Goal: Information Seeking & Learning: Learn about a topic

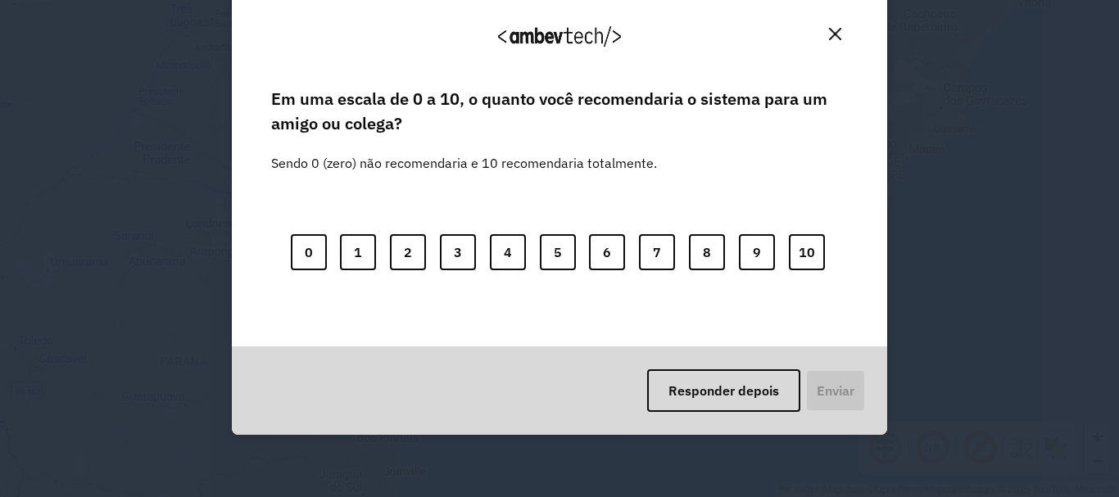
click at [831, 37] on img "Close" at bounding box center [835, 34] width 12 height 12
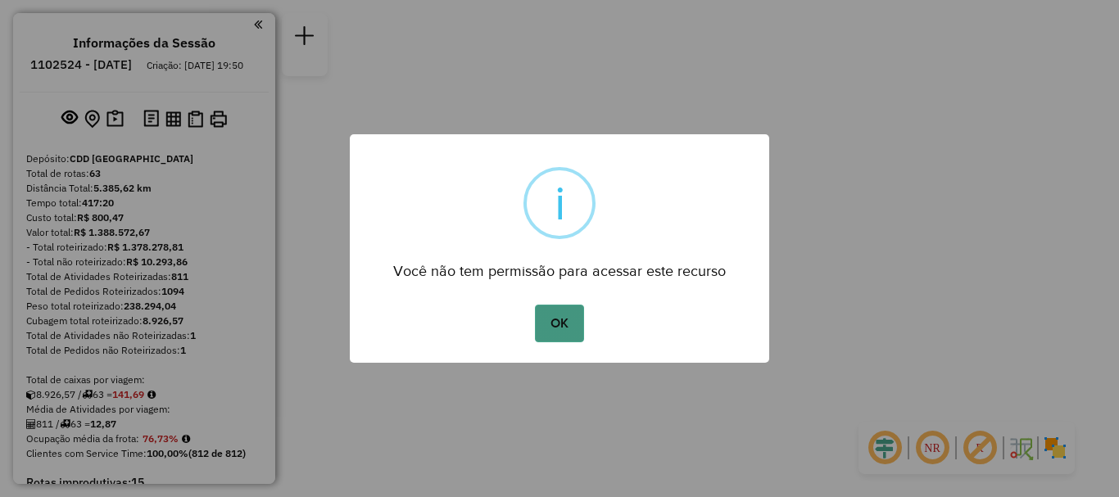
click at [554, 329] on button "OK" at bounding box center [559, 324] width 48 height 38
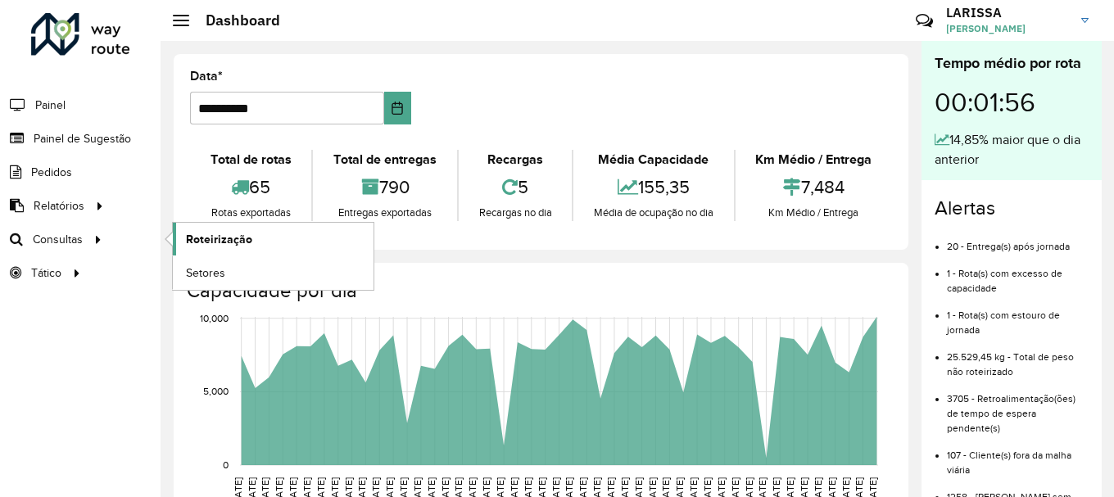
click at [219, 237] on span "Roteirização" at bounding box center [219, 239] width 66 height 17
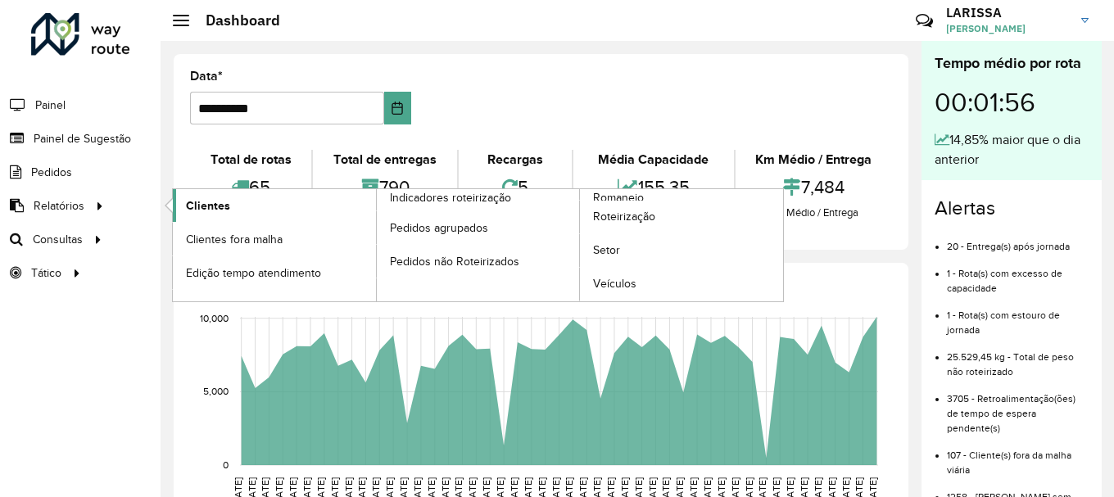
click at [193, 201] on span "Clientes" at bounding box center [208, 205] width 44 height 17
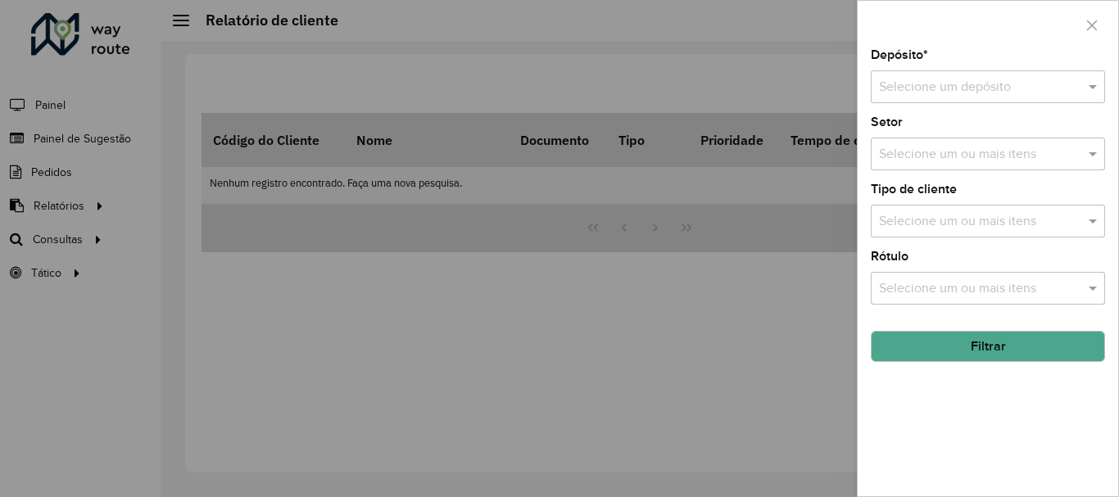
click at [1039, 90] on input "text" at bounding box center [971, 88] width 185 height 20
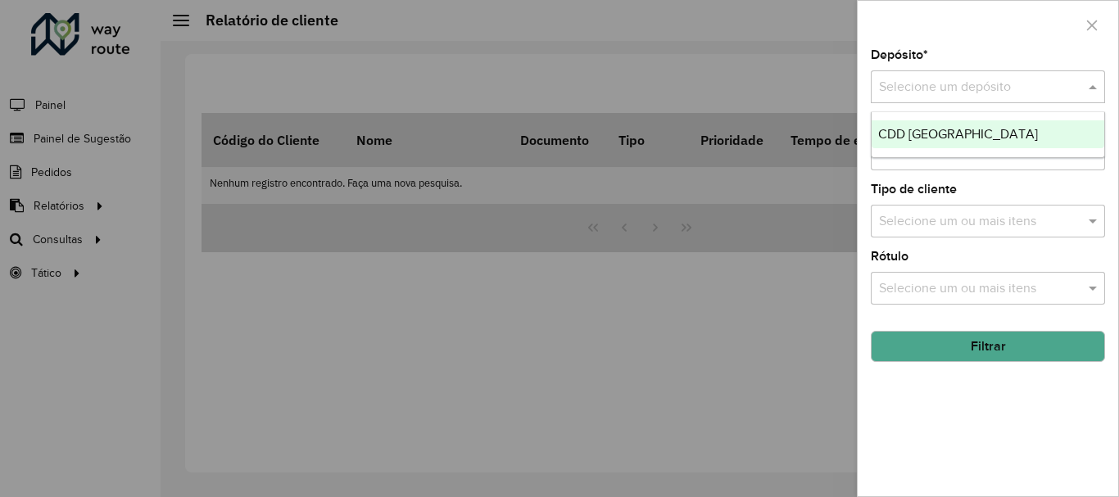
click at [1002, 129] on div "CDD [GEOGRAPHIC_DATA]" at bounding box center [988, 134] width 233 height 28
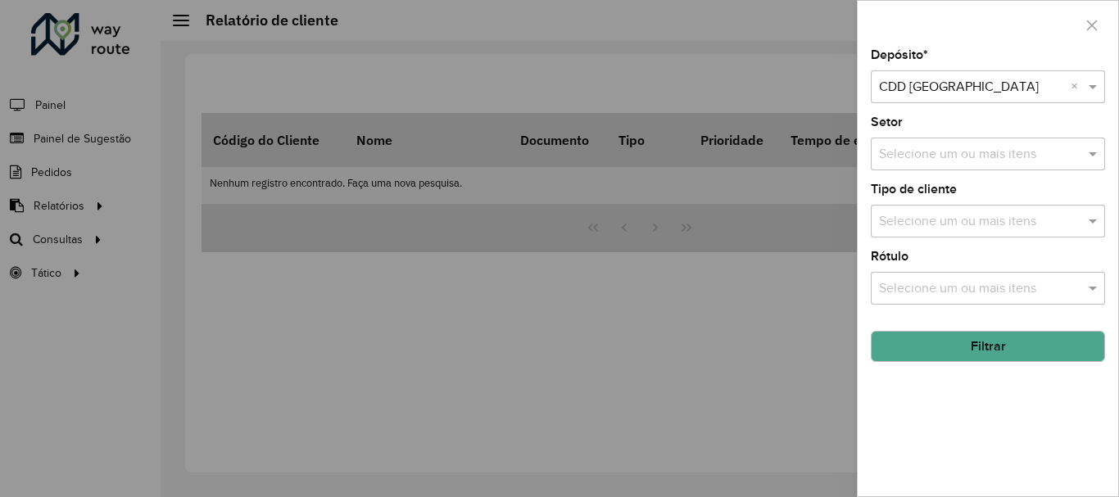
click at [992, 157] on input "text" at bounding box center [980, 155] width 210 height 20
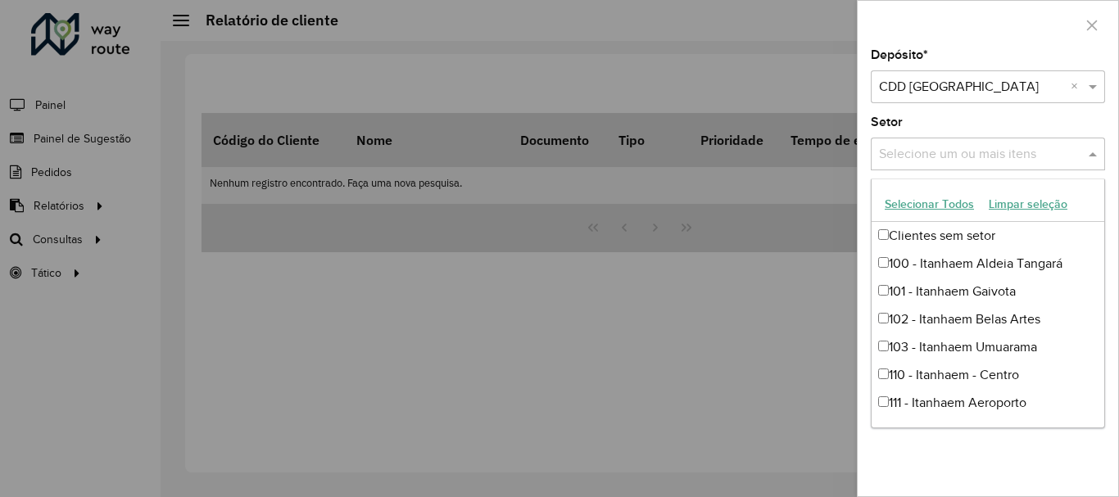
click at [1039, 124] on div "Setor Selecione um ou mais itens" at bounding box center [988, 143] width 234 height 54
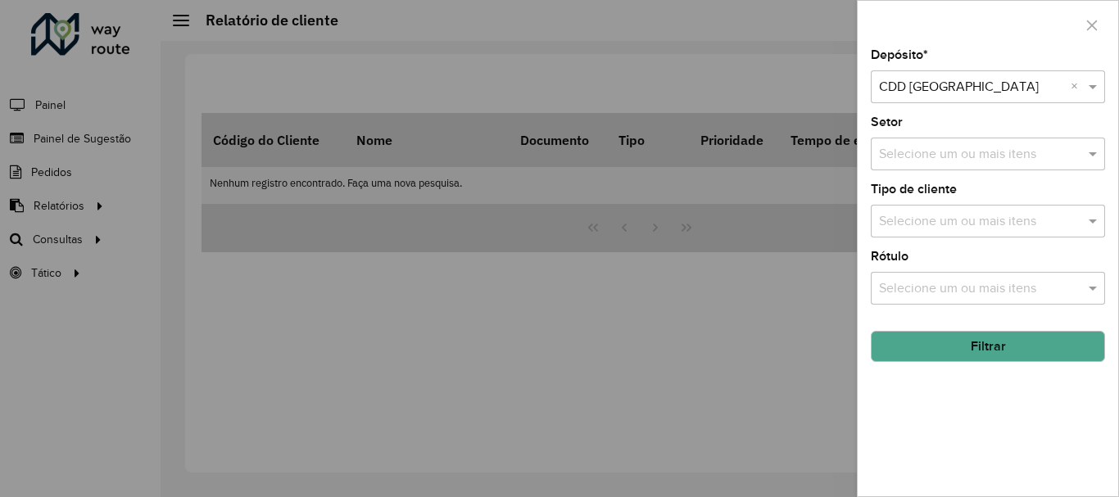
click at [1009, 206] on div "Selecione um ou mais itens" at bounding box center [988, 221] width 234 height 33
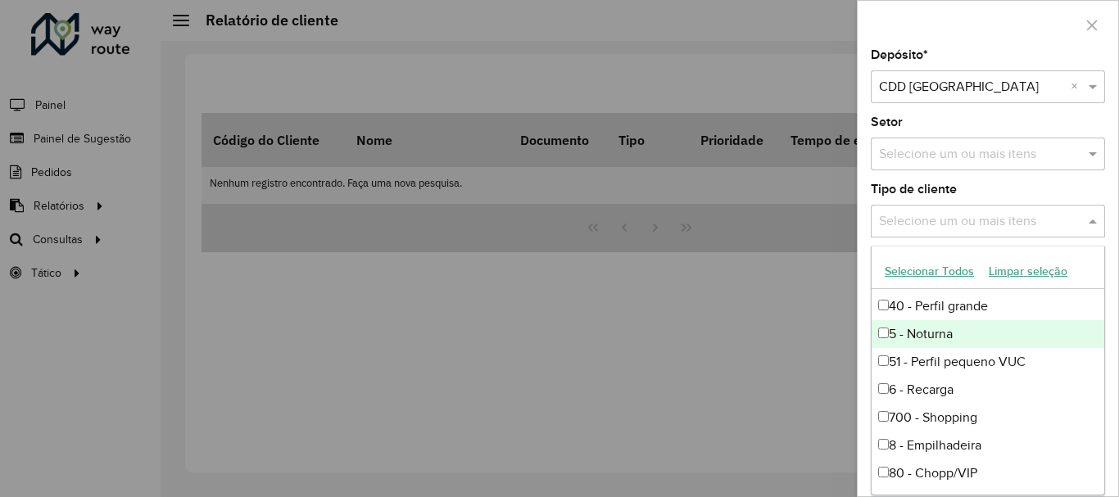
scroll to position [246, 0]
click at [946, 339] on div "700 - Shopping" at bounding box center [988, 336] width 233 height 28
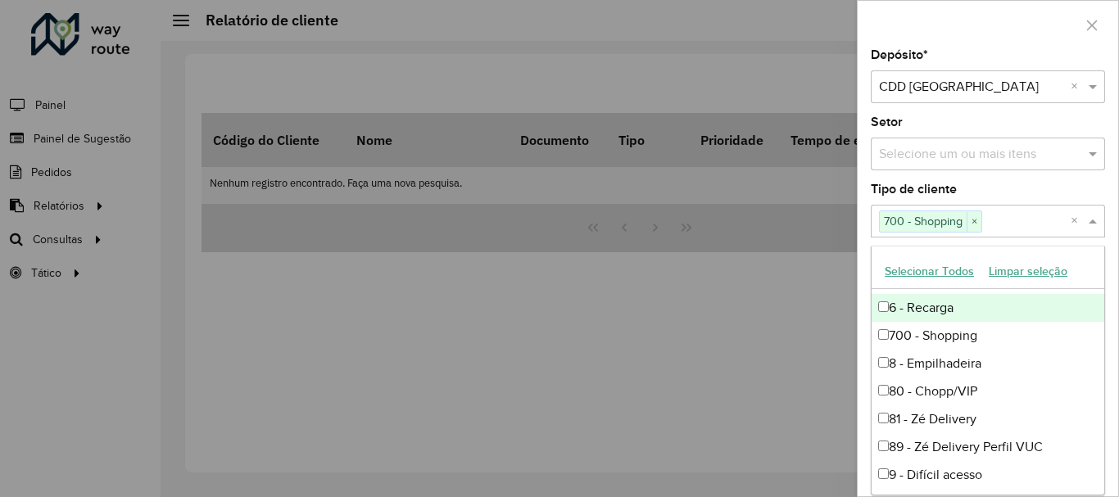
click at [1026, 194] on div "Tipo de cliente Selecione um ou mais itens 700 - Shopping × ×" at bounding box center [988, 211] width 234 height 54
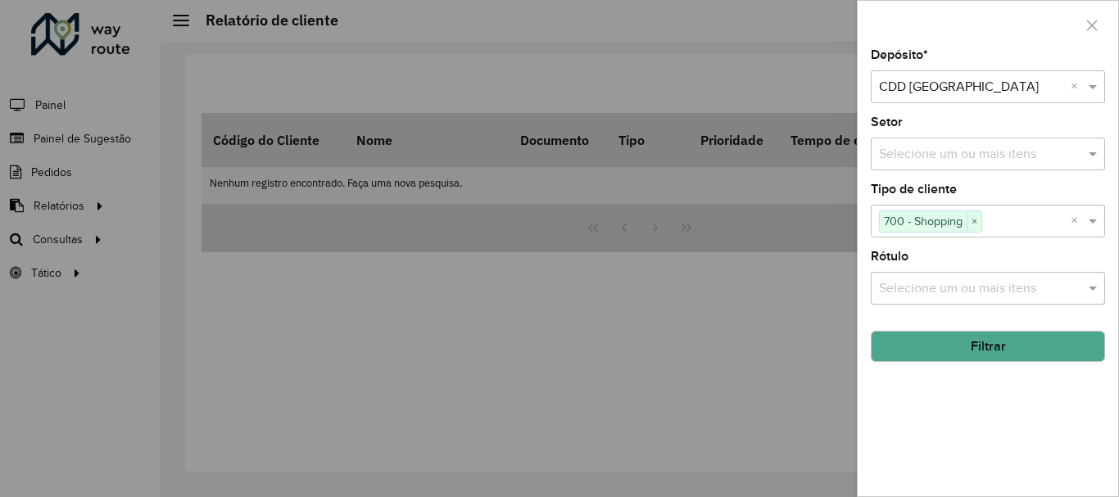
click at [1064, 349] on button "Filtrar" at bounding box center [988, 346] width 234 height 31
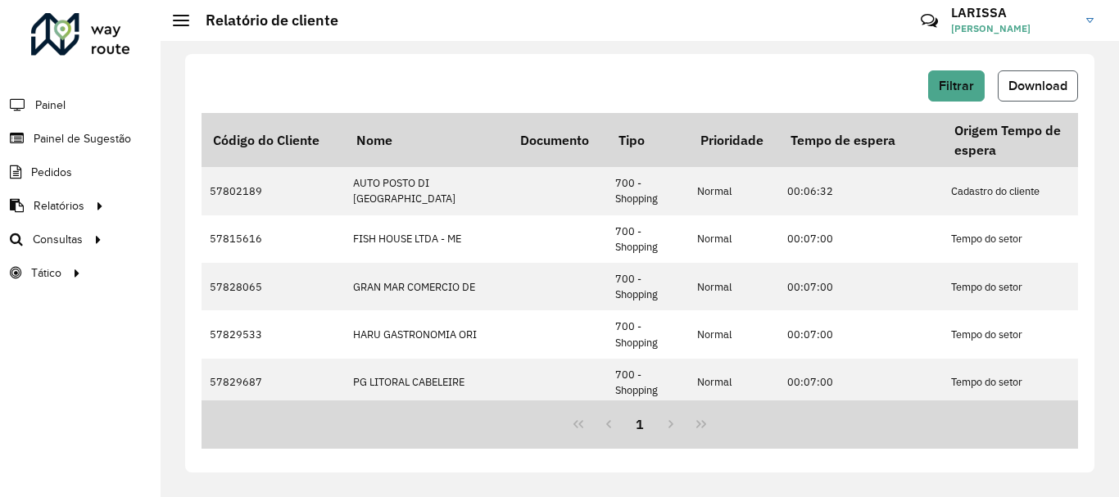
click at [1018, 82] on span "Download" at bounding box center [1038, 86] width 59 height 14
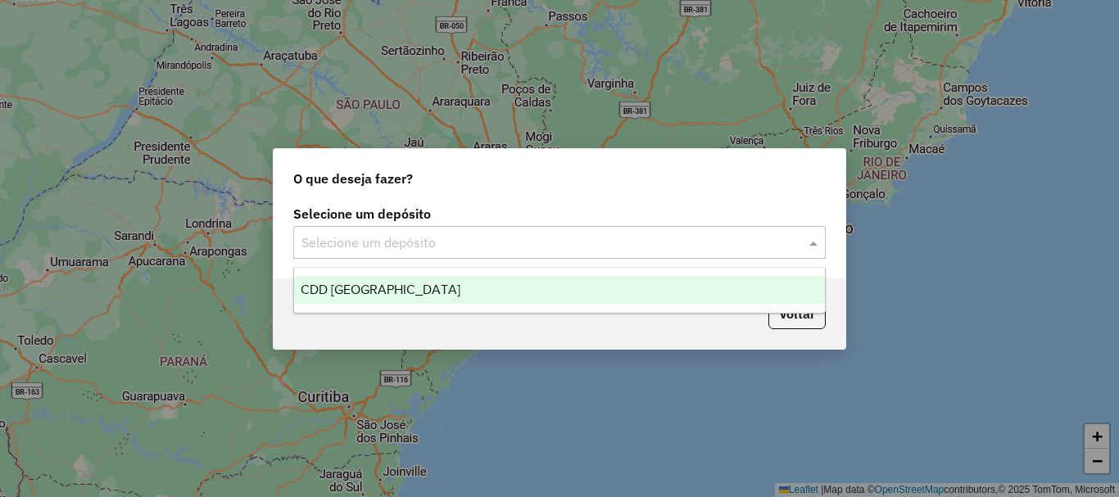
click at [437, 254] on div "Selecione um depósito" at bounding box center [559, 242] width 533 height 33
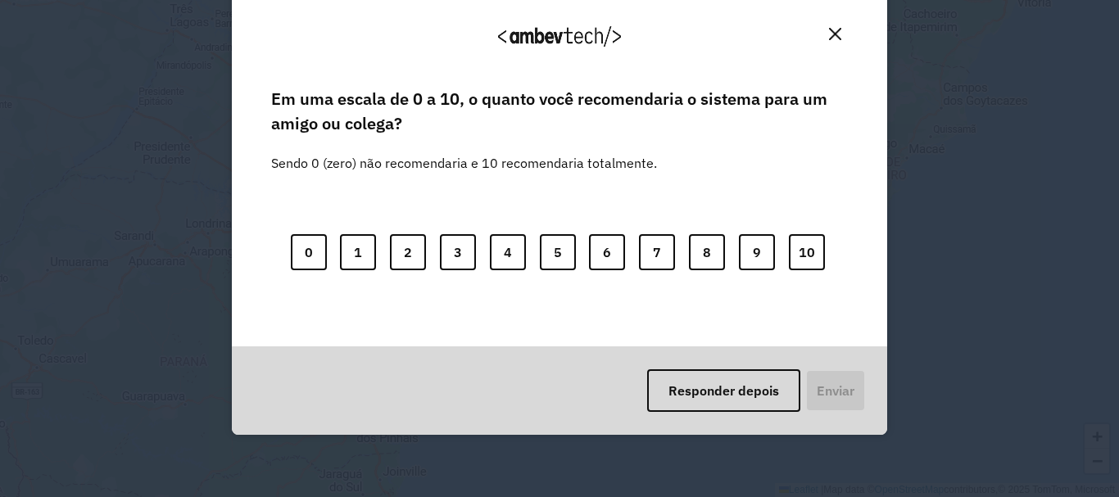
click at [409, 291] on div "0 1 2 3 4 5 6 7 8 9 10" at bounding box center [559, 242] width 577 height 129
click at [810, 257] on button "10" at bounding box center [807, 252] width 36 height 36
click at [844, 388] on button "Enviar" at bounding box center [834, 391] width 61 height 43
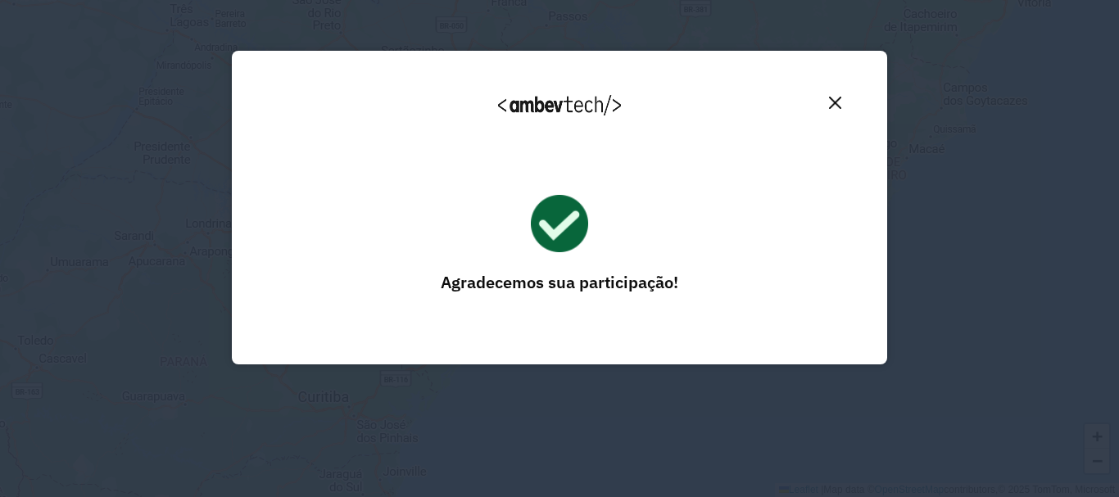
click at [842, 98] on button "Close" at bounding box center [835, 102] width 25 height 25
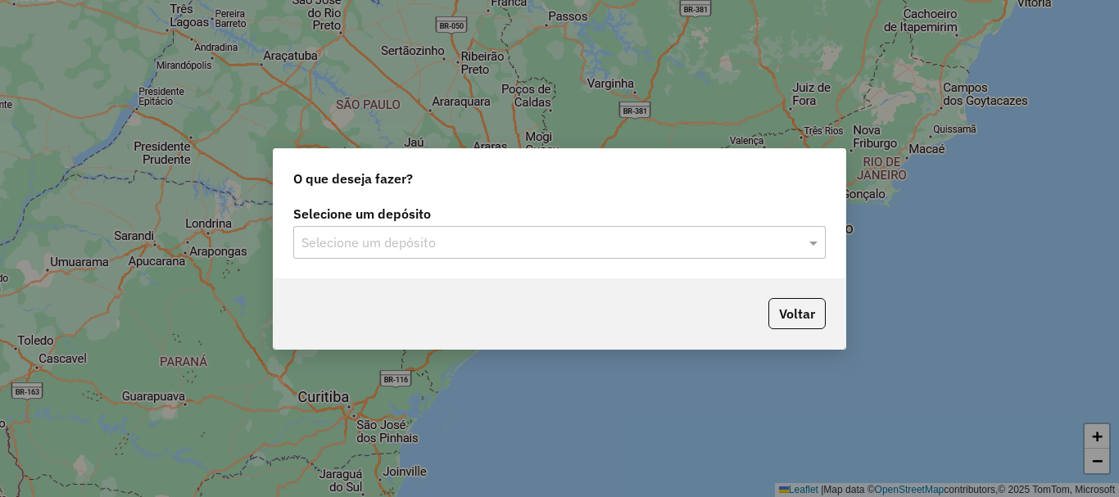
click at [624, 250] on input "text" at bounding box center [543, 244] width 483 height 20
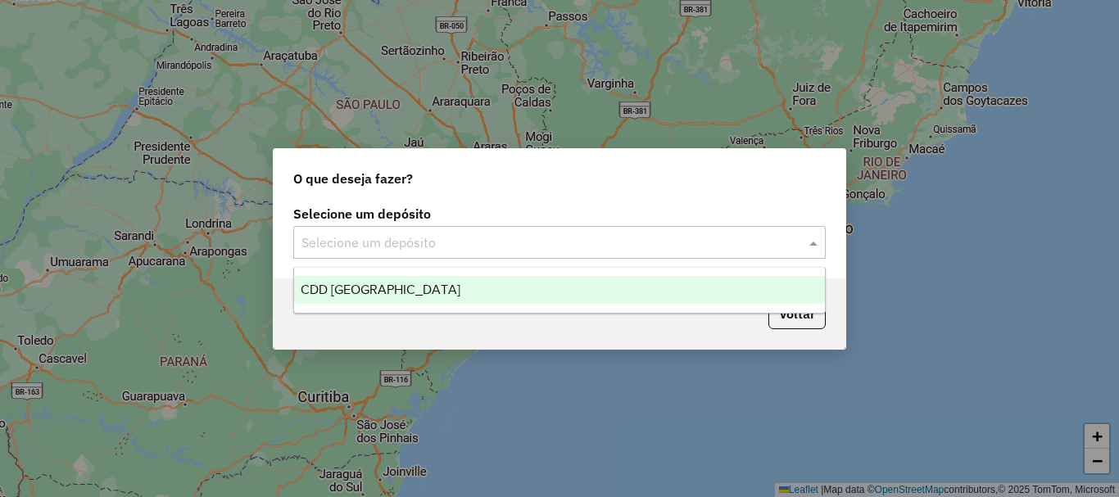
click at [534, 287] on div "CDD [GEOGRAPHIC_DATA]" at bounding box center [559, 290] width 531 height 28
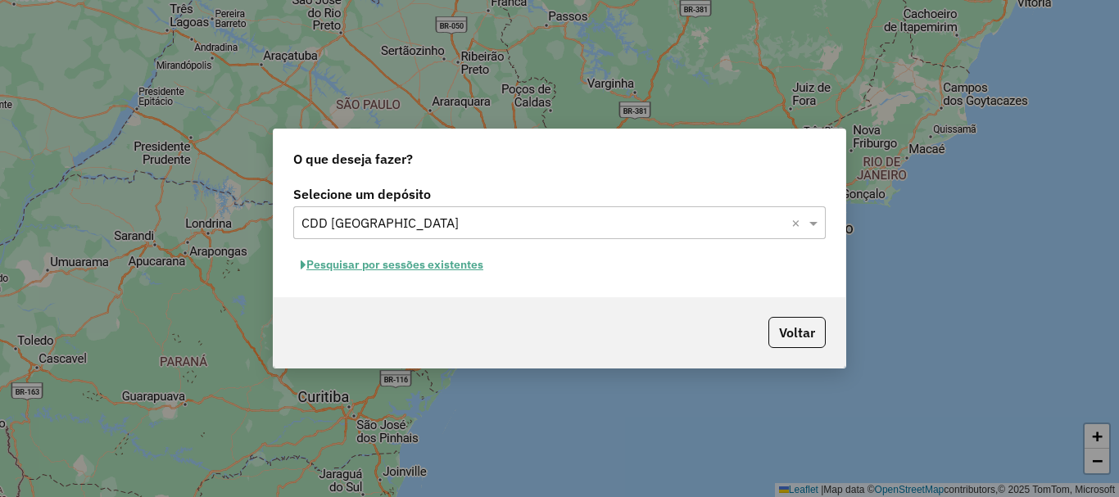
click at [450, 272] on button "Pesquisar por sessões existentes" at bounding box center [391, 264] width 197 height 25
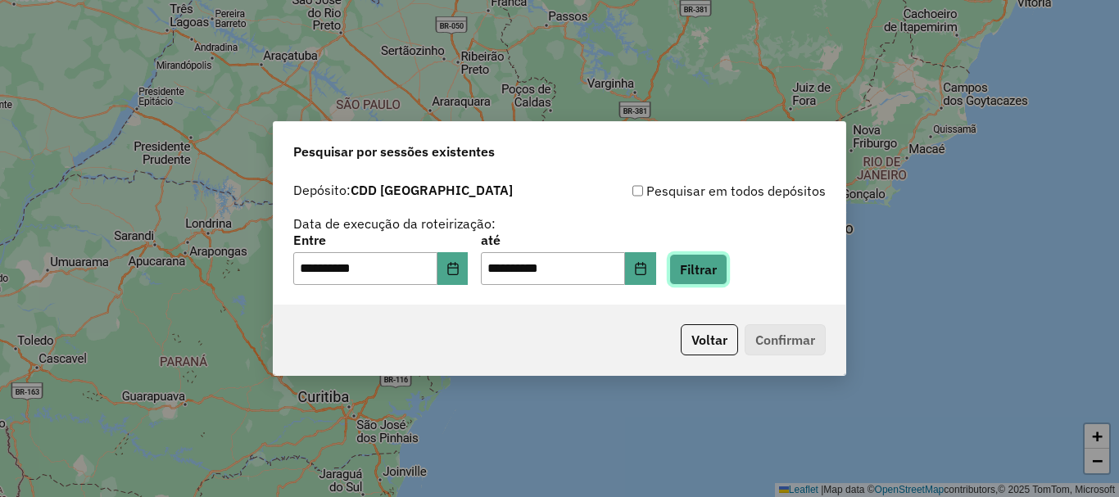
click at [721, 273] on button "Filtrar" at bounding box center [698, 269] width 58 height 31
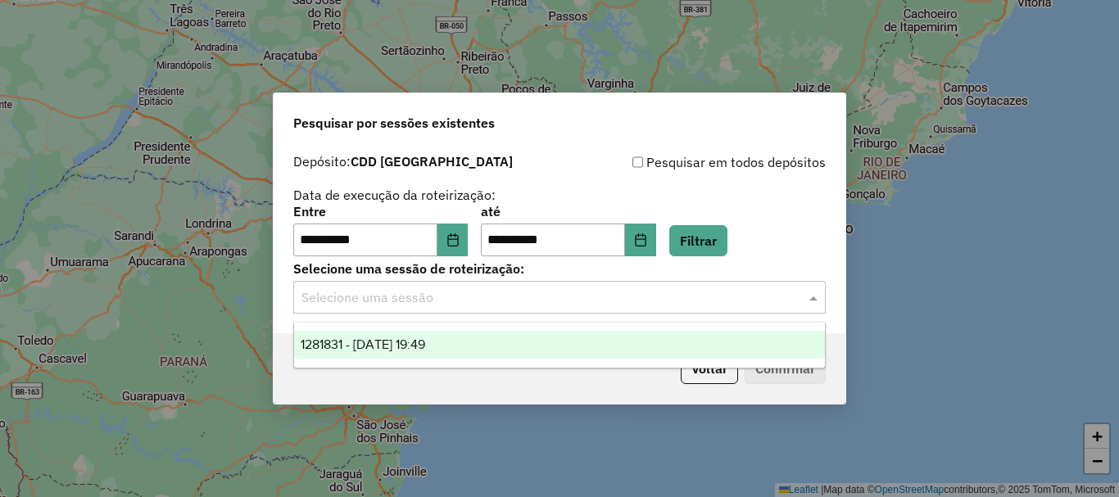
click at [388, 298] on input "text" at bounding box center [543, 298] width 483 height 20
click at [388, 346] on span "1281831 - 24/09/2025 19:49" at bounding box center [363, 345] width 125 height 14
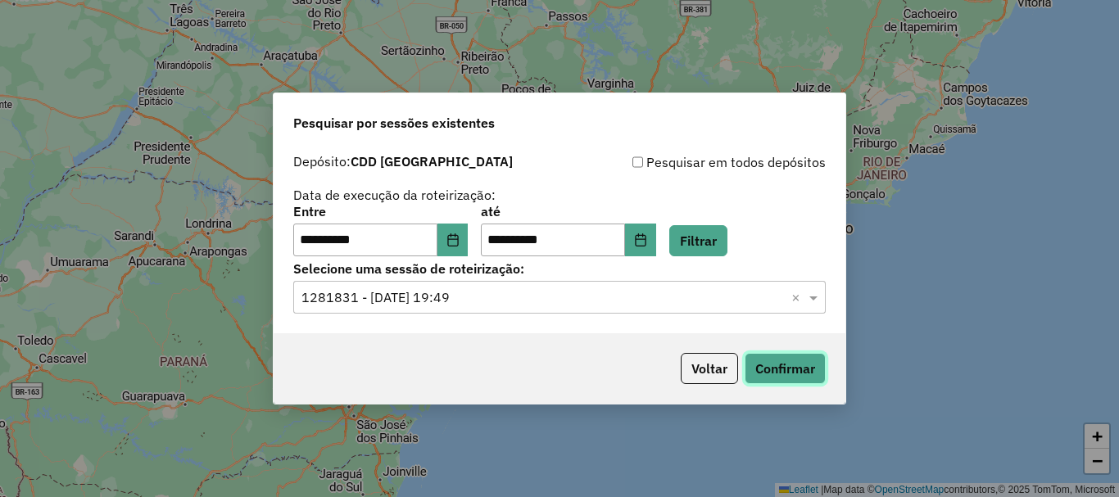
click at [796, 367] on button "Confirmar" at bounding box center [785, 368] width 81 height 31
click at [460, 234] on icon "Choose Date" at bounding box center [453, 240] width 13 height 13
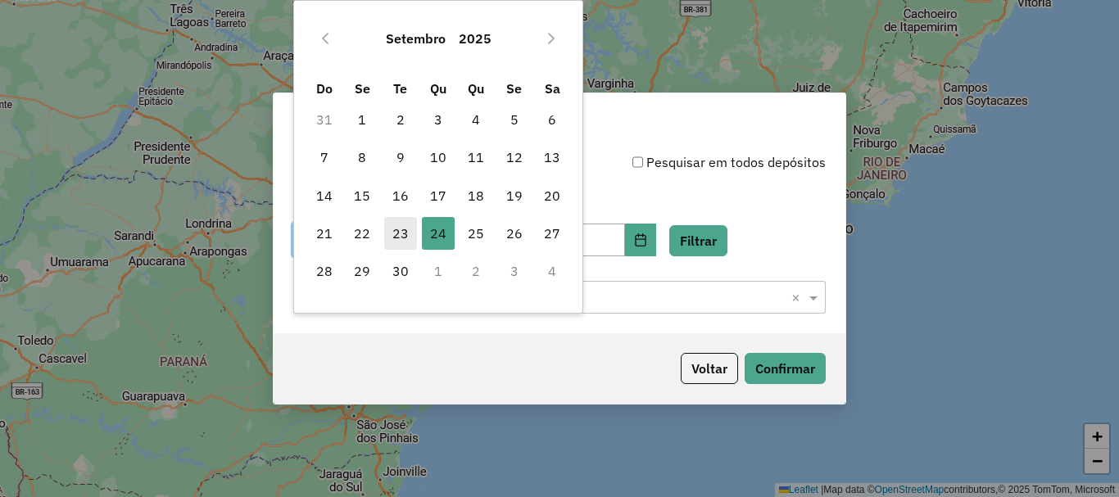
click at [396, 229] on span "23" at bounding box center [400, 233] width 33 height 33
type input "**********"
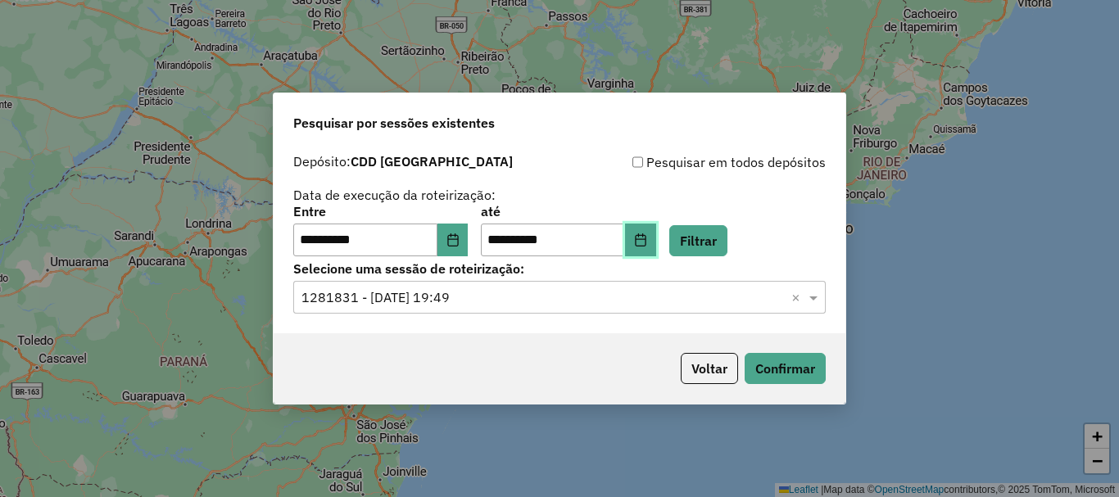
click at [655, 237] on button "Choose Date" at bounding box center [640, 240] width 31 height 33
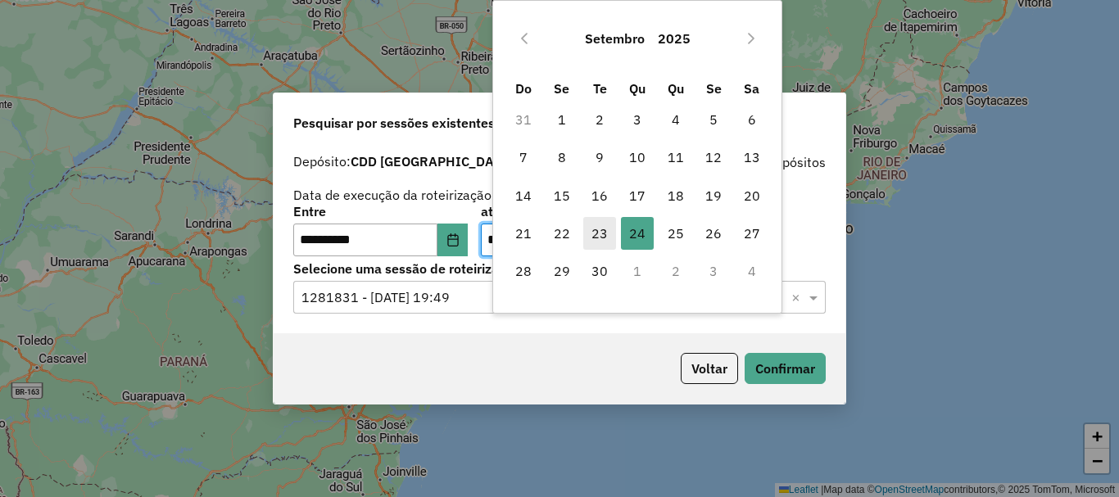
click at [590, 233] on span "23" at bounding box center [599, 233] width 33 height 33
type input "**********"
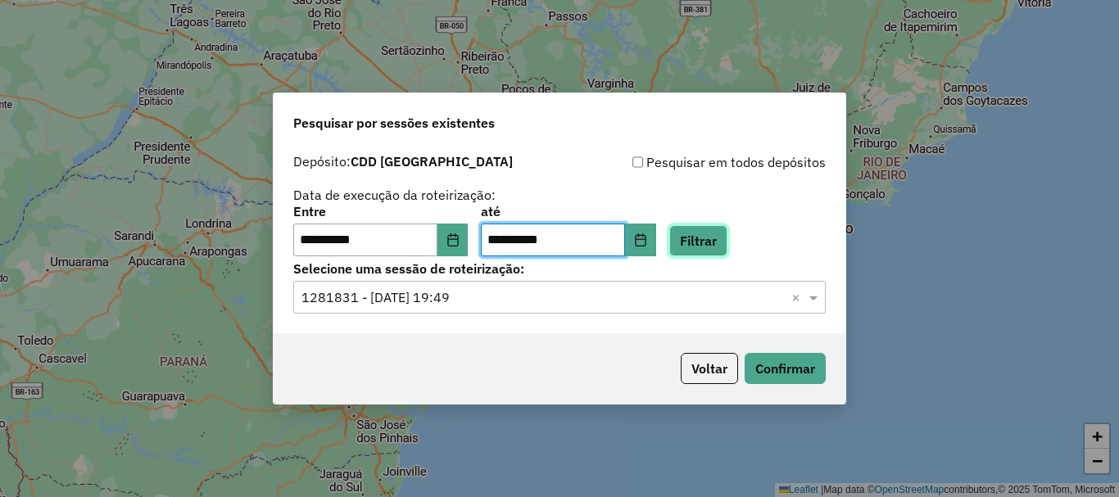
click at [728, 246] on button "Filtrar" at bounding box center [698, 240] width 58 height 31
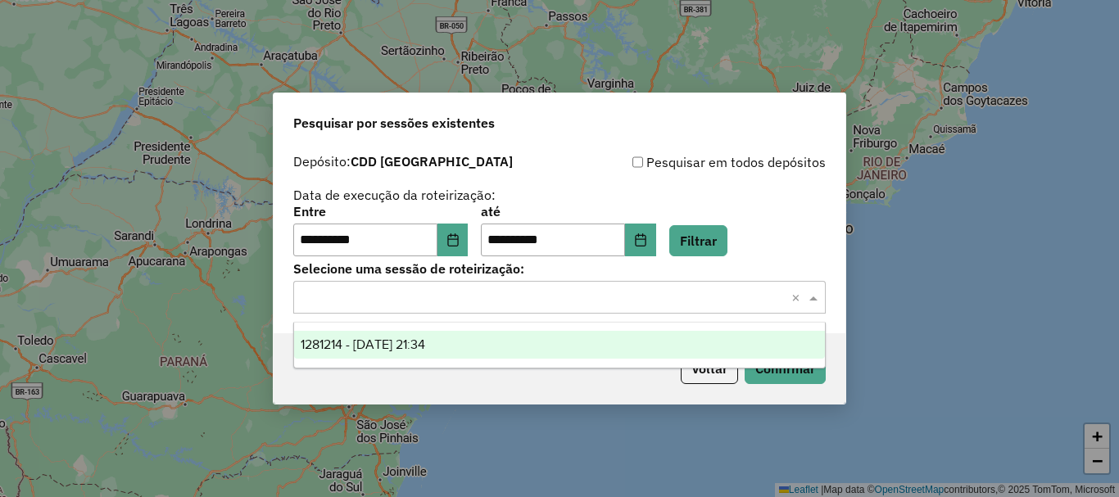
click at [813, 296] on span at bounding box center [815, 298] width 20 height 20
click at [530, 340] on div "1281214 - 23/09/2025 21:34" at bounding box center [559, 345] width 531 height 28
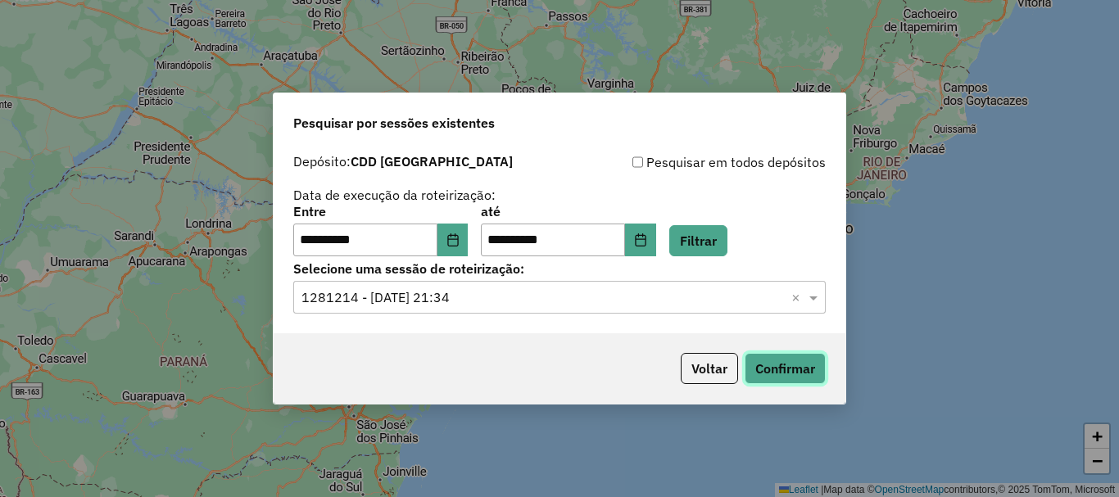
click at [792, 374] on button "Confirmar" at bounding box center [785, 368] width 81 height 31
click at [450, 236] on button "Choose Date" at bounding box center [453, 240] width 31 height 33
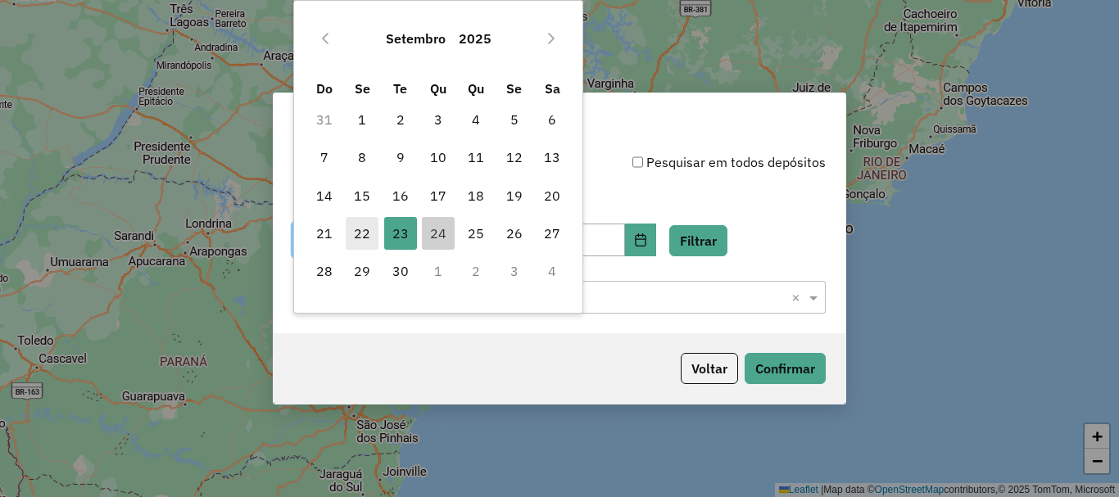
click at [356, 228] on span "22" at bounding box center [362, 233] width 33 height 33
type input "**********"
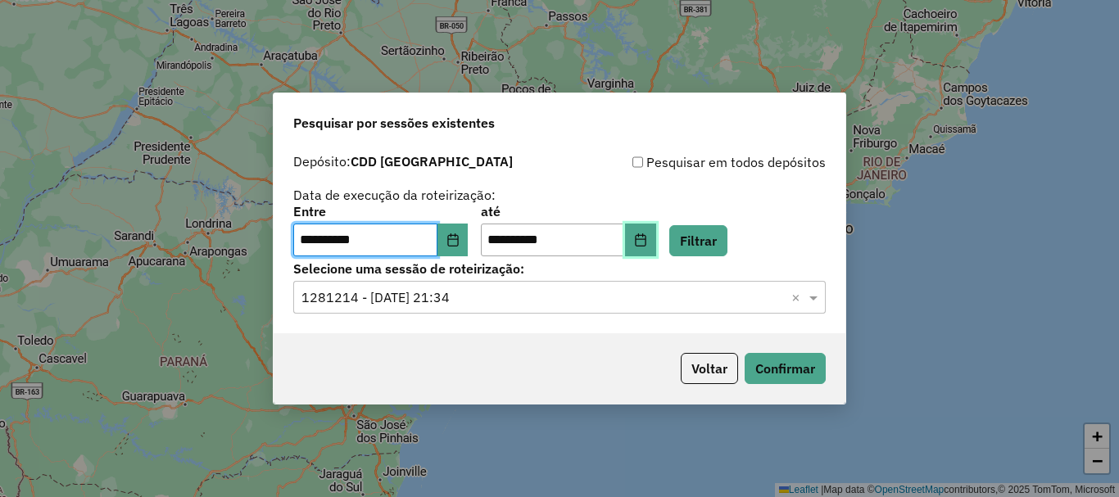
click at [647, 246] on icon "Choose Date" at bounding box center [640, 240] width 13 height 13
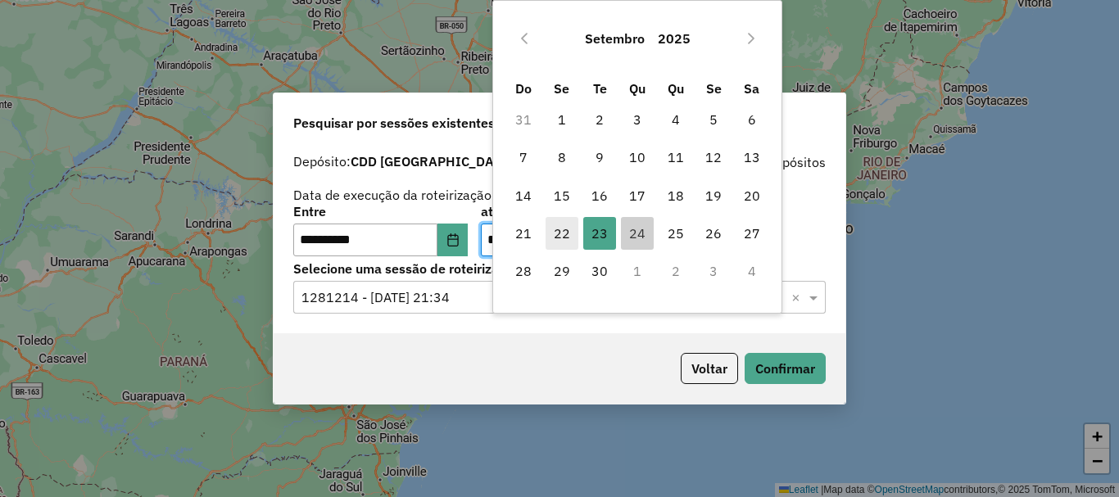
click at [567, 233] on span "22" at bounding box center [562, 233] width 33 height 33
type input "**********"
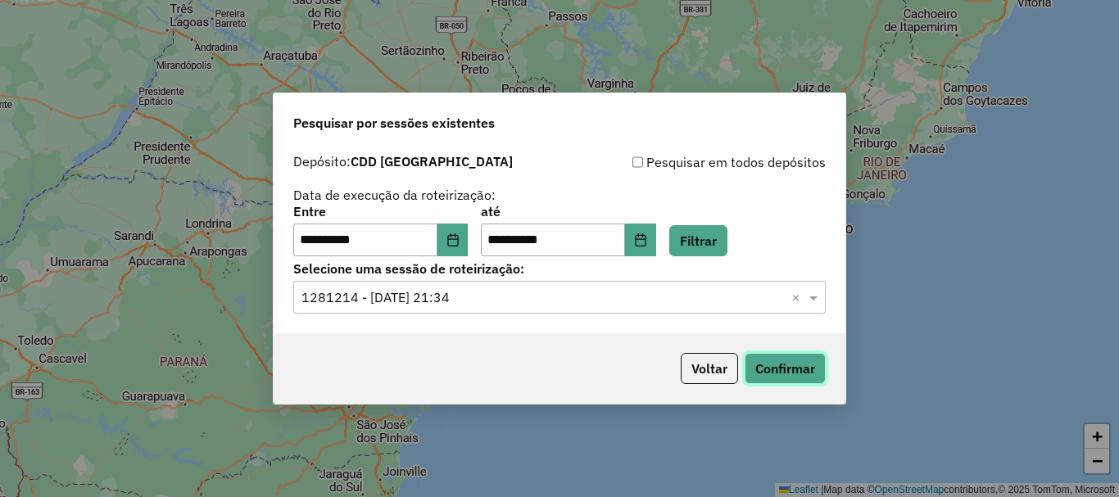
click at [781, 363] on button "Confirmar" at bounding box center [785, 368] width 81 height 31
click at [725, 245] on button "Filtrar" at bounding box center [698, 240] width 58 height 31
click at [615, 283] on div "Selecione uma sessão × ×" at bounding box center [559, 297] width 533 height 33
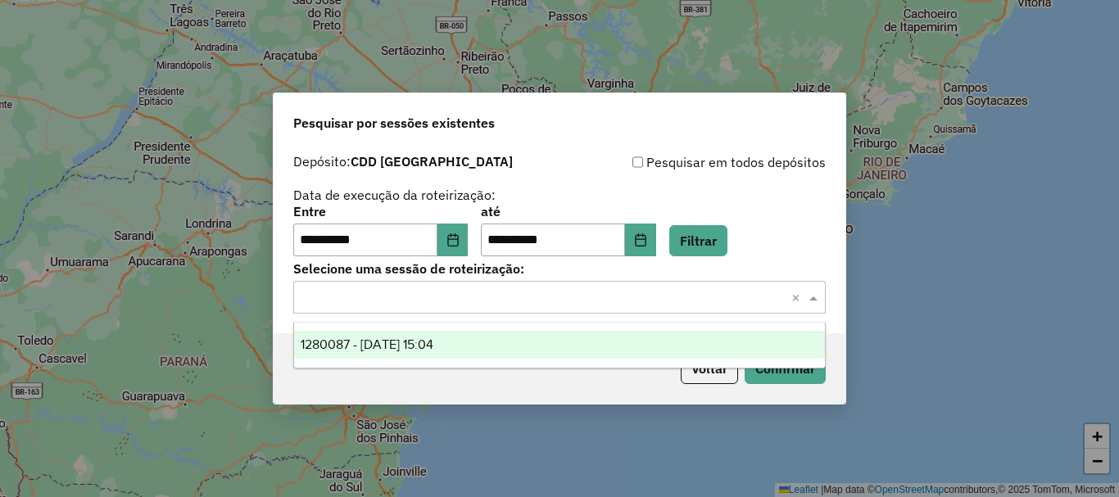
click at [506, 354] on div "1280087 - 22/09/2025 15:04" at bounding box center [559, 345] width 531 height 28
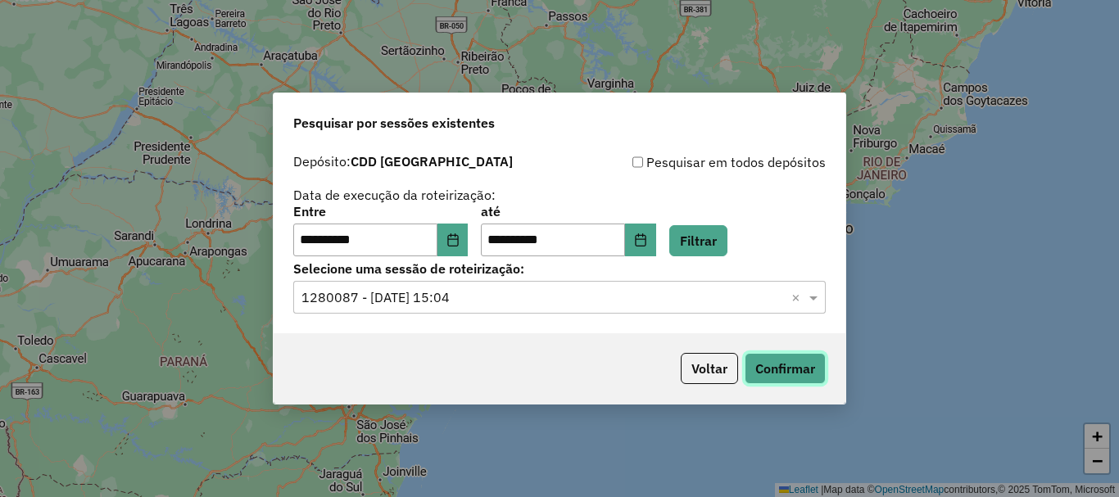
click at [787, 371] on button "Confirmar" at bounding box center [785, 368] width 81 height 31
click at [469, 245] on button "Choose Date" at bounding box center [453, 240] width 31 height 33
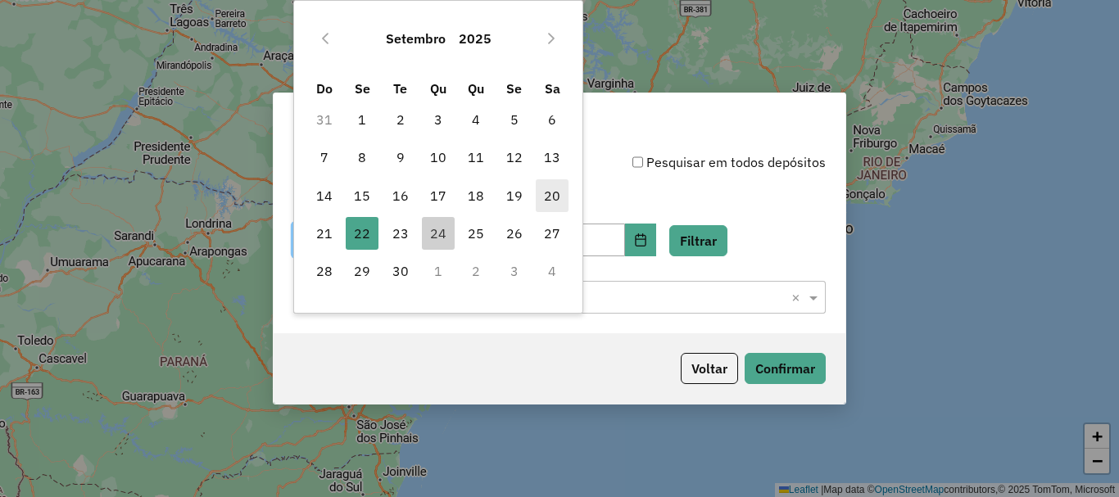
click at [556, 193] on span "20" at bounding box center [552, 195] width 33 height 33
type input "**********"
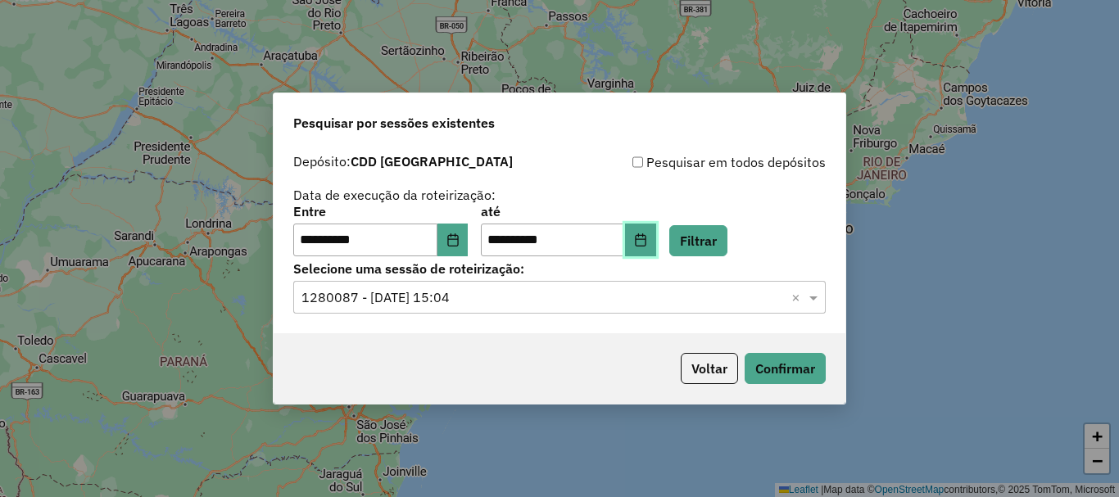
click at [656, 242] on button "Choose Date" at bounding box center [640, 240] width 31 height 33
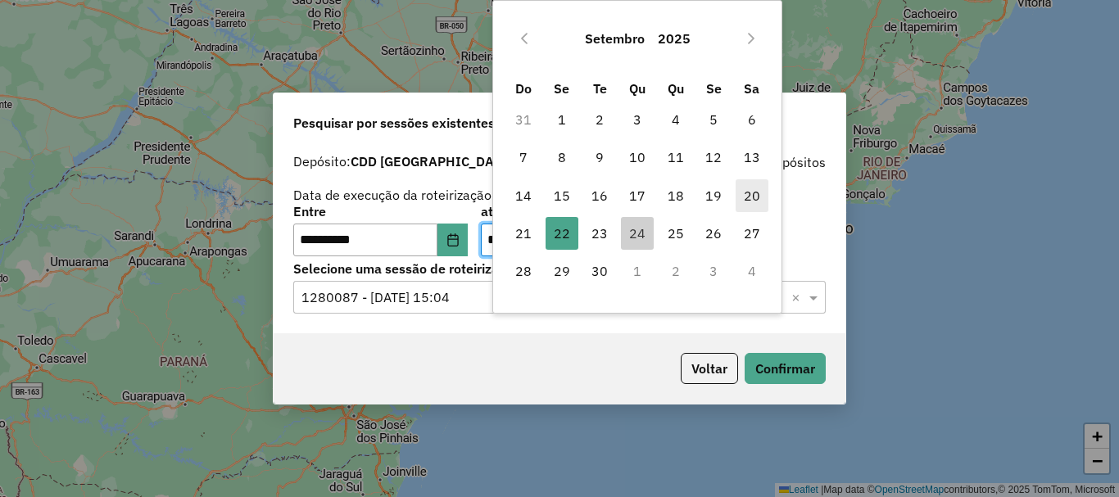
click at [745, 189] on span "20" at bounding box center [752, 195] width 33 height 33
type input "**********"
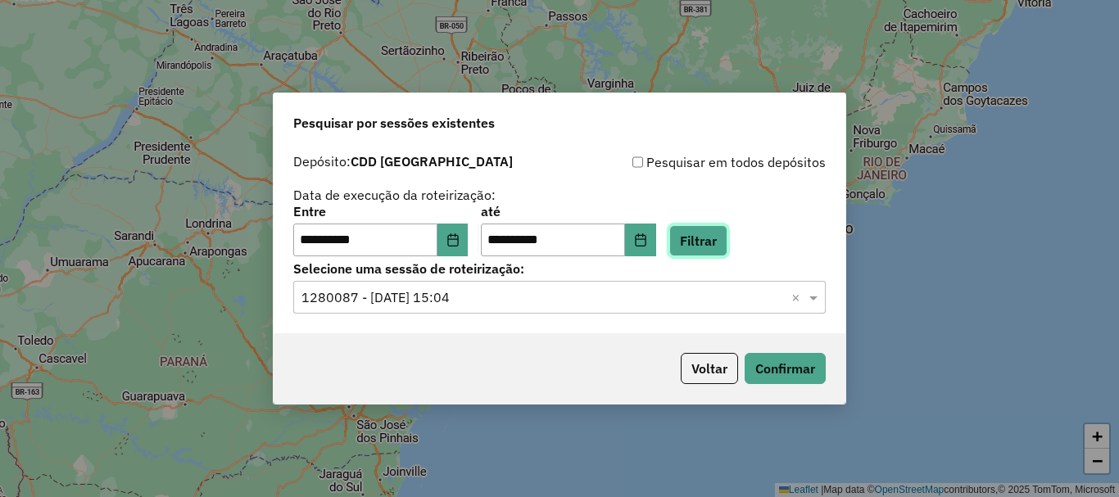
click at [715, 252] on button "Filtrar" at bounding box center [698, 240] width 58 height 31
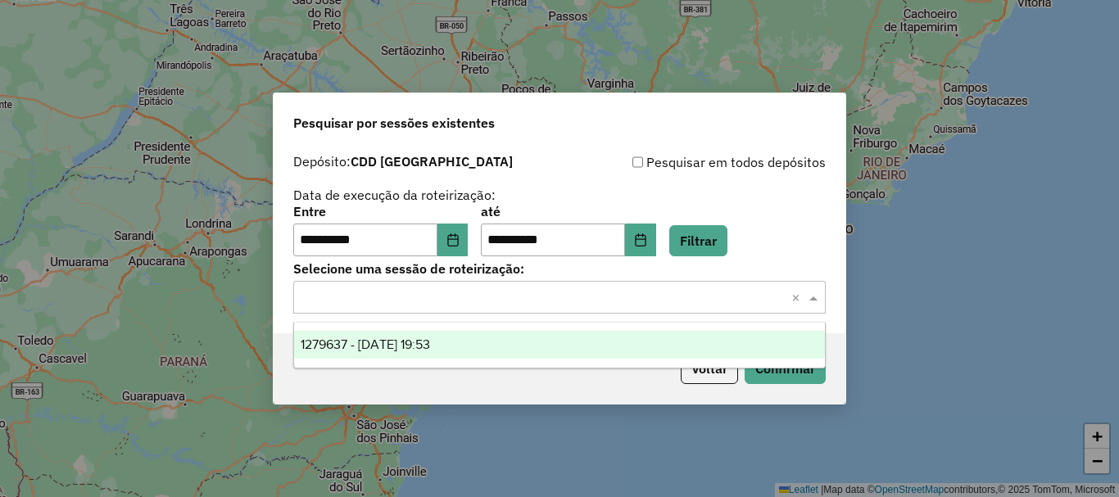
click at [552, 283] on div "Selecione uma sessão × ×" at bounding box center [559, 297] width 533 height 33
click at [408, 352] on div "1279637 - 20/09/2025 19:53" at bounding box center [559, 345] width 531 height 28
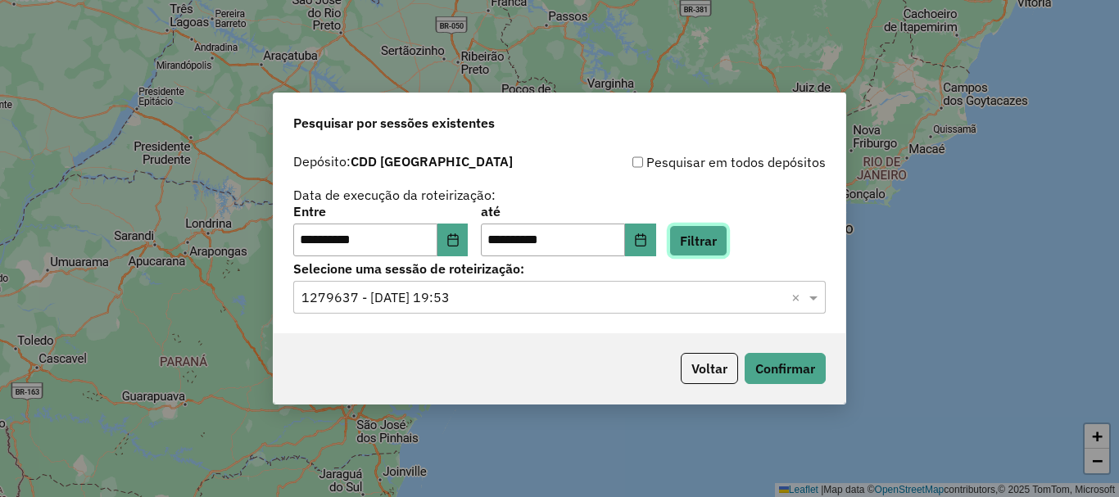
click at [728, 228] on button "Filtrar" at bounding box center [698, 240] width 58 height 31
click at [786, 374] on button "Confirmar" at bounding box center [785, 368] width 81 height 31
click at [459, 248] on button "Choose Date" at bounding box center [453, 240] width 31 height 33
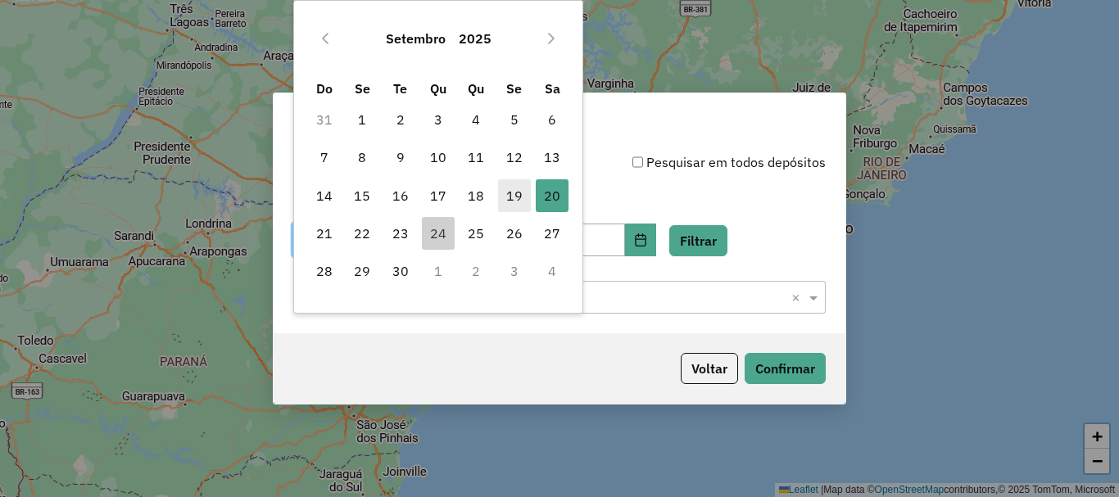
click at [513, 197] on span "19" at bounding box center [514, 195] width 33 height 33
type input "**********"
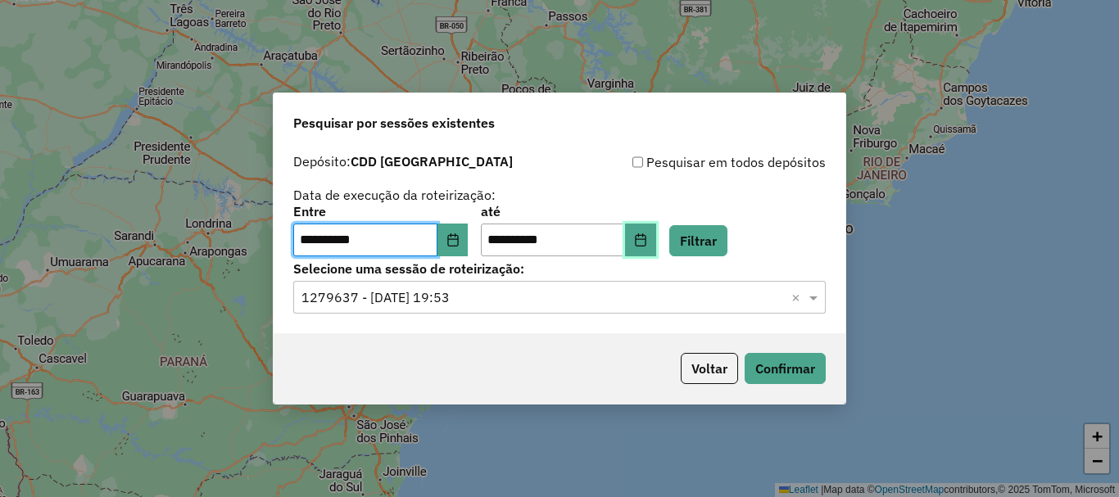
click at [647, 241] on icon "Choose Date" at bounding box center [640, 240] width 13 height 13
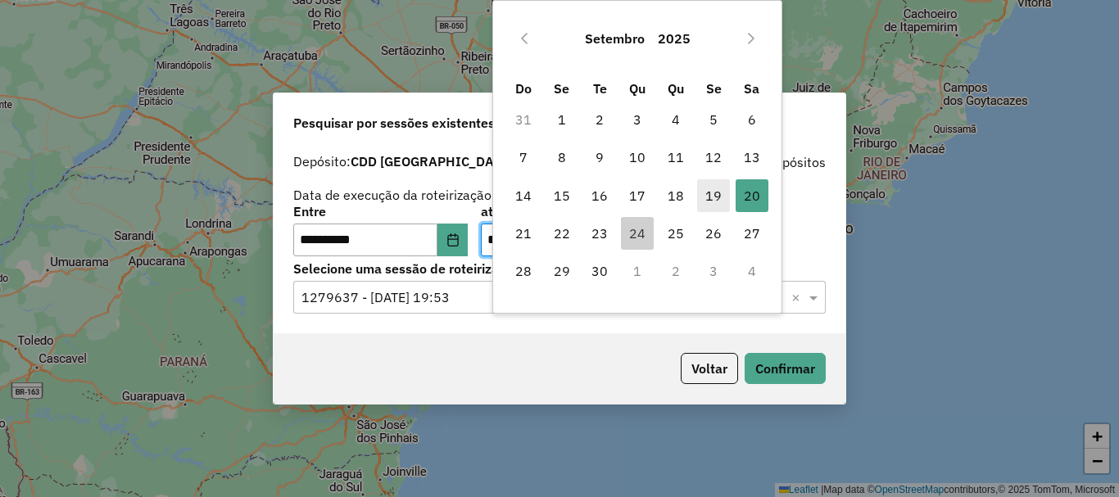
click at [712, 196] on span "19" at bounding box center [713, 195] width 33 height 33
type input "**********"
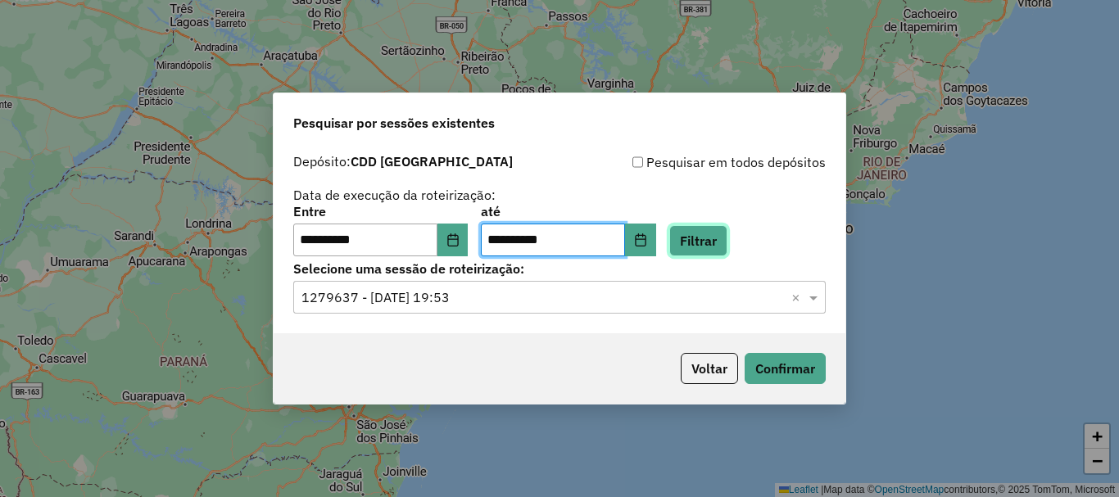
click at [712, 240] on button "Filtrar" at bounding box center [698, 240] width 58 height 31
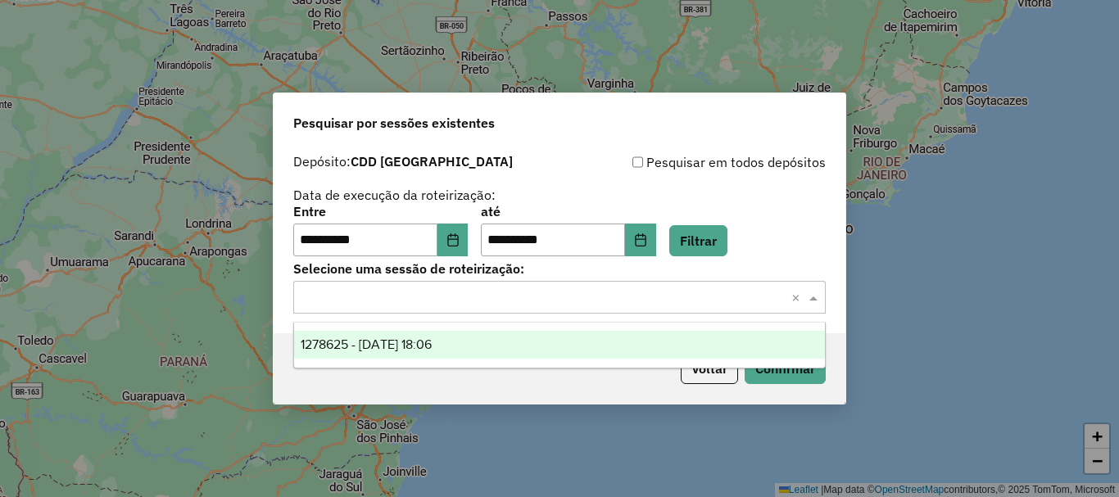
click at [655, 286] on div "Selecione uma sessão × ×" at bounding box center [559, 297] width 533 height 33
click at [487, 332] on div "1278625 - 19/09/2025 18:06" at bounding box center [559, 345] width 531 height 28
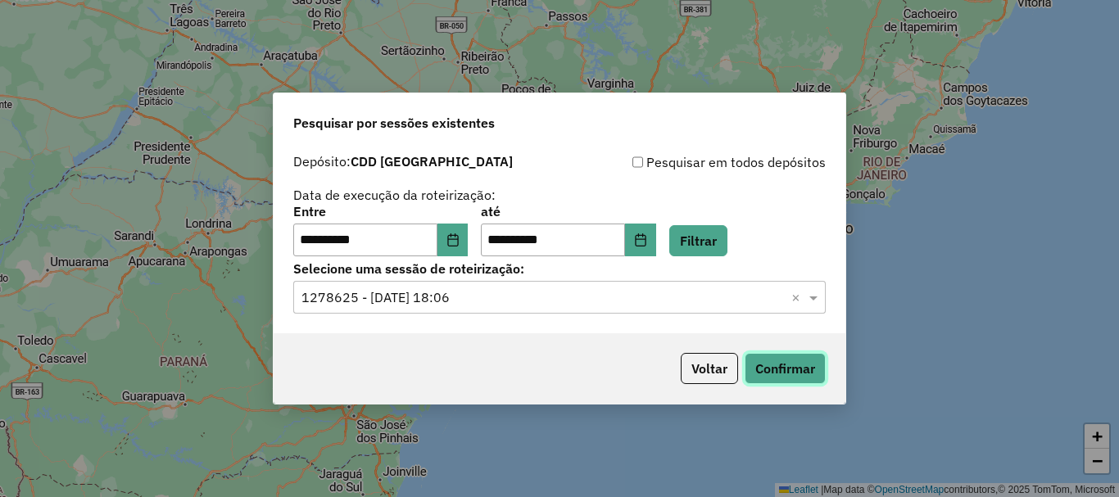
click at [778, 373] on button "Confirmar" at bounding box center [785, 368] width 81 height 31
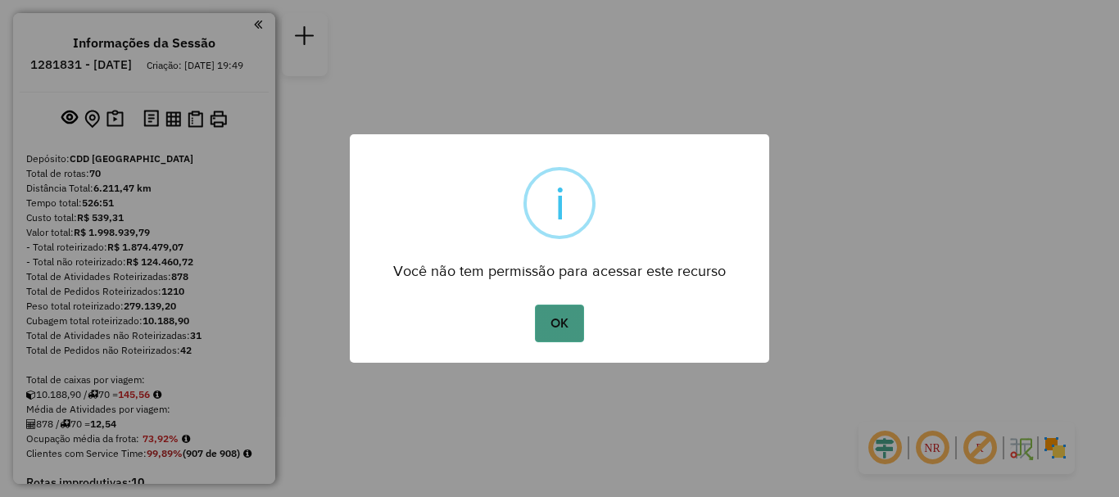
click at [555, 324] on button "OK" at bounding box center [559, 324] width 48 height 38
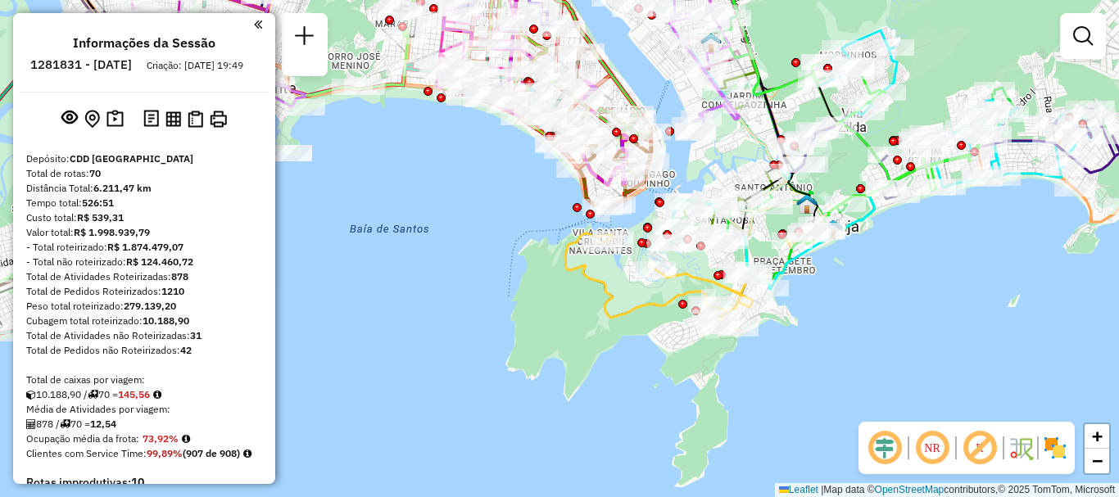
click at [928, 447] on em at bounding box center [932, 448] width 39 height 39
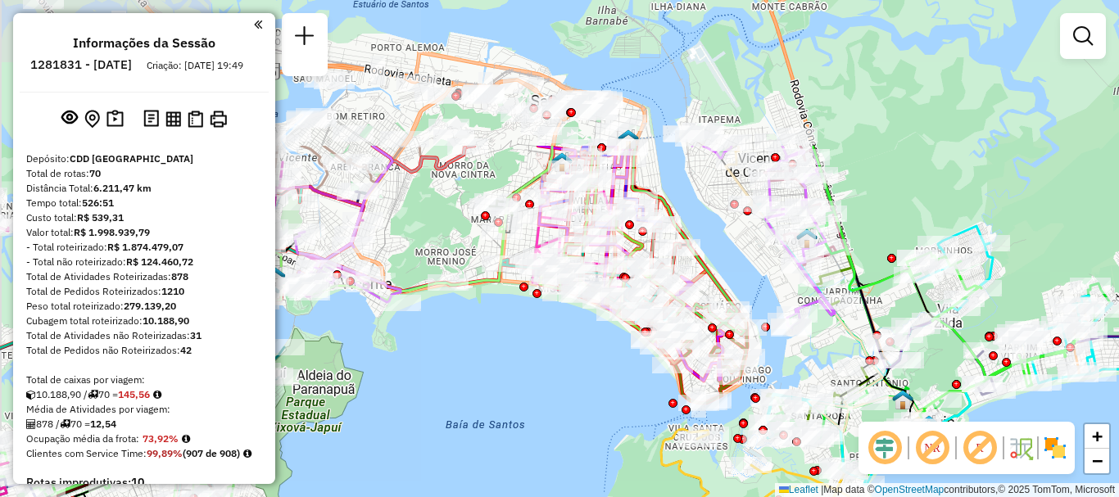
drag, startPoint x: 415, startPoint y: 207, endPoint x: 510, endPoint y: 403, distance: 218.0
click at [510, 403] on div "Janela de atendimento Grade de atendimento Capacidade Transportadoras Veículos …" at bounding box center [559, 248] width 1119 height 497
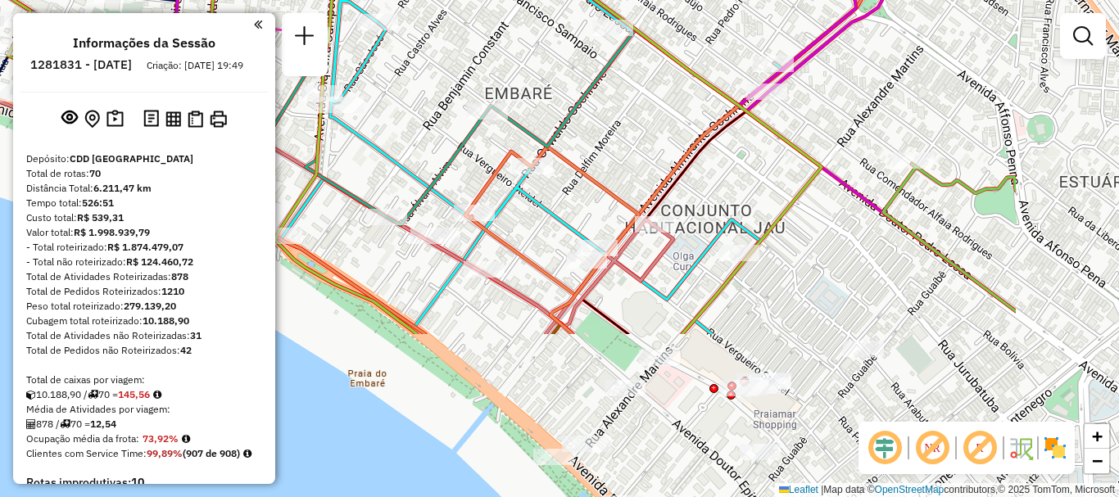
drag, startPoint x: 712, startPoint y: 290, endPoint x: 497, endPoint y: 78, distance: 301.9
click at [497, 78] on div "Janela de atendimento Grade de atendimento Capacidade Transportadoras Veículos …" at bounding box center [559, 248] width 1119 height 497
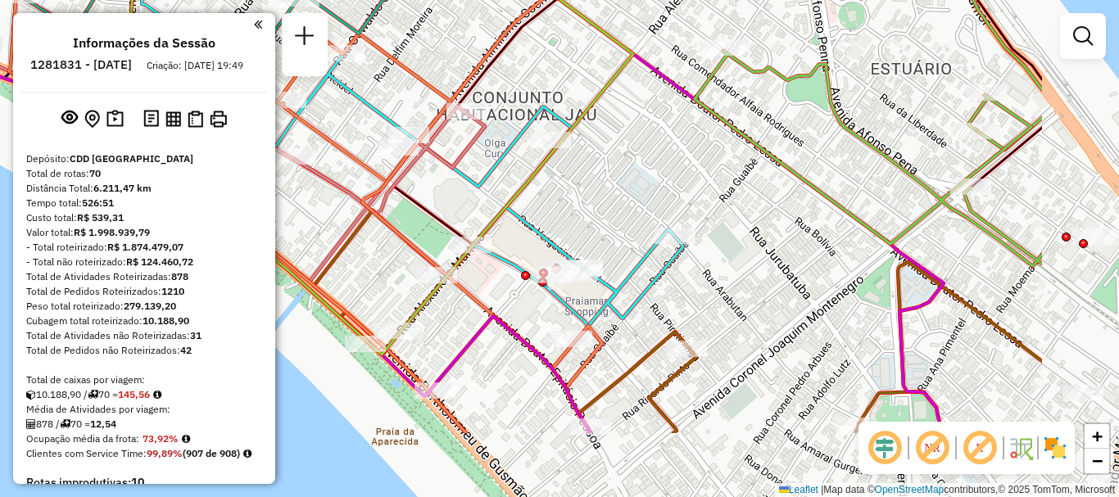
drag, startPoint x: 828, startPoint y: 291, endPoint x: 639, endPoint y: 178, distance: 219.8
click at [639, 178] on div "Janela de atendimento Grade de atendimento Capacidade Transportadoras Veículos …" at bounding box center [559, 248] width 1119 height 497
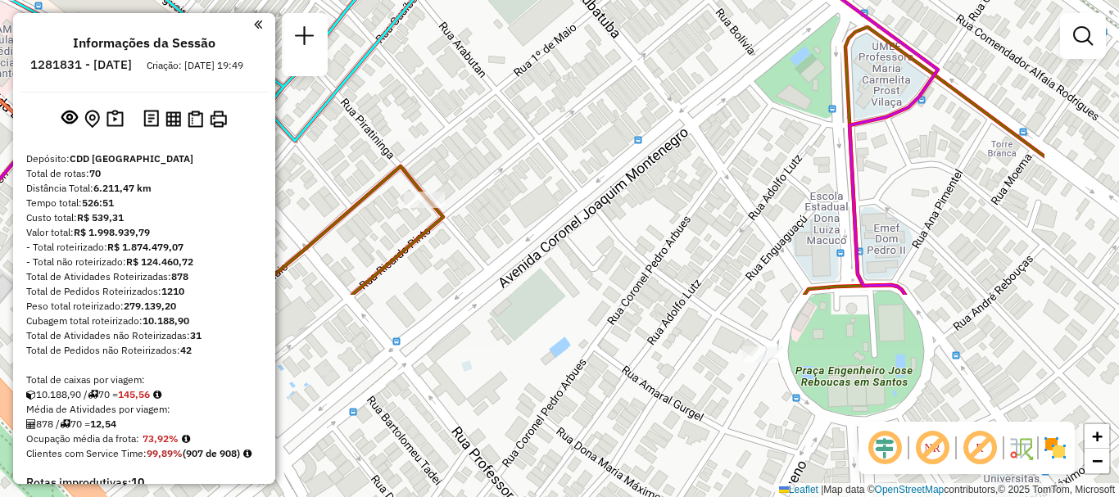
drag, startPoint x: 792, startPoint y: 326, endPoint x: 607, endPoint y: 74, distance: 313.0
click at [607, 74] on div "Janela de atendimento Grade de atendimento Capacidade Transportadoras Veículos …" at bounding box center [559, 248] width 1119 height 497
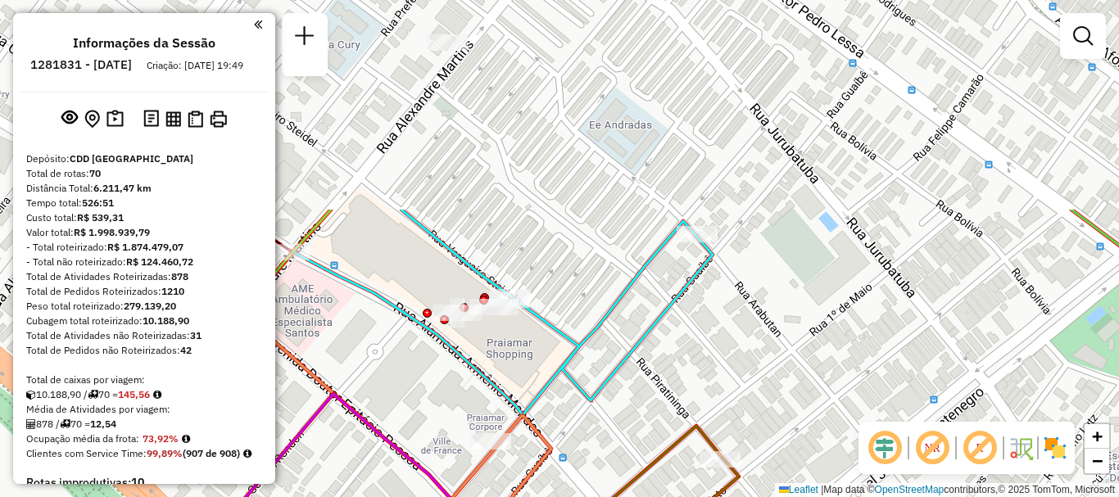
drag, startPoint x: 696, startPoint y: 140, endPoint x: 924, endPoint y: 361, distance: 317.6
click at [924, 361] on div "Janela de atendimento Grade de atendimento Capacidade Transportadoras Veículos …" at bounding box center [559, 248] width 1119 height 497
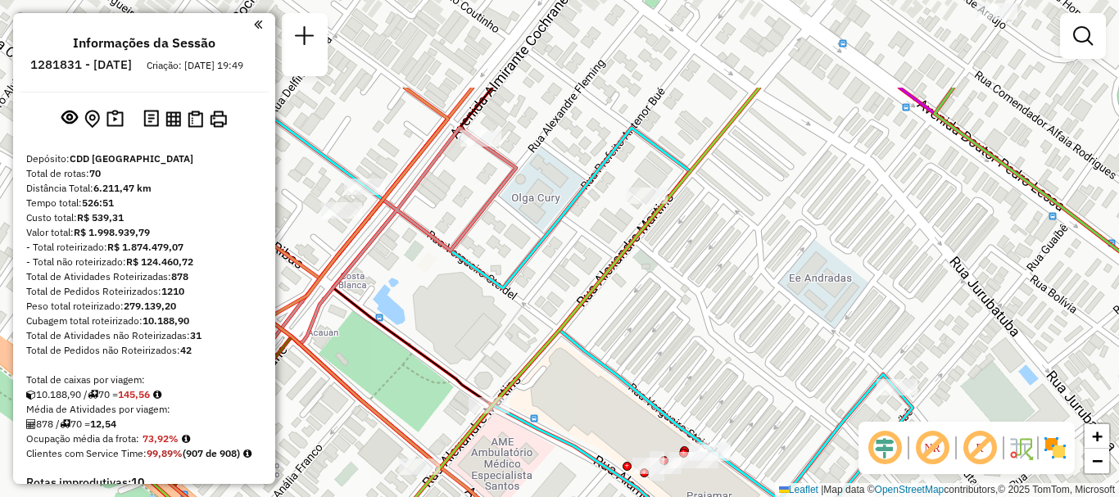
drag, startPoint x: 575, startPoint y: 170, endPoint x: 756, endPoint y: 307, distance: 227.5
click at [756, 307] on div "Janela de atendimento Grade de atendimento Capacidade Transportadoras Veículos …" at bounding box center [559, 248] width 1119 height 497
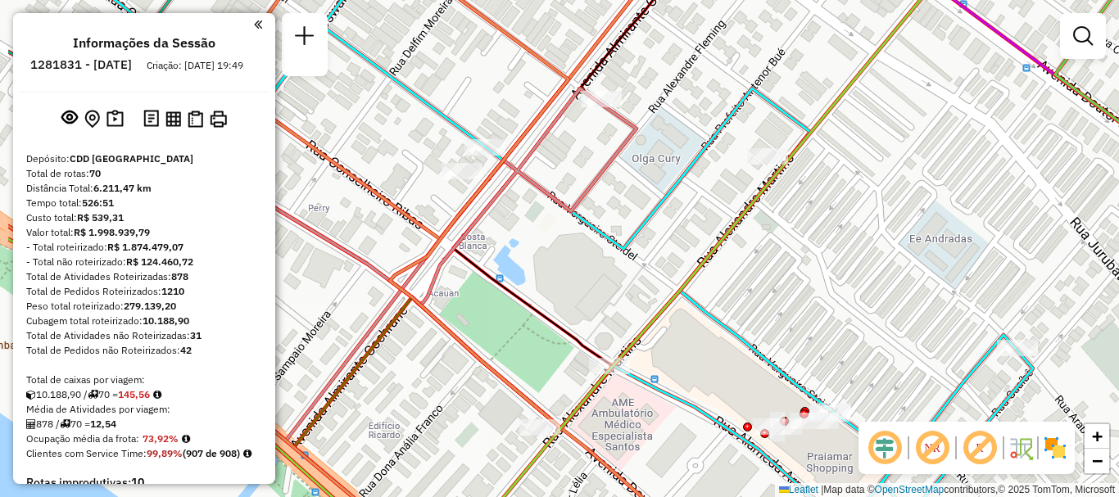
drag, startPoint x: 695, startPoint y: 305, endPoint x: 819, endPoint y: 284, distance: 126.2
click at [819, 284] on div "Janela de atendimento Grade de atendimento Capacidade Transportadoras Veículos …" at bounding box center [559, 248] width 1119 height 497
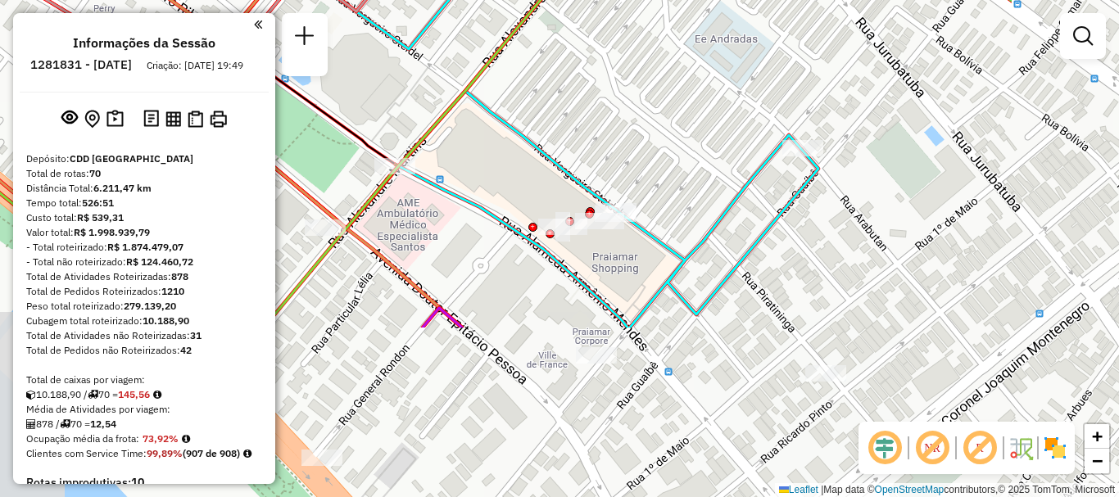
drag, startPoint x: 878, startPoint y: 325, endPoint x: 661, endPoint y: 108, distance: 307.1
click at [661, 108] on div "Janela de atendimento Grade de atendimento Capacidade Transportadoras Veículos …" at bounding box center [559, 248] width 1119 height 497
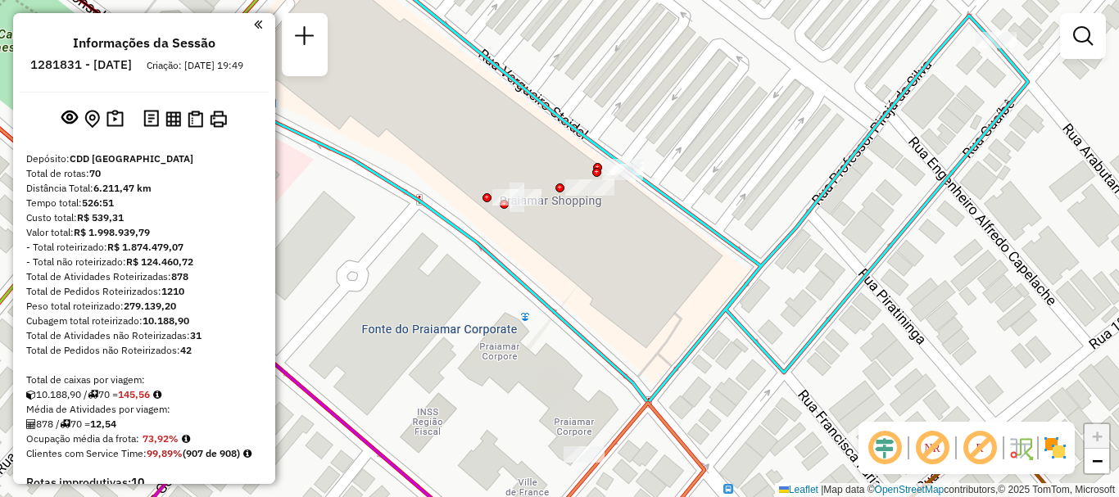
drag, startPoint x: 620, startPoint y: 234, endPoint x: 646, endPoint y: 274, distance: 48.0
click at [646, 274] on div "Janela de atendimento Grade de atendimento Capacidade Transportadoras Veículos …" at bounding box center [559, 248] width 1119 height 497
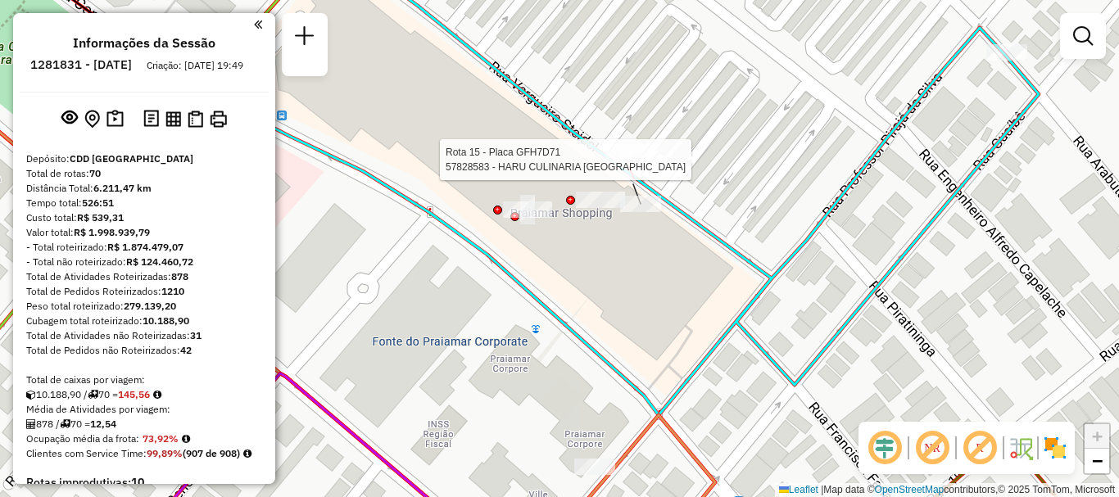
select select "**********"
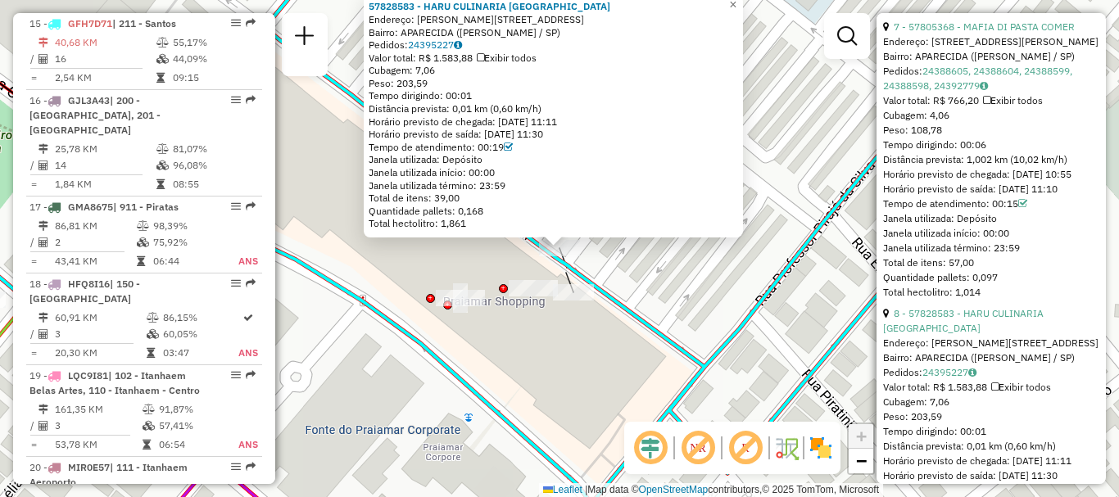
scroll to position [2458, 0]
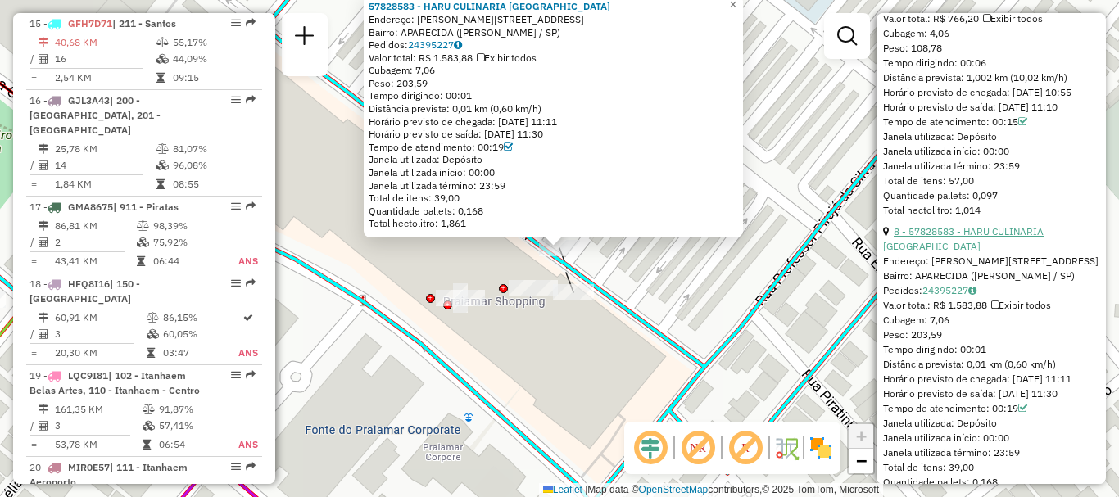
click at [1035, 252] on link "8 - 57828583 - HARU CULINARIA JAPON" at bounding box center [963, 238] width 161 height 27
drag, startPoint x: 373, startPoint y: 7, endPoint x: 420, endPoint y: 9, distance: 47.6
click at [420, 9] on div "57828583 - HARU CULINARIA JAPON Endereço: R ALEXANDRE MARTINS 80 80 Bairro: APA…" at bounding box center [553, 116] width 379 height 243
copy strong "57828583"
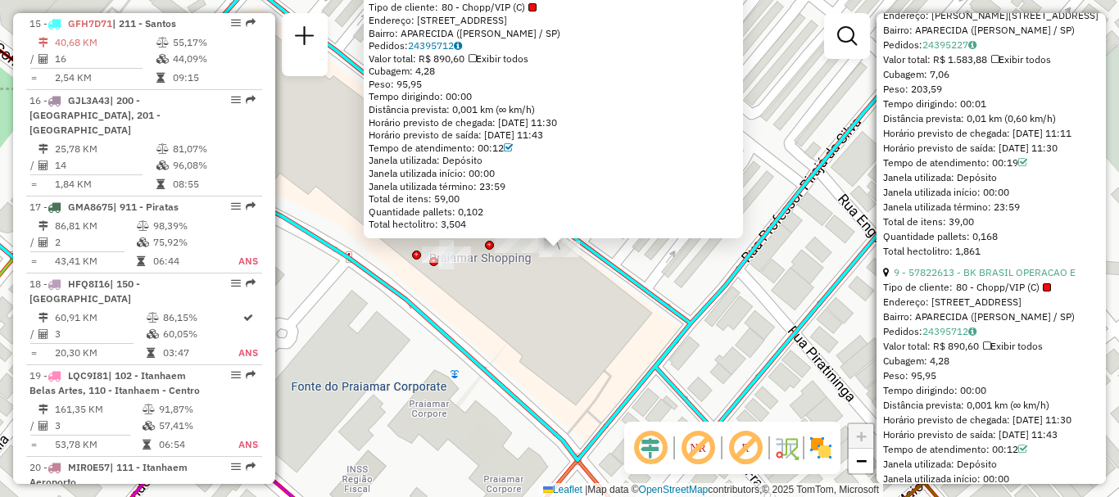
scroll to position [2786, 0]
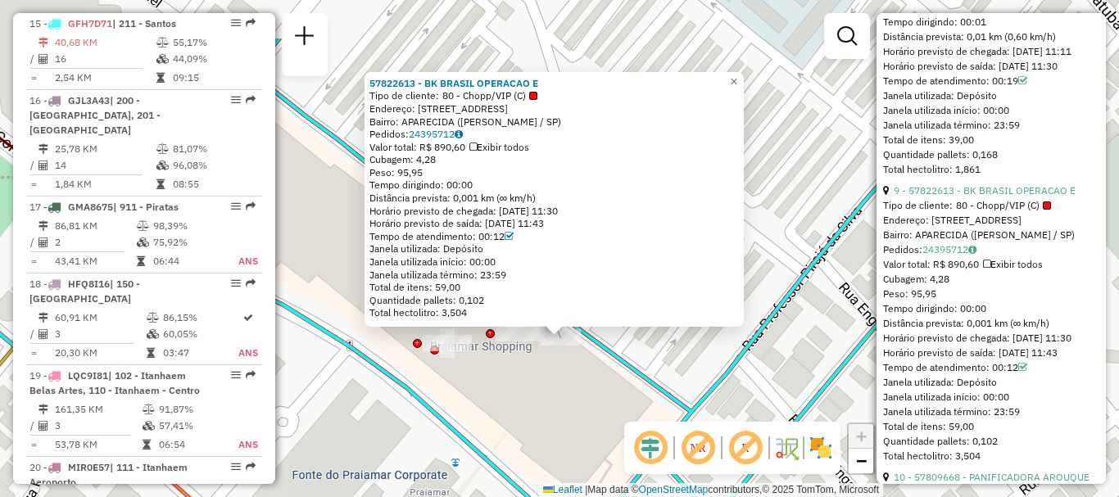
drag, startPoint x: 827, startPoint y: 168, endPoint x: 828, endPoint y: 266, distance: 98.3
click at [828, 266] on icon at bounding box center [424, 294] width 1070 height 510
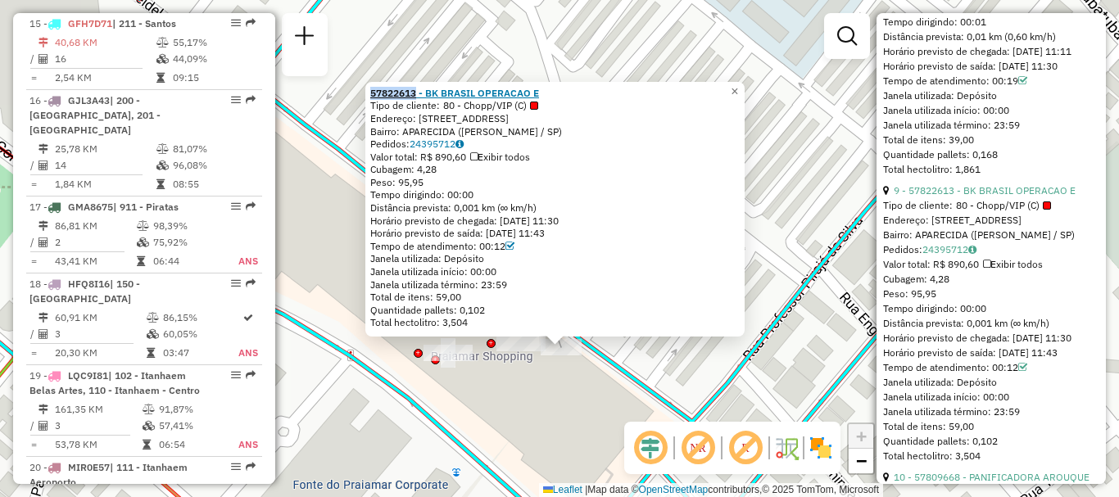
drag, startPoint x: 374, startPoint y: 92, endPoint x: 424, endPoint y: 95, distance: 49.3
click at [424, 95] on div "57822613 - BK BRASIL OPERACAO E Tipo de cliente: 80 - Chopp/VIP (C) Endereço: R…" at bounding box center [554, 209] width 379 height 255
copy strong "57822613"
click at [810, 143] on div "57822613 - BK BRASIL OPERACAO E Tipo de cliente: 80 - Chopp/VIP (C) Endereço: R…" at bounding box center [559, 248] width 1119 height 497
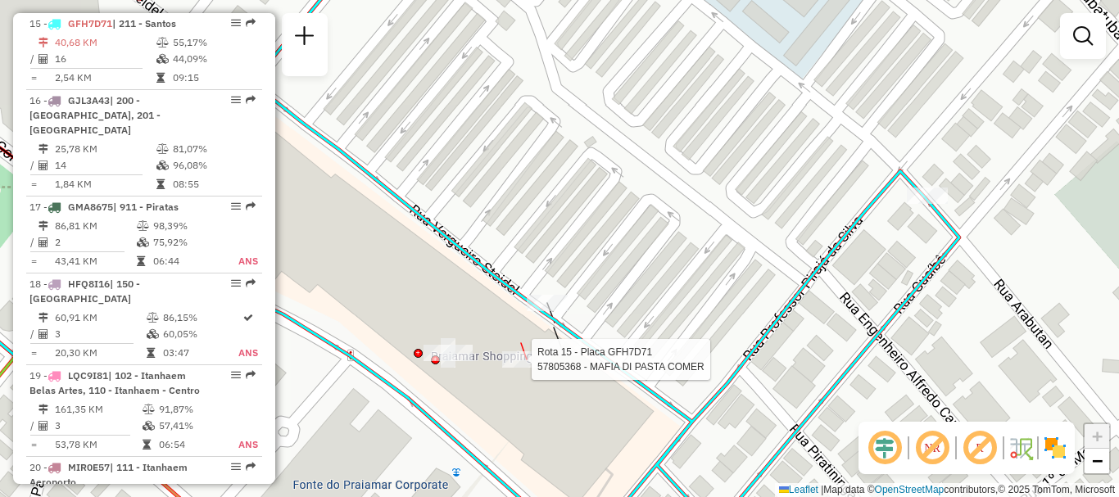
select select "**********"
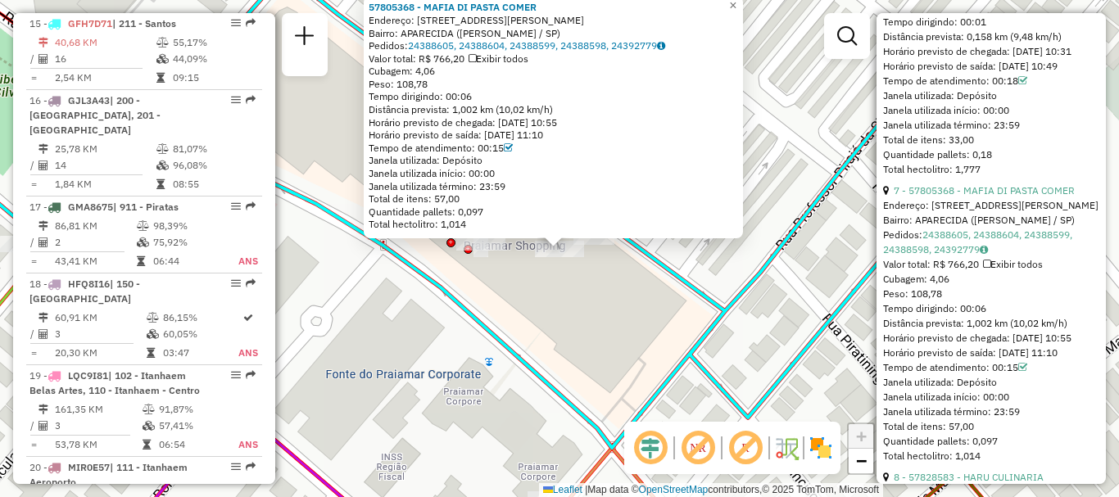
scroll to position [2294, 0]
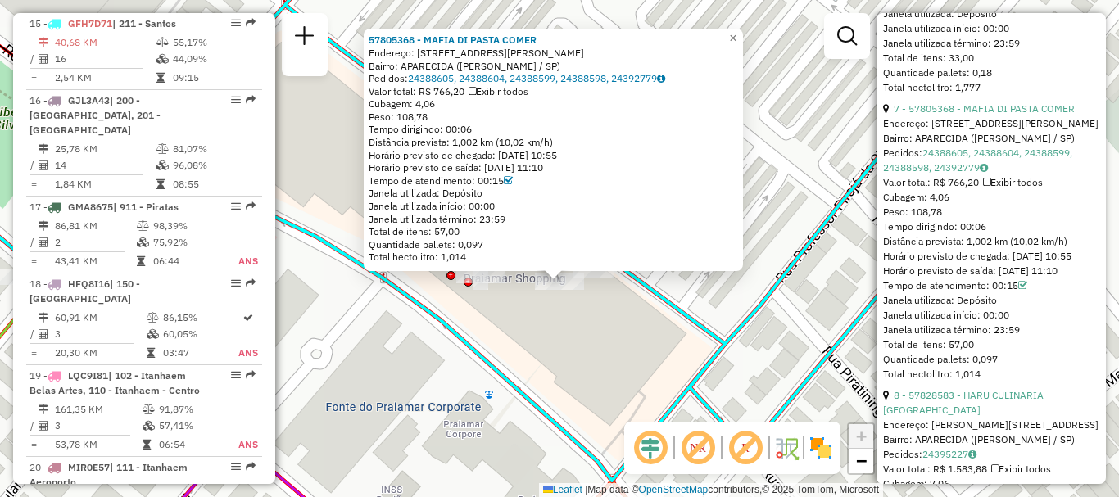
drag, startPoint x: 792, startPoint y: 235, endPoint x: 792, endPoint y: 268, distance: 32.8
click at [792, 268] on icon at bounding box center [440, 232] width 1105 height 498
drag, startPoint x: 371, startPoint y: 42, endPoint x: 422, endPoint y: 40, distance: 50.8
click at [422, 40] on div "57805368 - MAFIA DI PASTA COMER Endereço: R ALEXANDRE MARTINS 80 Bairro: APAREC…" at bounding box center [553, 150] width 379 height 243
copy strong "57805368"
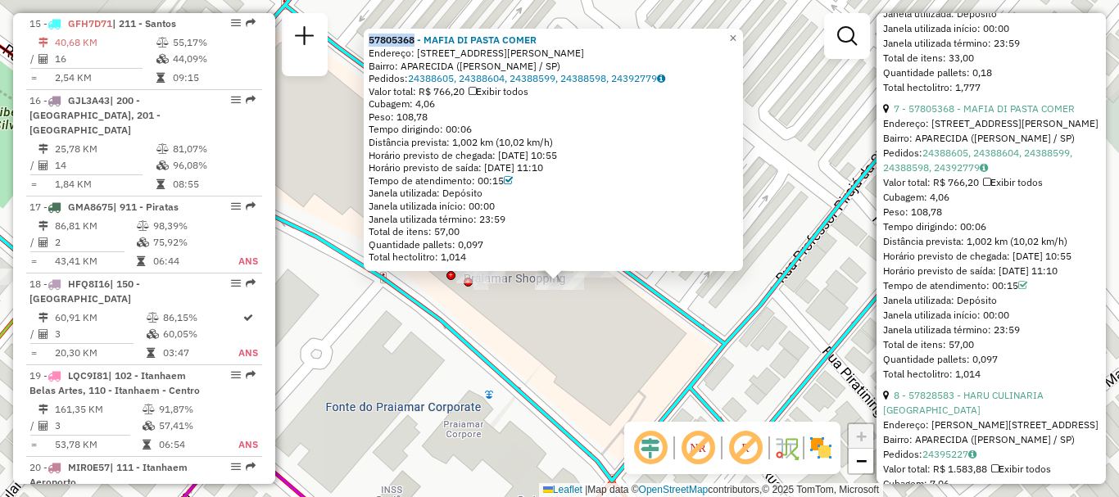
click at [568, 359] on div "57805368 - MAFIA DI PASTA COMER Endereço: R ALEXANDRE MARTINS 80 Bairro: APAREC…" at bounding box center [559, 248] width 1119 height 497
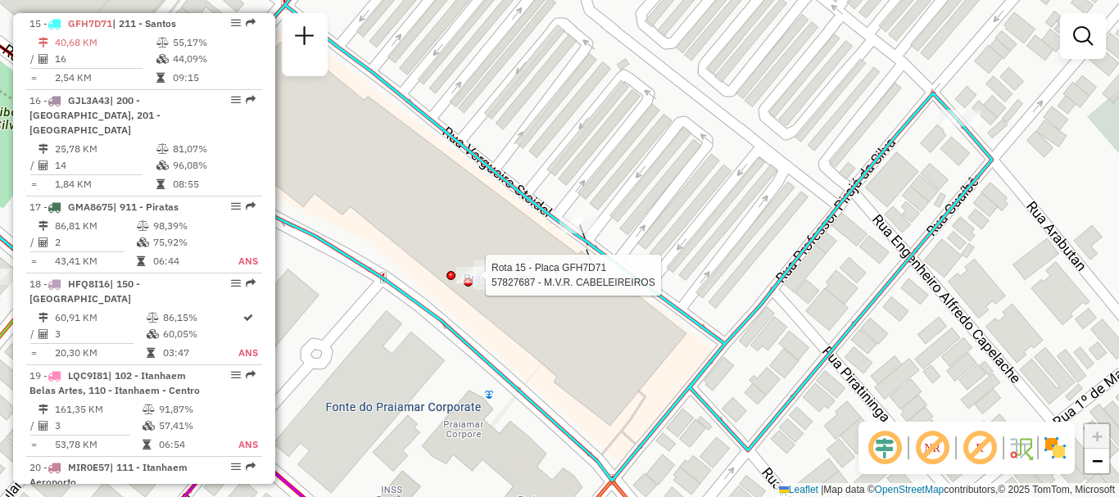
click at [484, 284] on div at bounding box center [480, 275] width 49 height 16
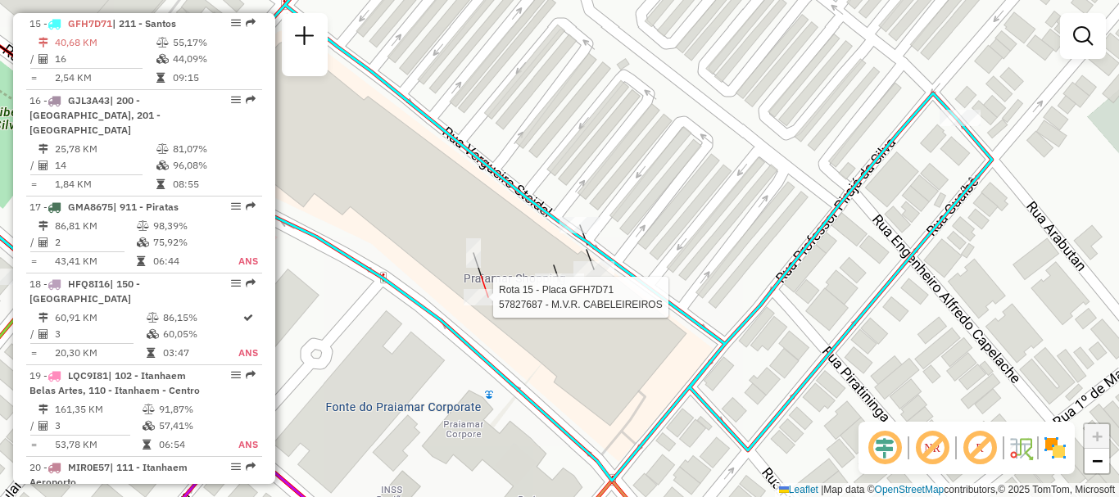
select select "**********"
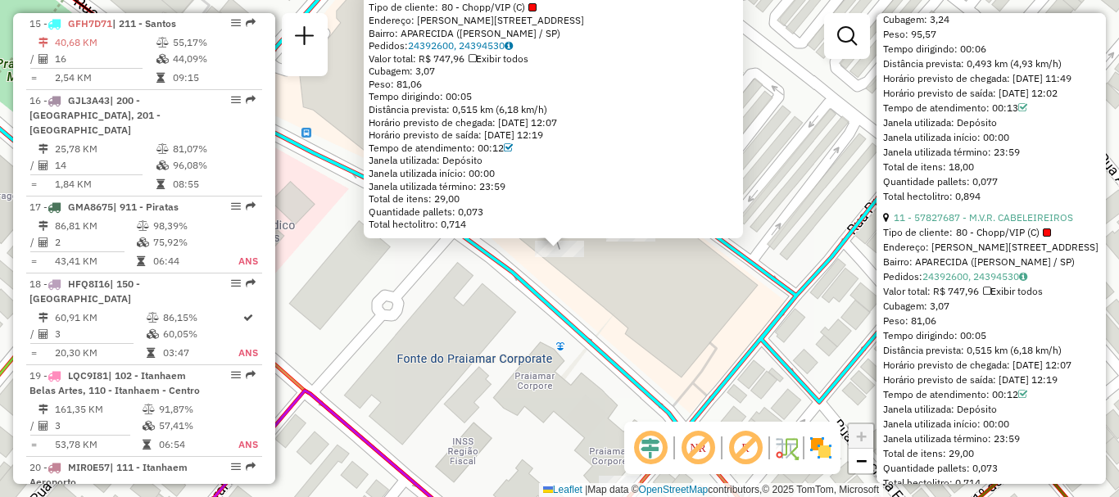
scroll to position [3469, 0]
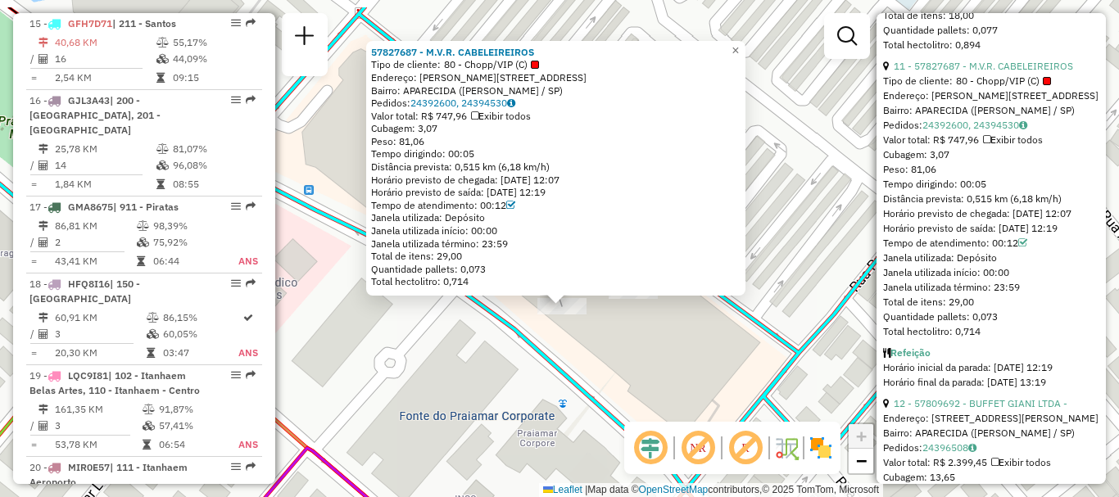
drag, startPoint x: 799, startPoint y: 129, endPoint x: 801, endPoint y: 187, distance: 57.4
click at [801, 187] on div "57827687 - M.V.R. CABELEIREIROS Tipo de cliente: 80 - Chopp/VIP (C) Endereço: R…" at bounding box center [559, 248] width 1119 height 497
drag, startPoint x: 374, startPoint y: 53, endPoint x: 422, endPoint y: 56, distance: 47.6
click at [422, 56] on div "57827687 - M.V.R. CABELEIREIROS Tipo de cliente: 80 - Chopp/VIP (C) Endereço: R…" at bounding box center [555, 168] width 379 height 255
copy strong "57827687"
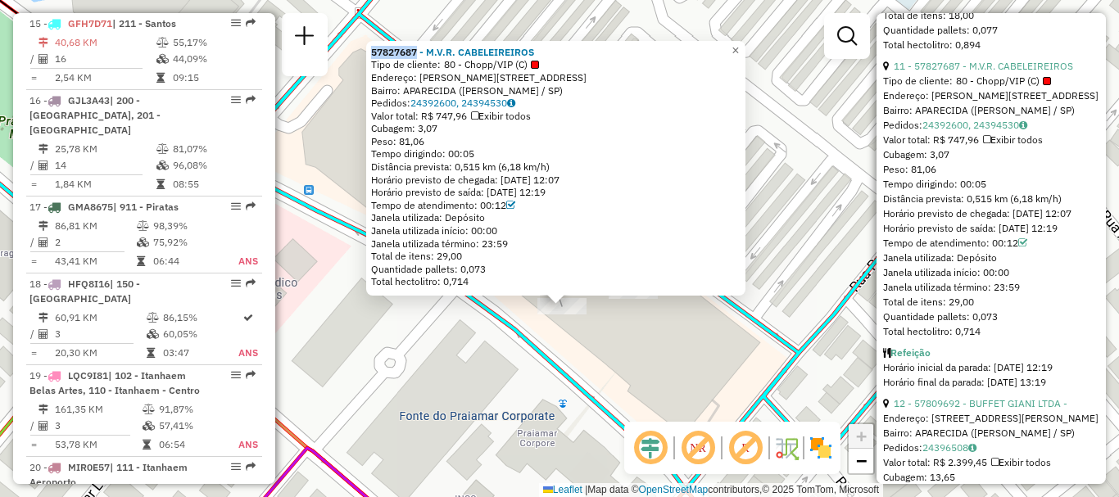
click at [501, 349] on div "57827687 - M.V.R. CABELEIREIROS Tipo de cliente: 80 - Chopp/VIP (C) Endereço: R…" at bounding box center [559, 248] width 1119 height 497
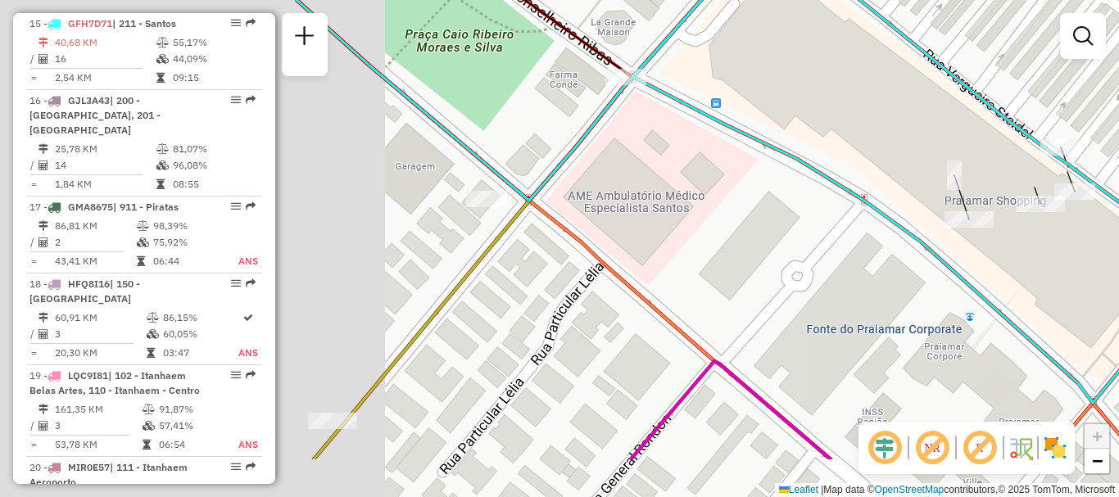
drag, startPoint x: 448, startPoint y: 367, endPoint x: 902, endPoint y: 273, distance: 463.6
click at [909, 269] on div "Janela de atendimento Grade de atendimento Capacidade Transportadoras Veículos …" at bounding box center [559, 248] width 1119 height 497
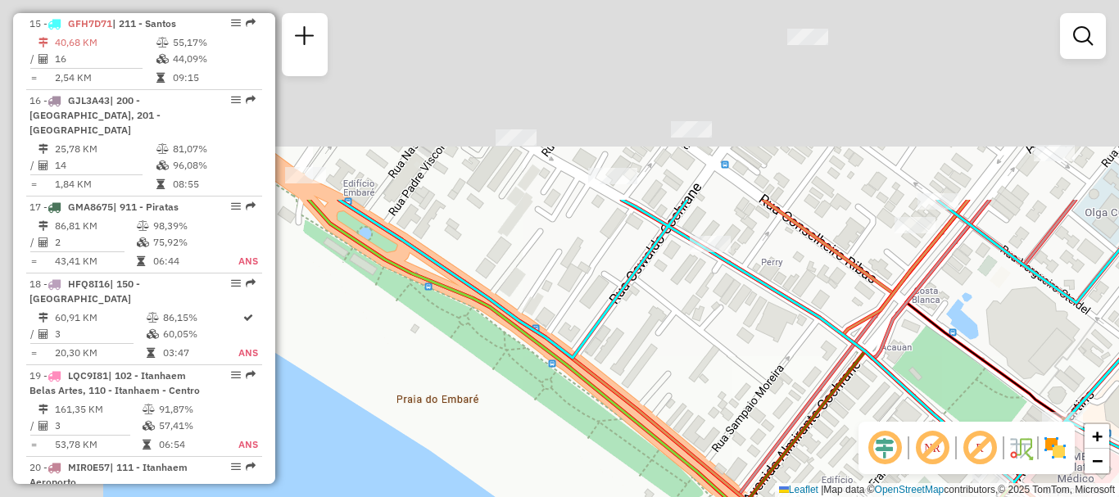
drag, startPoint x: 683, startPoint y: 198, endPoint x: 867, endPoint y: 429, distance: 294.5
click at [964, 451] on hb-router-mapa "Informações da Sessão 1281831 - 24/09/2025 Criação: 23/09/2025 19:49 Depósito: …" at bounding box center [559, 248] width 1119 height 497
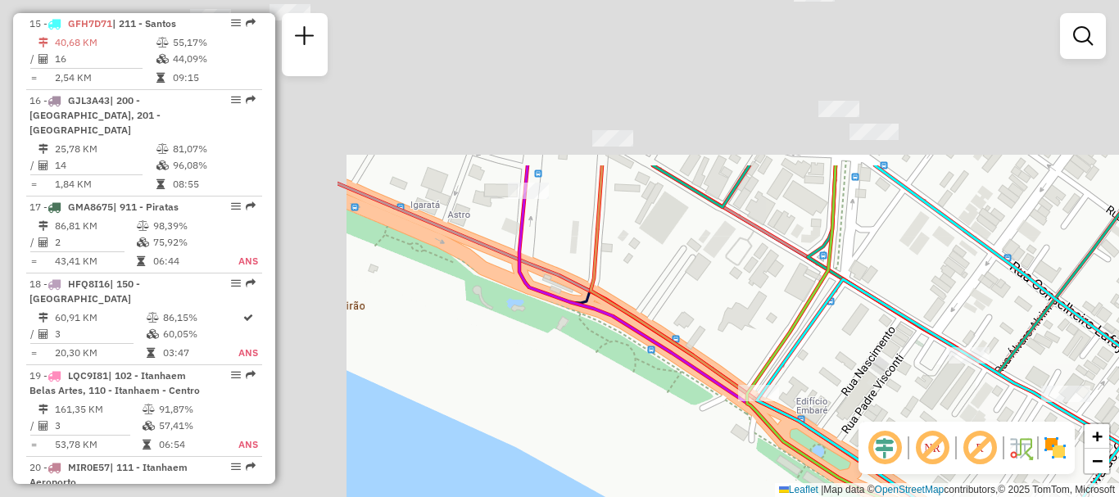
drag, startPoint x: 473, startPoint y: 195, endPoint x: 923, endPoint y: 411, distance: 498.8
click at [923, 411] on div "Janela de atendimento Grade de atendimento Capacidade Transportadoras Veículos …" at bounding box center [559, 248] width 1119 height 497
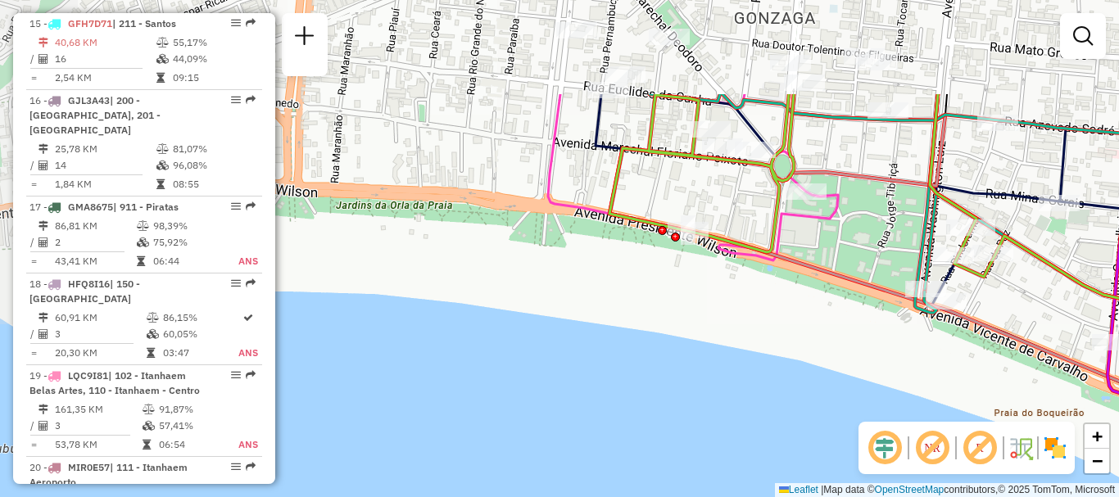
drag, startPoint x: 441, startPoint y: 129, endPoint x: 1021, endPoint y: 273, distance: 597.8
click at [1021, 273] on div "Janela de atendimento Grade de atendimento Capacidade Transportadoras Veículos …" at bounding box center [559, 248] width 1119 height 497
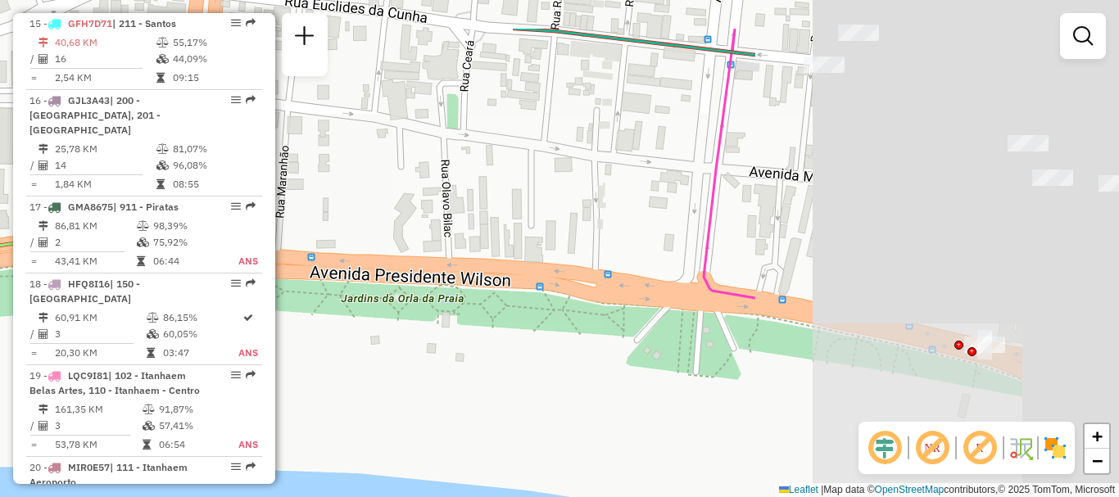
drag, startPoint x: 899, startPoint y: 239, endPoint x: 331, endPoint y: 299, distance: 571.0
click at [331, 299] on div "Janela de atendimento Grade de atendimento Capacidade Transportadoras Veículos …" at bounding box center [559, 248] width 1119 height 497
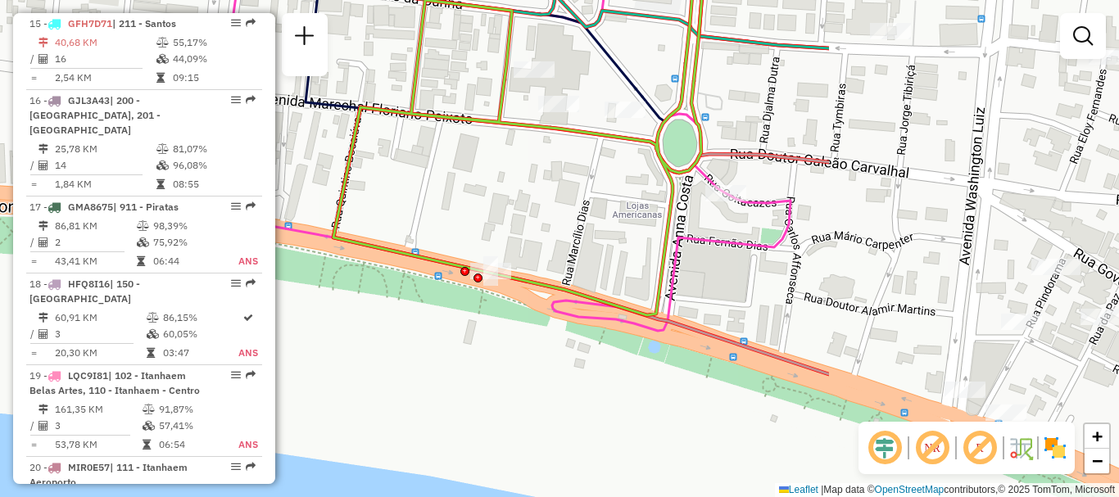
drag, startPoint x: 754, startPoint y: 348, endPoint x: 352, endPoint y: 293, distance: 405.2
click at [352, 293] on div "Janela de atendimento Grade de atendimento Capacidade Transportadoras Veículos …" at bounding box center [559, 248] width 1119 height 497
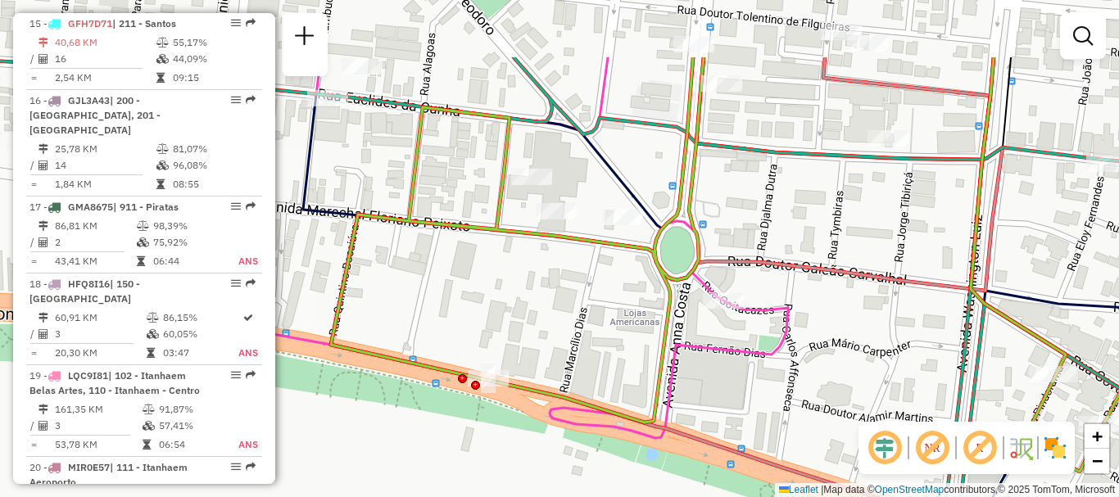
drag, startPoint x: 828, startPoint y: 293, endPoint x: 826, endPoint y: 400, distance: 107.4
click at [826, 400] on div "Janela de atendimento Grade de atendimento Capacidade Transportadoras Veículos …" at bounding box center [559, 248] width 1119 height 497
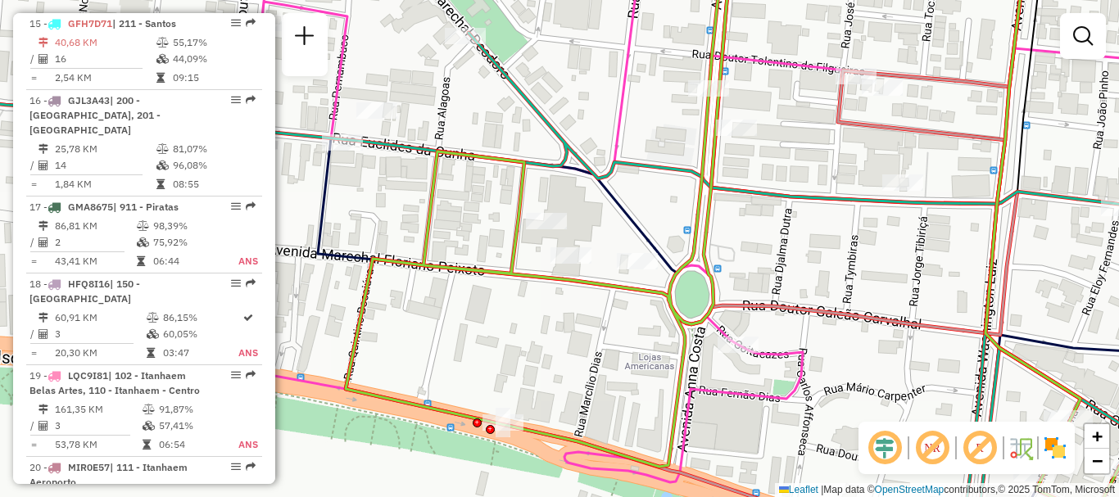
drag, startPoint x: 815, startPoint y: 281, endPoint x: 830, endPoint y: 304, distance: 27.3
click at [830, 304] on icon at bounding box center [796, 292] width 900 height 597
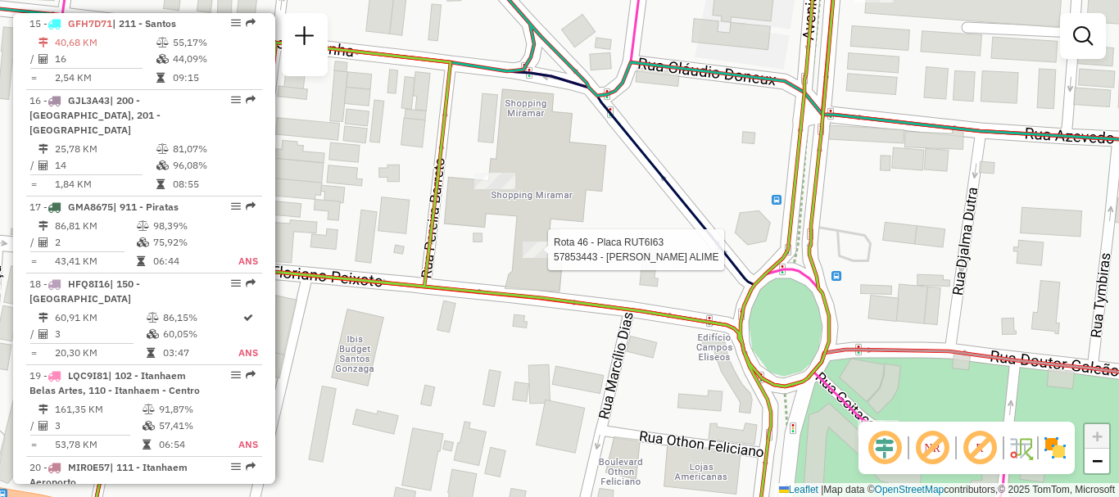
select select "**********"
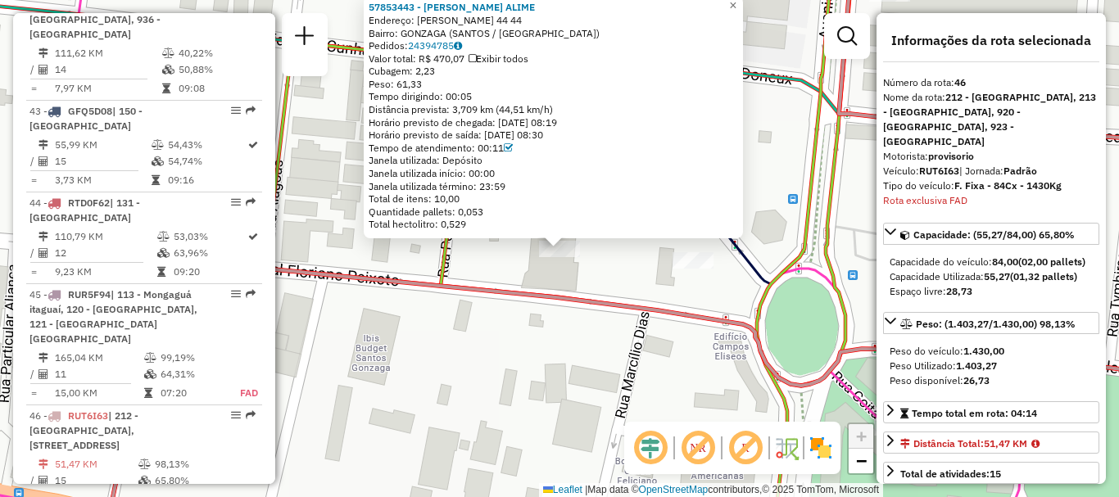
scroll to position [4911, 0]
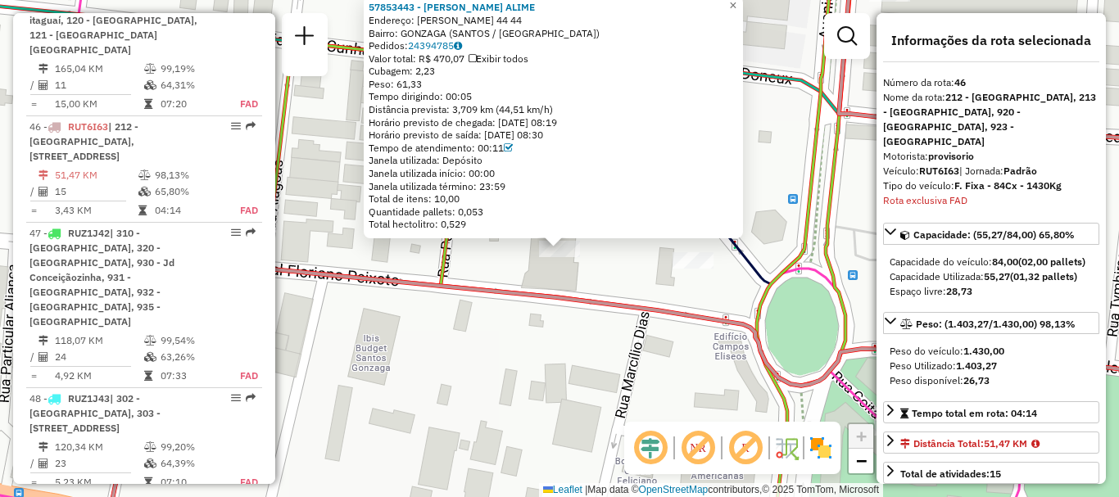
click at [522, 358] on div "Rota 46 - Placa RUT6I63 57853443 - DUARTE BUKALIL ALIME 57853443 - DUARTE BUKAL…" at bounding box center [559, 248] width 1119 height 497
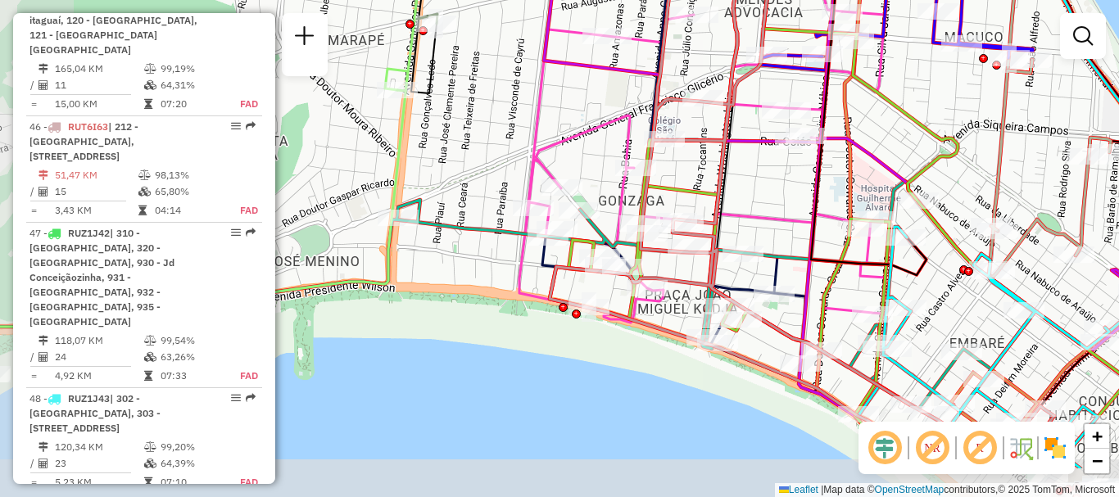
drag, startPoint x: 851, startPoint y: 372, endPoint x: 937, endPoint y: 291, distance: 118.2
click at [937, 291] on div "Janela de atendimento Grade de atendimento Capacidade Transportadoras Veículos …" at bounding box center [559, 248] width 1119 height 497
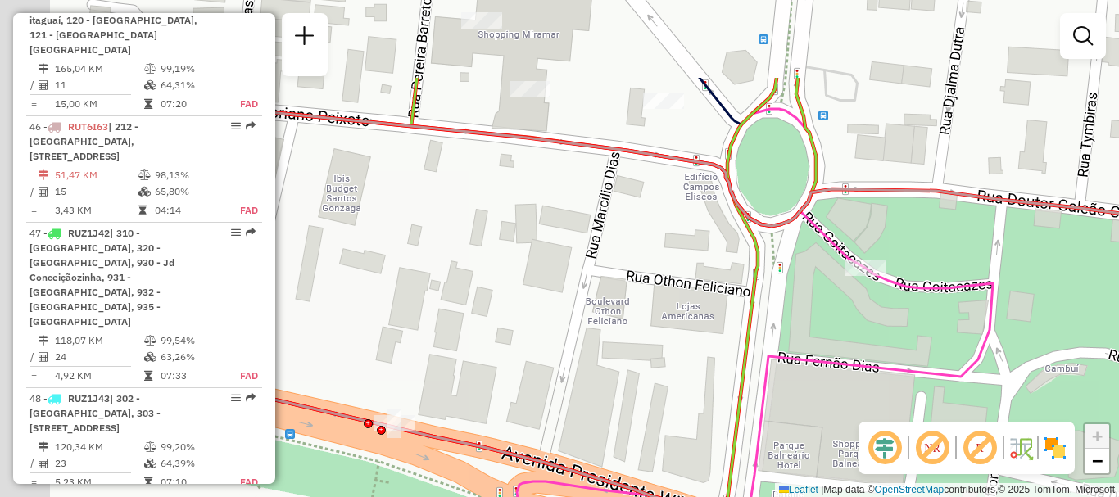
drag, startPoint x: 440, startPoint y: 204, endPoint x: 693, endPoint y: 409, distance: 325.7
click at [692, 409] on div "Rota 57 - Placa CRW6I08 57809857 - J.C. BATISTA MERCEAR Janela de atendimento G…" at bounding box center [559, 248] width 1119 height 497
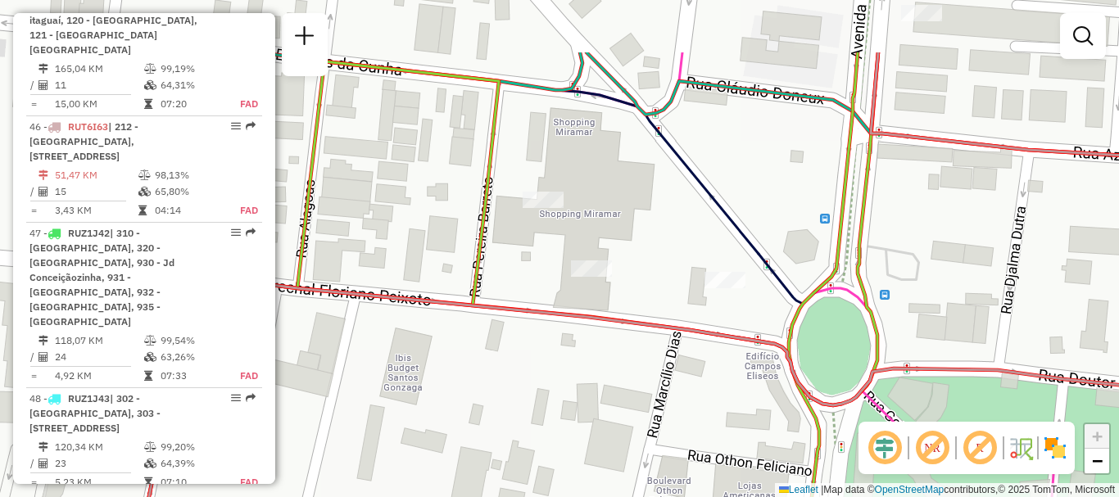
drag, startPoint x: 465, startPoint y: 210, endPoint x: 484, endPoint y: 312, distance: 104.3
click at [483, 313] on icon at bounding box center [695, 350] width 1108 height 597
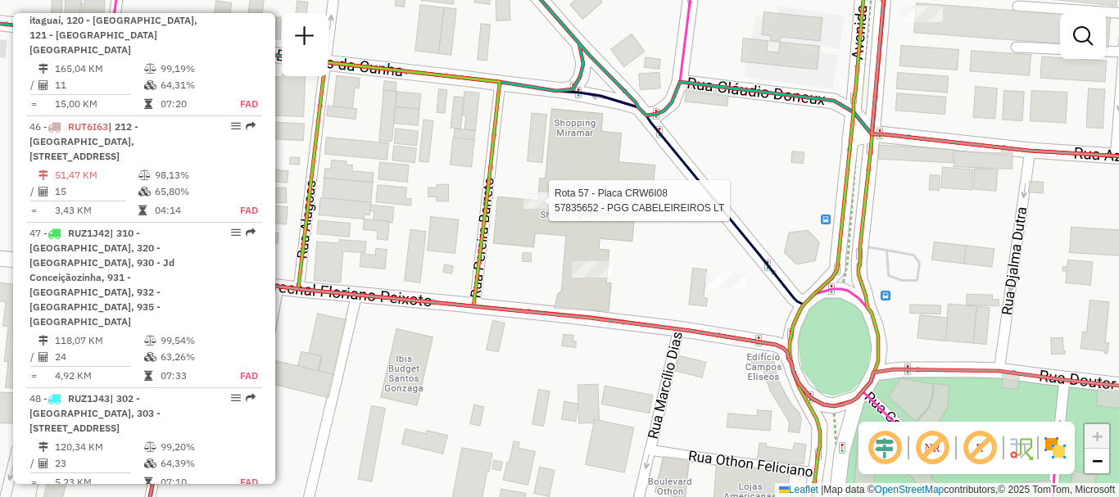
select select "**********"
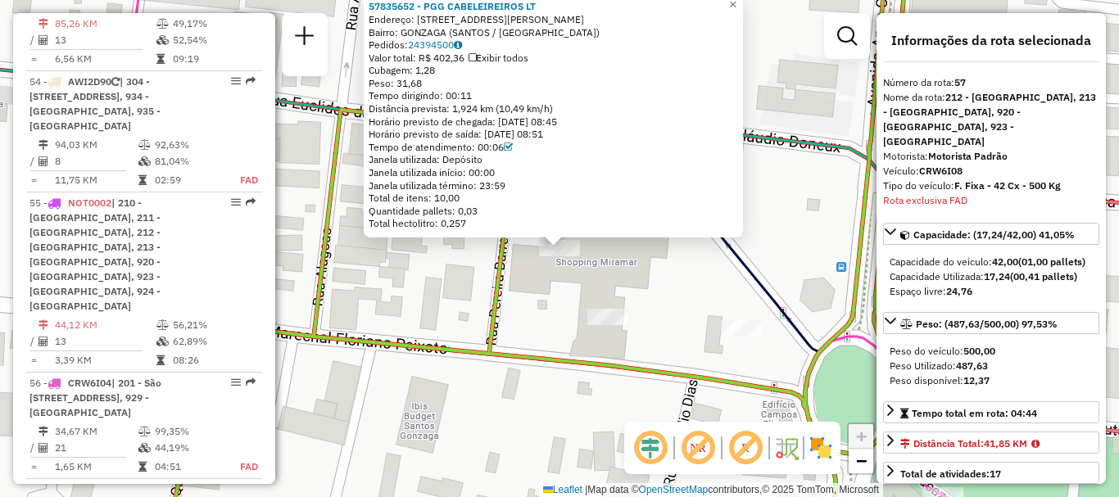
scroll to position [6125, 0]
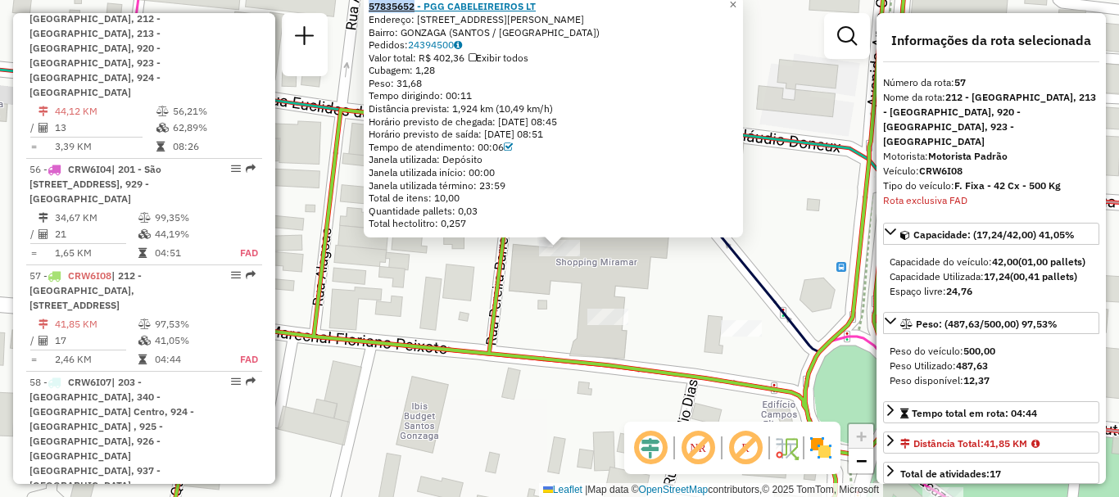
drag, startPoint x: 371, startPoint y: 7, endPoint x: 423, endPoint y: 6, distance: 51.6
click at [423, 6] on div "57835652 - PGG CABELEIREIROS LT Endereço: R EUCLIDES DA CUNHA 5 21 Bairro: GONZ…" at bounding box center [553, 116] width 379 height 243
copy strong "57835652"
click at [824, 258] on div "57835652 - PGG CABELEIREIROS LT Endereço: R EUCLIDES DA CUNHA 5 21 Bairro: GONZ…" at bounding box center [559, 248] width 1119 height 497
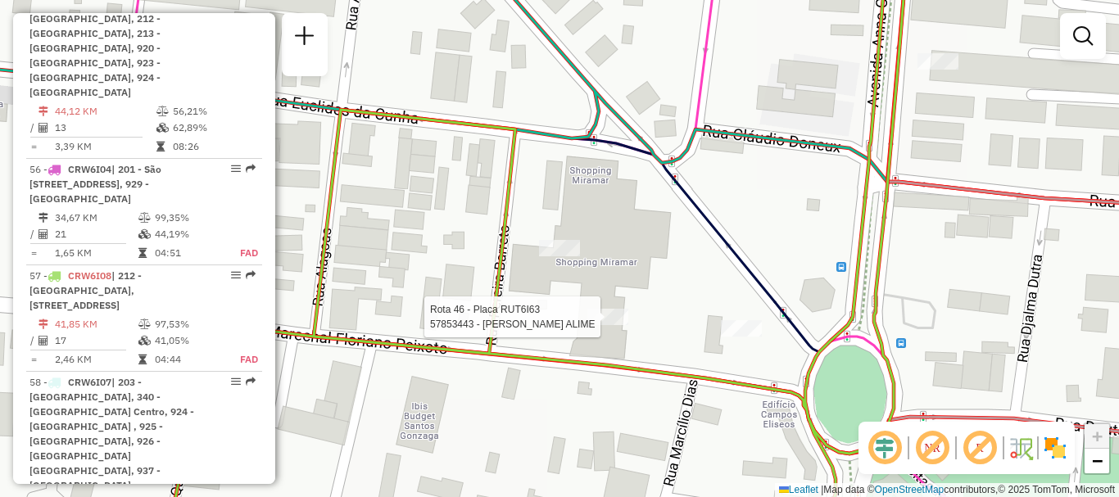
select select "**********"
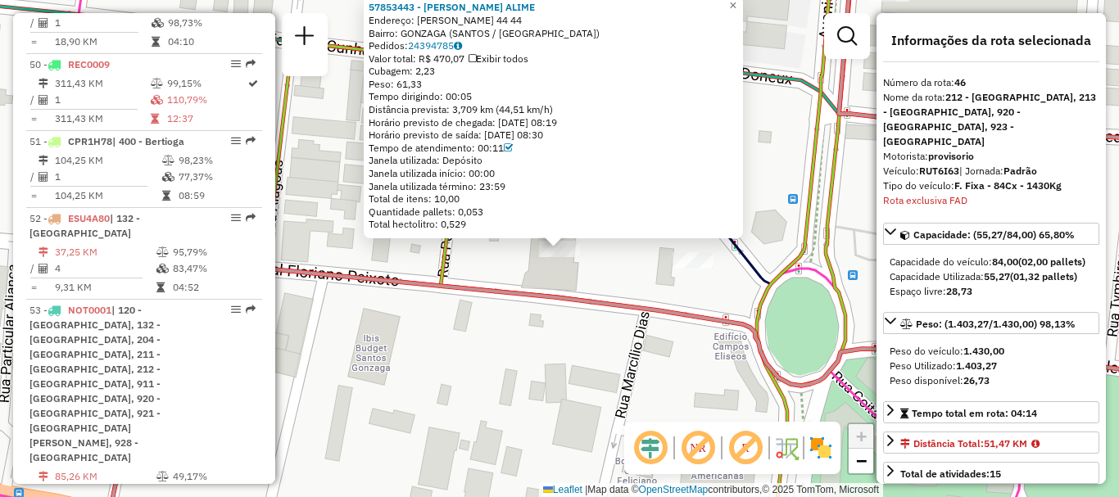
scroll to position [4911, 0]
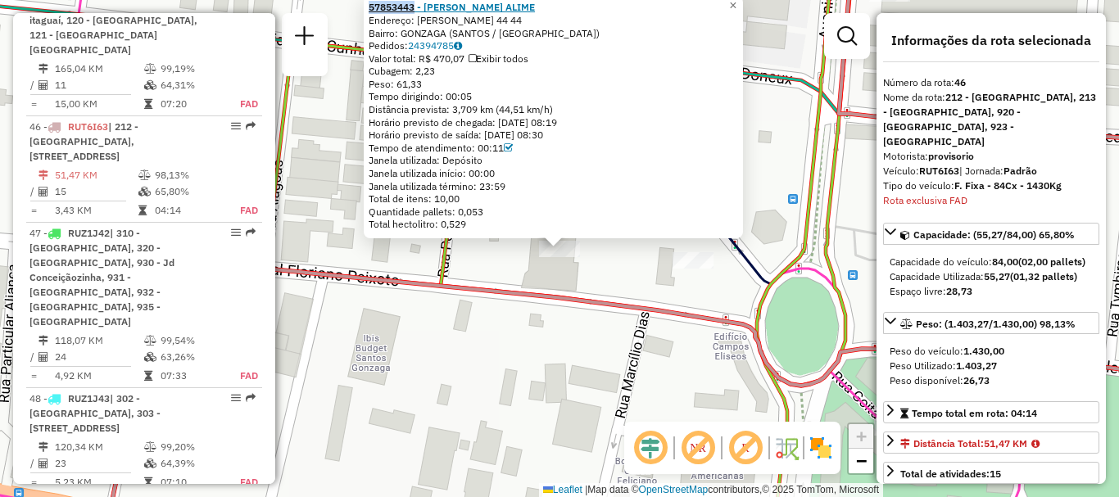
drag, startPoint x: 374, startPoint y: 10, endPoint x: 420, endPoint y: 7, distance: 46.0
click at [420, 7] on div "57853443 - DUARTE BUKALIL ALIME Endereço: FLORIANO PEIXOTO 44 44 Bairro: GONZAG…" at bounding box center [553, 117] width 379 height 243
copy strong "57853443"
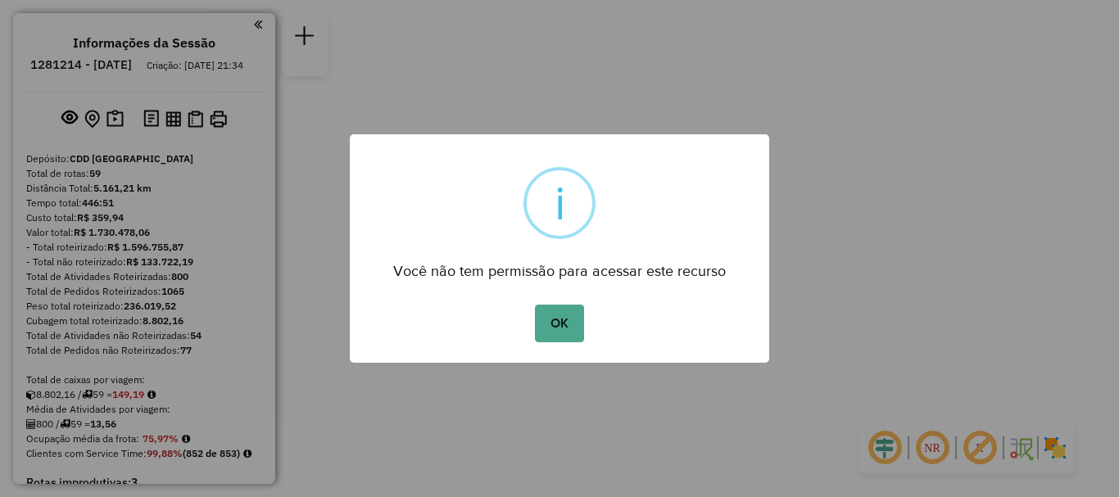
click at [535, 305] on button "OK" at bounding box center [559, 324] width 48 height 38
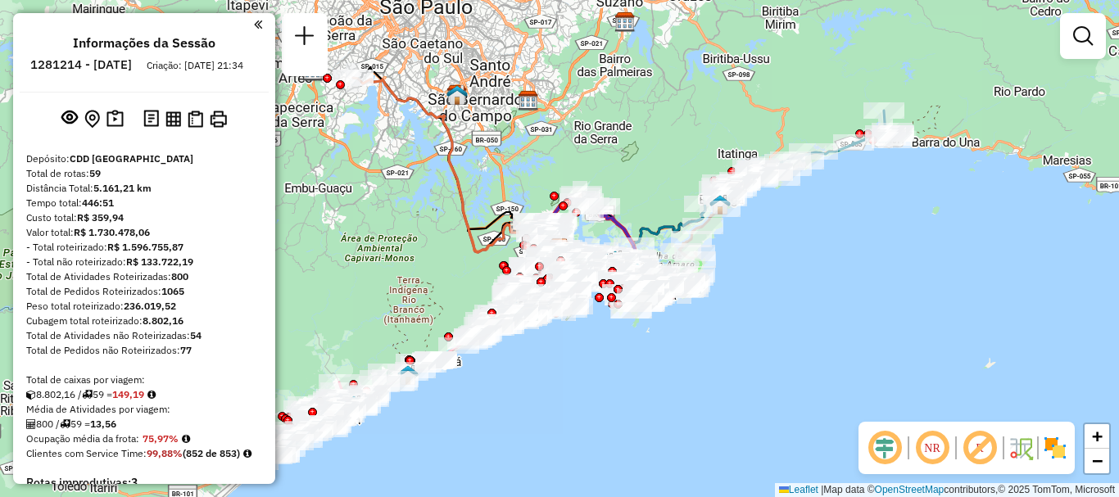
click at [927, 438] on em at bounding box center [932, 448] width 39 height 39
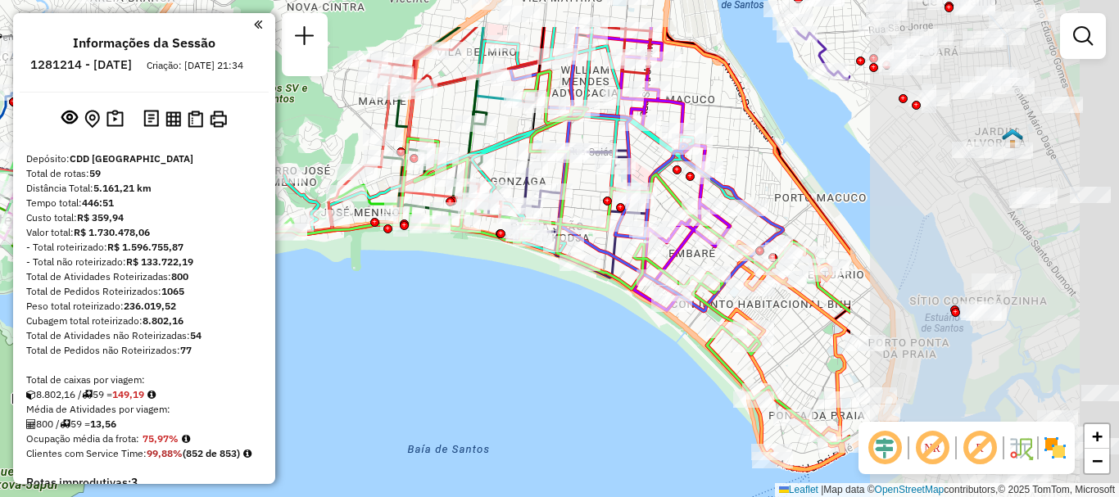
drag, startPoint x: 801, startPoint y: 187, endPoint x: 388, endPoint y: 261, distance: 419.6
click at [380, 265] on div "Janela de atendimento Grade de atendimento Capacidade Transportadoras Veículos …" at bounding box center [559, 248] width 1119 height 497
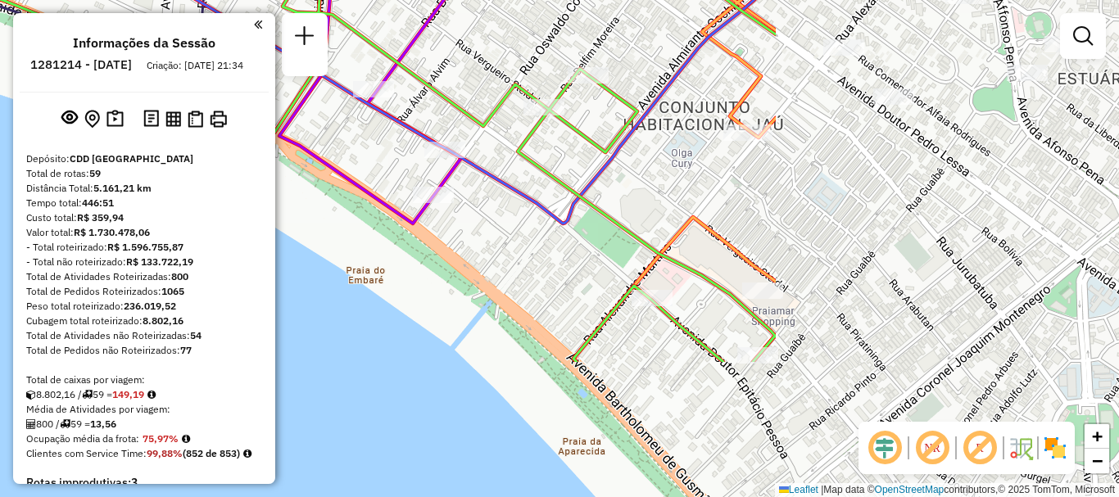
drag, startPoint x: 727, startPoint y: 361, endPoint x: 272, endPoint y: 177, distance: 490.7
click at [272, 177] on hb-router-mapa "Informações da Sessão 1281214 - 23/09/2025 Criação: 22/09/2025 21:34 Depósito: …" at bounding box center [559, 248] width 1119 height 497
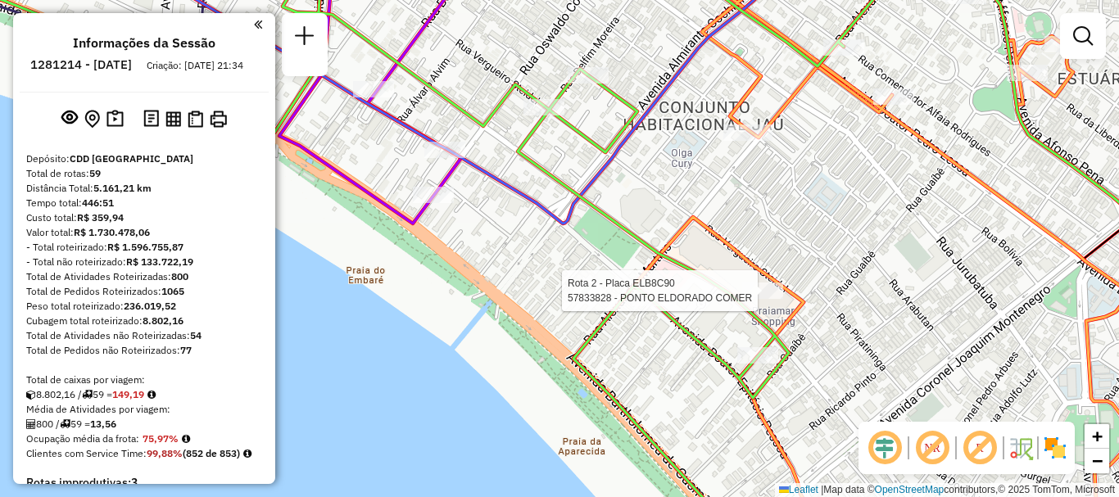
select select "**********"
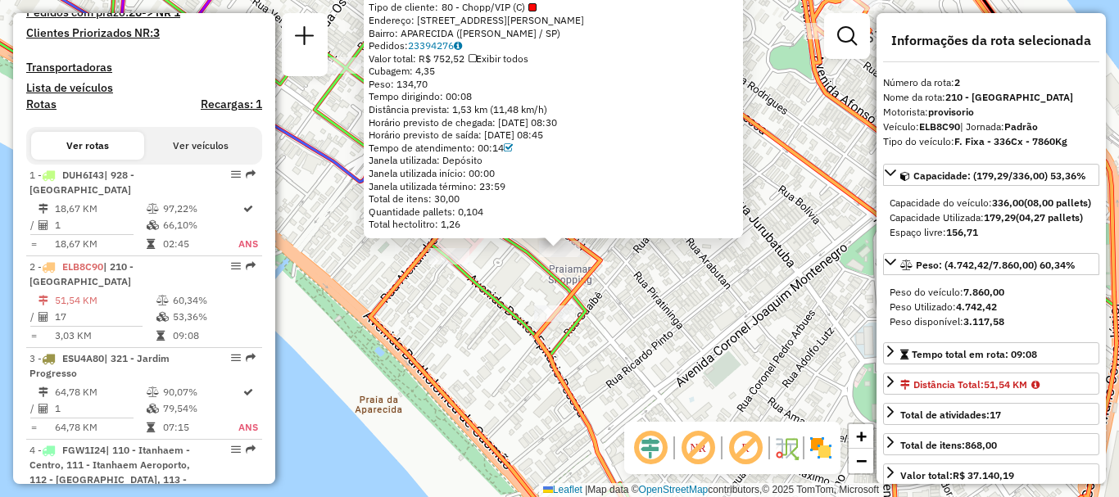
scroll to position [784, 0]
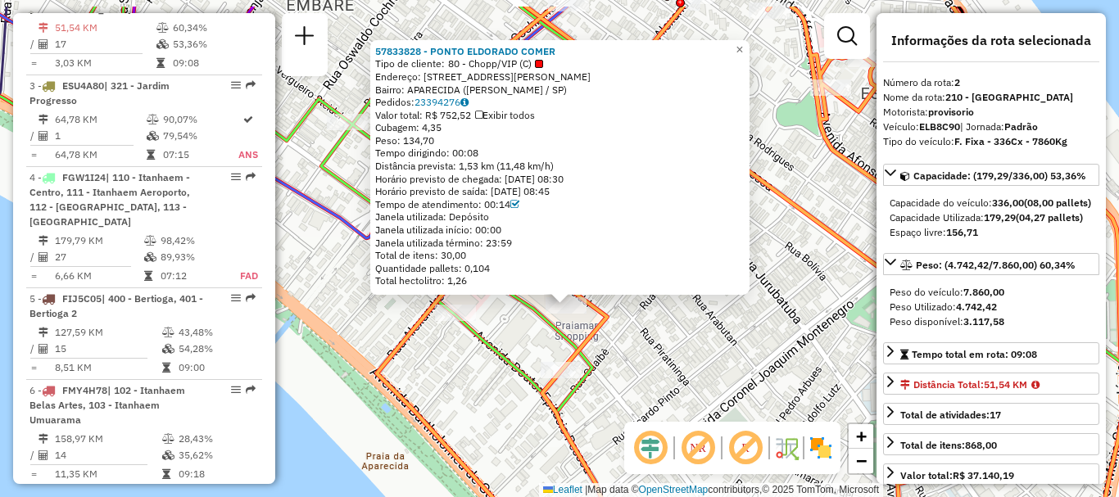
drag, startPoint x: 812, startPoint y: 188, endPoint x: 819, endPoint y: 245, distance: 56.9
click at [819, 245] on div "57833828 - PONTO ELDORADO COMER Tipo de cliente: 80 - Chopp/VIP (C) Endereço: R…" at bounding box center [559, 248] width 1119 height 497
drag, startPoint x: 379, startPoint y: 53, endPoint x: 426, endPoint y: 50, distance: 47.6
click at [426, 50] on div "57833828 - PONTO ELDORADO COMER Tipo de cliente: 80 - Chopp/VIP (C) Endereço: R…" at bounding box center [559, 167] width 379 height 255
copy strong "57833828"
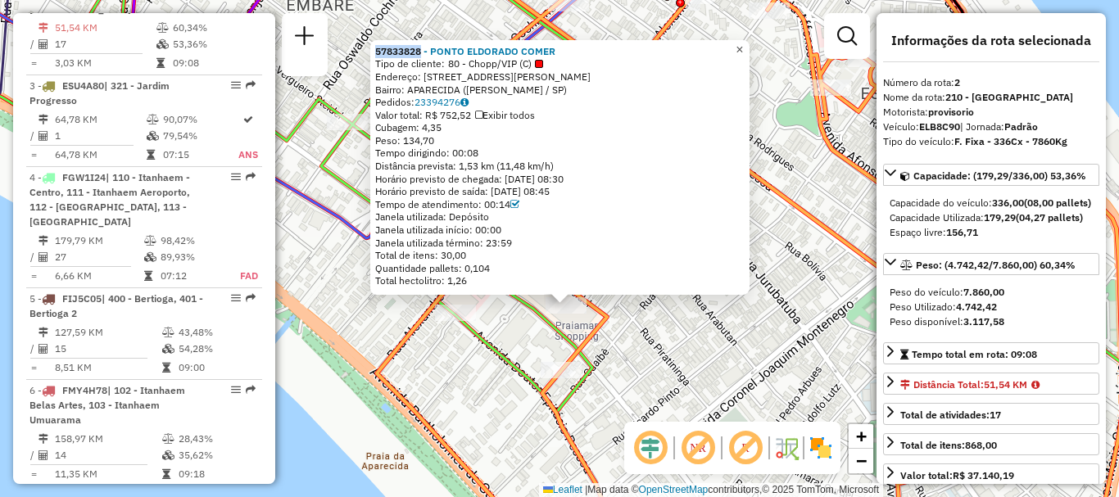
click at [750, 43] on link "×" at bounding box center [740, 50] width 20 height 20
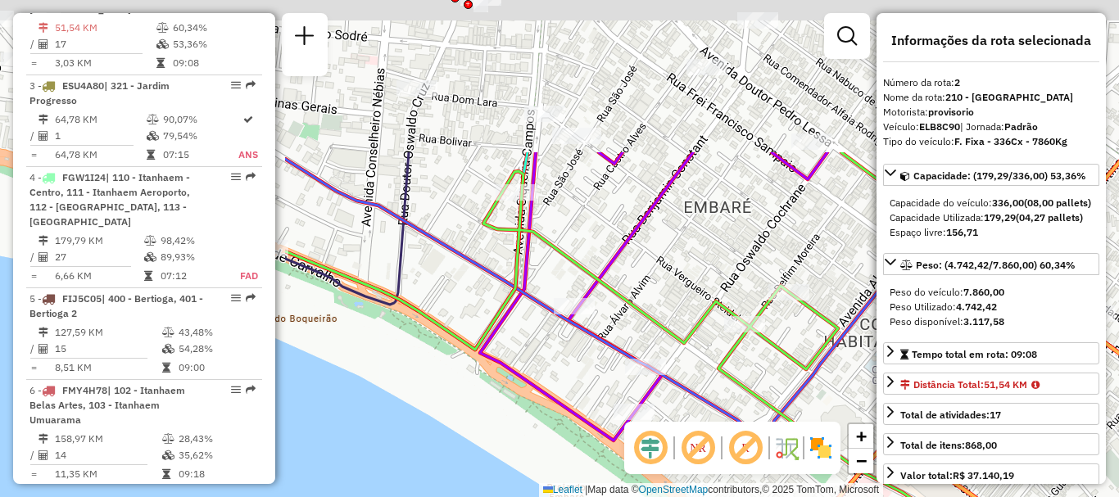
drag, startPoint x: 413, startPoint y: 211, endPoint x: 808, endPoint y: 413, distance: 443.4
click at [808, 413] on div "Janela de atendimento Grade de atendimento Capacidade Transportadoras Veículos …" at bounding box center [559, 248] width 1119 height 497
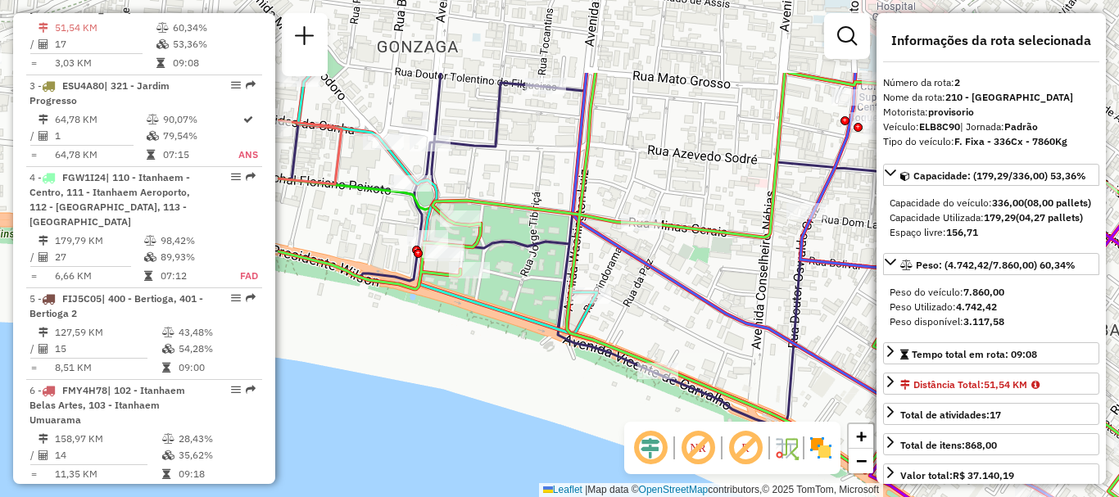
drag, startPoint x: 465, startPoint y: 197, endPoint x: 851, endPoint y: 322, distance: 404.7
click at [851, 322] on div "Janela de atendimento Grade de atendimento Capacidade Transportadoras Veículos …" at bounding box center [559, 248] width 1119 height 497
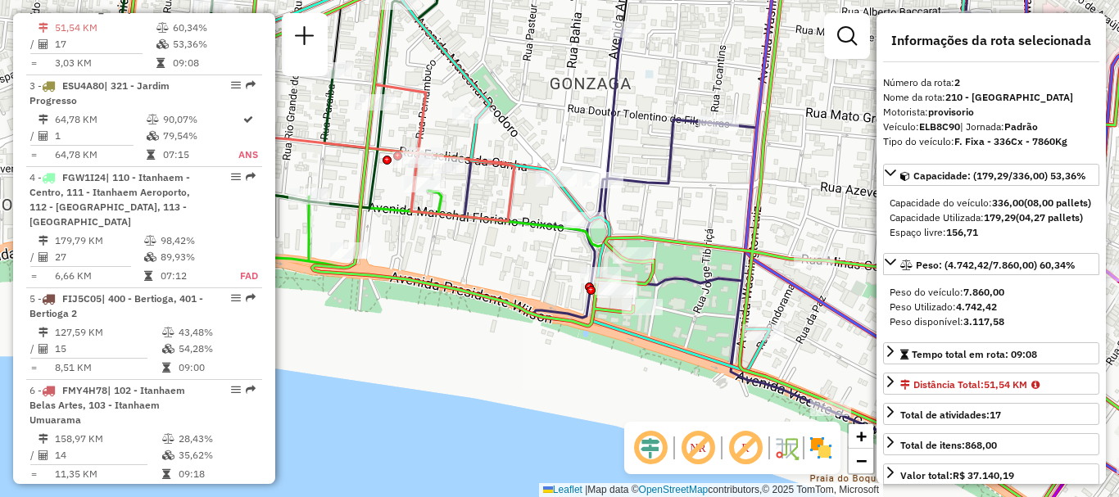
drag, startPoint x: 500, startPoint y: 324, endPoint x: 677, endPoint y: 361, distance: 180.8
click at [677, 361] on div "Janela de atendimento Grade de atendimento Capacidade Transportadoras Veículos …" at bounding box center [559, 248] width 1119 height 497
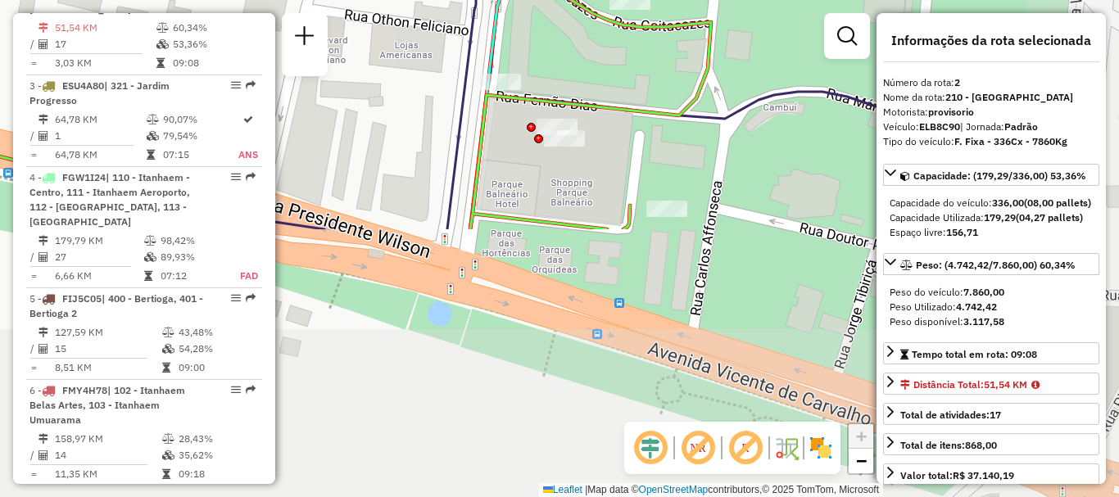
drag, startPoint x: 599, startPoint y: 308, endPoint x: 403, endPoint y: -19, distance: 381.1
click at [403, 0] on html "Aguarde... Pop-up bloqueado! Seu navegador bloqueou automáticamente a abertura …" at bounding box center [559, 248] width 1119 height 497
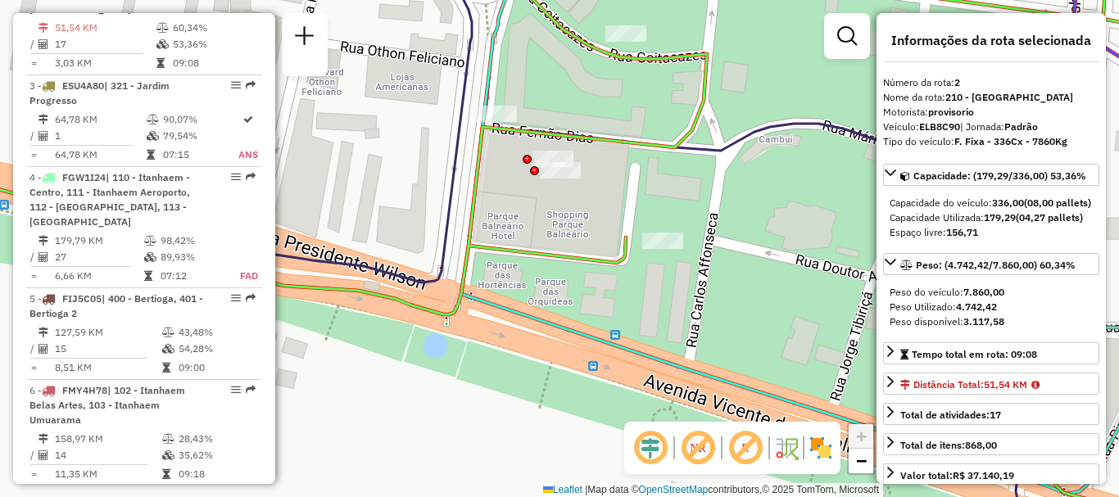
drag, startPoint x: 547, startPoint y: 166, endPoint x: 548, endPoint y: 226, distance: 59.8
click at [547, 226] on div "Janela de atendimento Grade de atendimento Capacidade Transportadoras Veículos …" at bounding box center [559, 248] width 1119 height 497
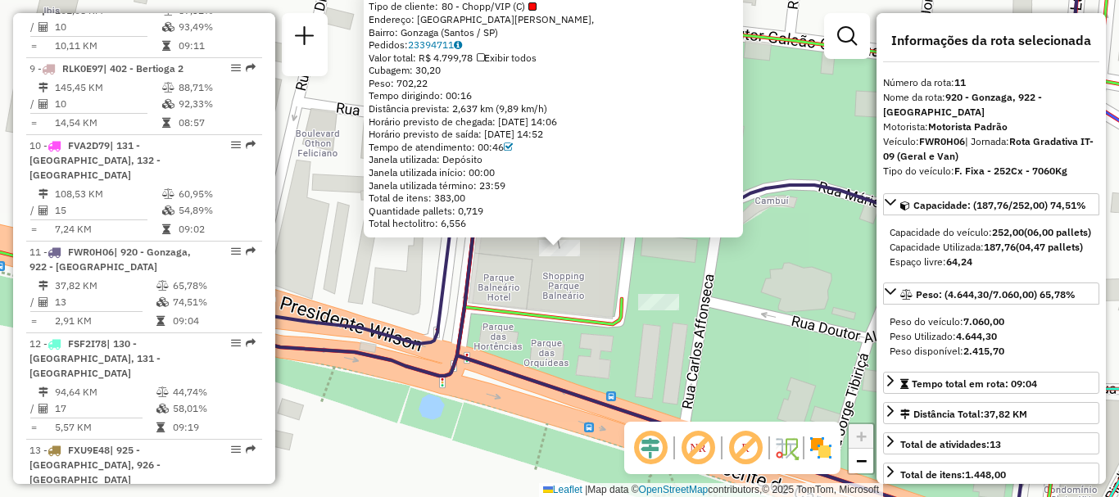
scroll to position [1640, 0]
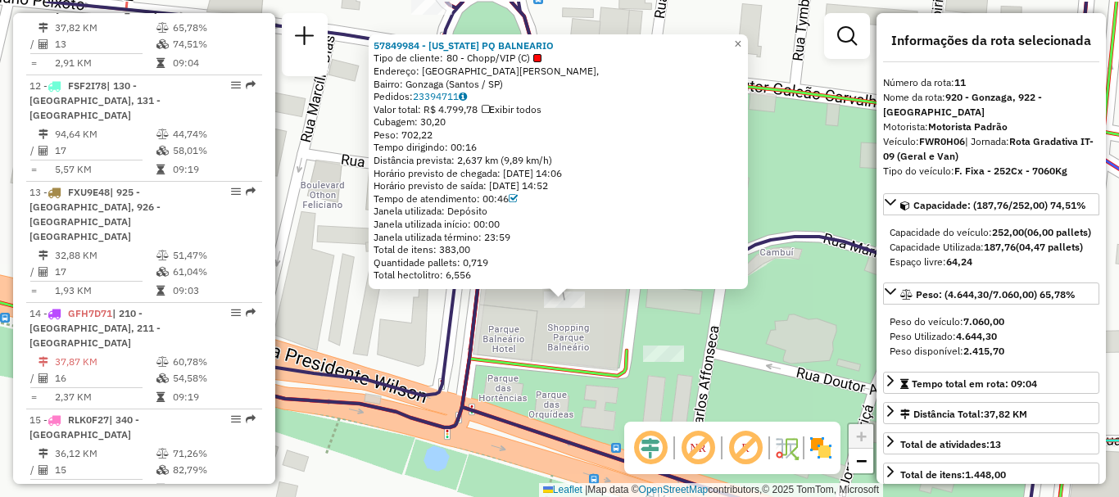
drag, startPoint x: 834, startPoint y: 170, endPoint x: 839, endPoint y: 222, distance: 51.9
click at [839, 222] on div "57849984 - MONTANA PQ BALNEARIO Tipo de cliente: 80 - Chopp/VIP (C) Endereço: A…" at bounding box center [559, 248] width 1119 height 497
drag, startPoint x: 375, startPoint y: 47, endPoint x: 424, endPoint y: 49, distance: 49.2
click at [424, 49] on div "57849984 - MONTANA PQ BALNEARIO Tipo de cliente: 80 - Chopp/VIP (C) Endereço: A…" at bounding box center [558, 161] width 379 height 255
copy strong "57849984"
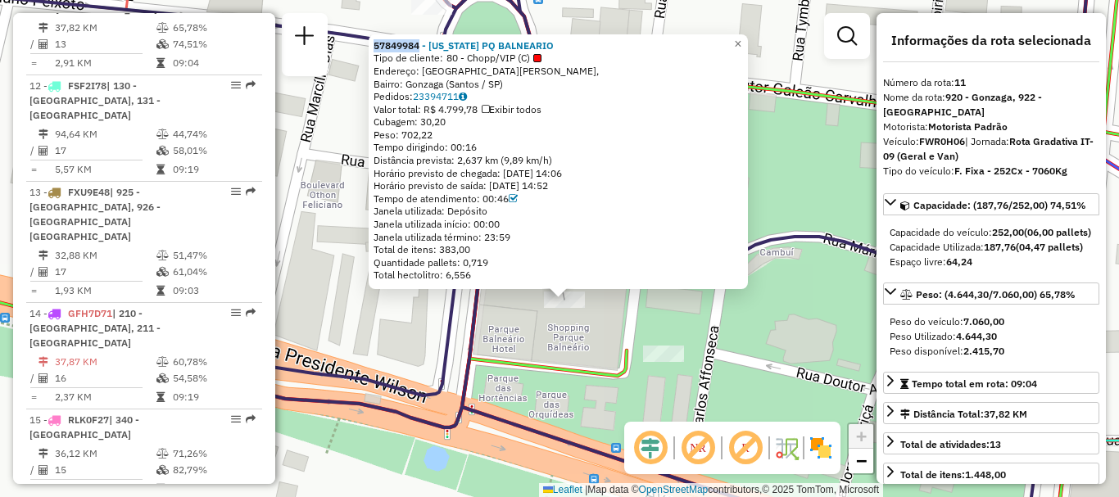
click at [816, 69] on div "57849984 - MONTANA PQ BALNEARIO Tipo de cliente: 80 - Chopp/VIP (C) Endereço: A…" at bounding box center [559, 248] width 1119 height 497
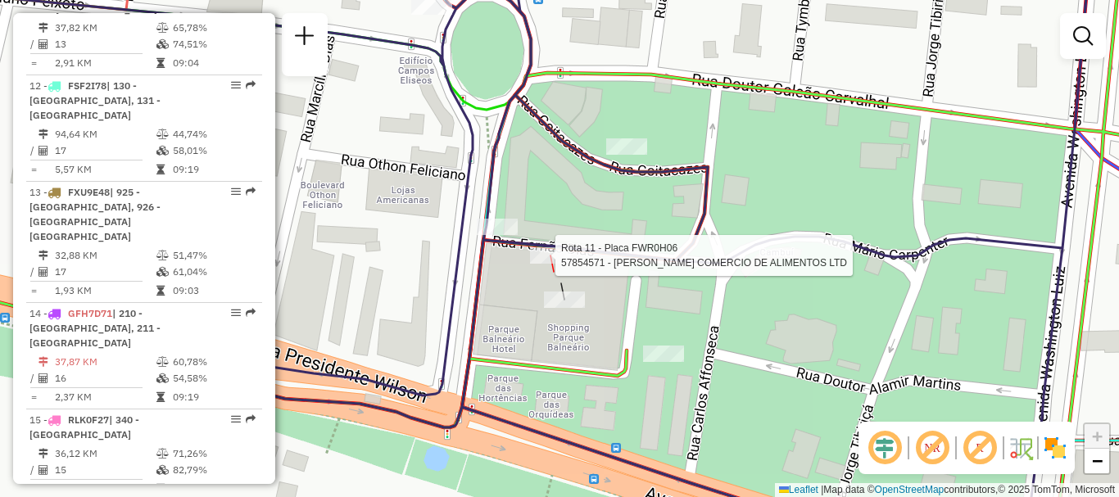
select select "**********"
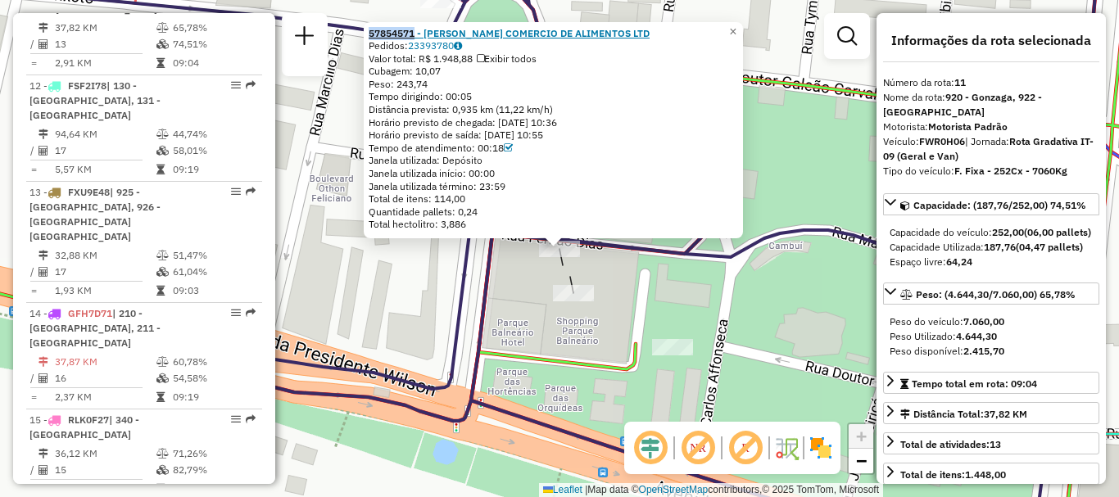
drag, startPoint x: 372, startPoint y: 35, endPoint x: 420, endPoint y: 39, distance: 48.5
click at [420, 39] on div "57854571 - MELROSE SANTOS COMERCIO DE ALIMENTOS LTD Pedidos: 23393780 Valor tot…" at bounding box center [553, 130] width 379 height 217
copy strong "57854571"
click at [737, 22] on link "×" at bounding box center [734, 32] width 20 height 20
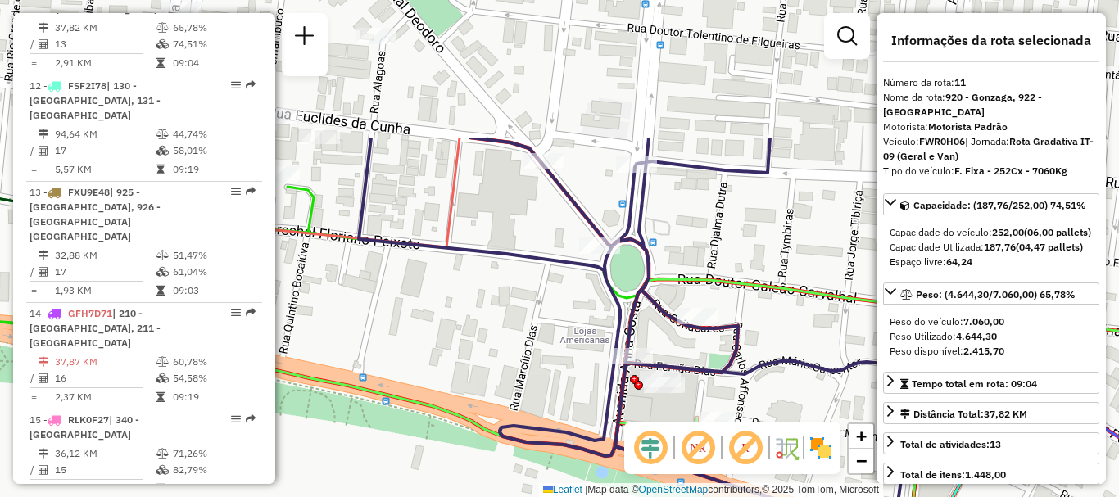
drag, startPoint x: 481, startPoint y: 138, endPoint x: 505, endPoint y: 325, distance: 189.1
click at [505, 325] on div "Janela de atendimento Grade de atendimento Capacidade Transportadoras Veículos …" at bounding box center [559, 248] width 1119 height 497
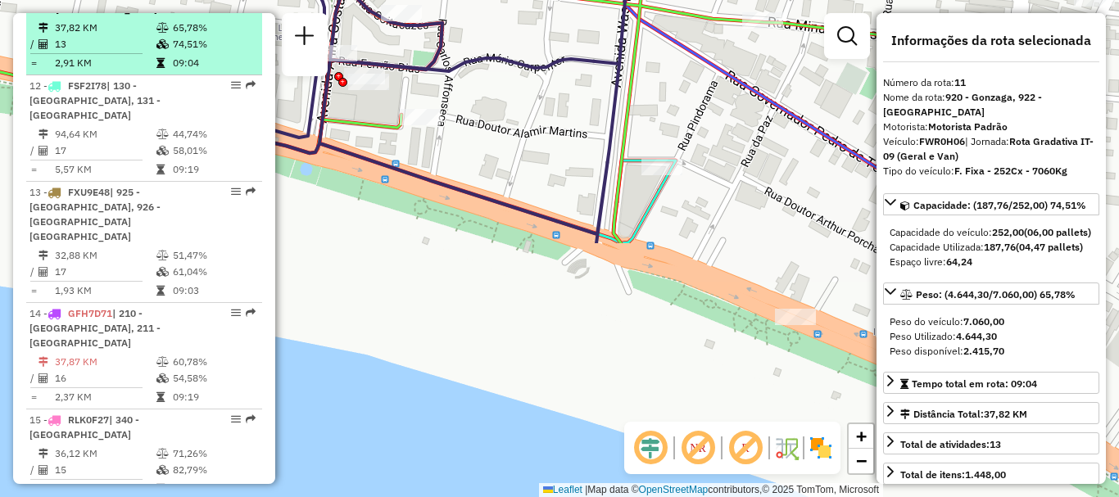
drag, startPoint x: 505, startPoint y: 325, endPoint x: 209, endPoint y: 22, distance: 423.6
click at [209, 22] on hb-router-mapa "Informações da Sessão 1281214 - 23/09/2025 Criação: 22/09/2025 21:34 Depósito: …" at bounding box center [559, 248] width 1119 height 497
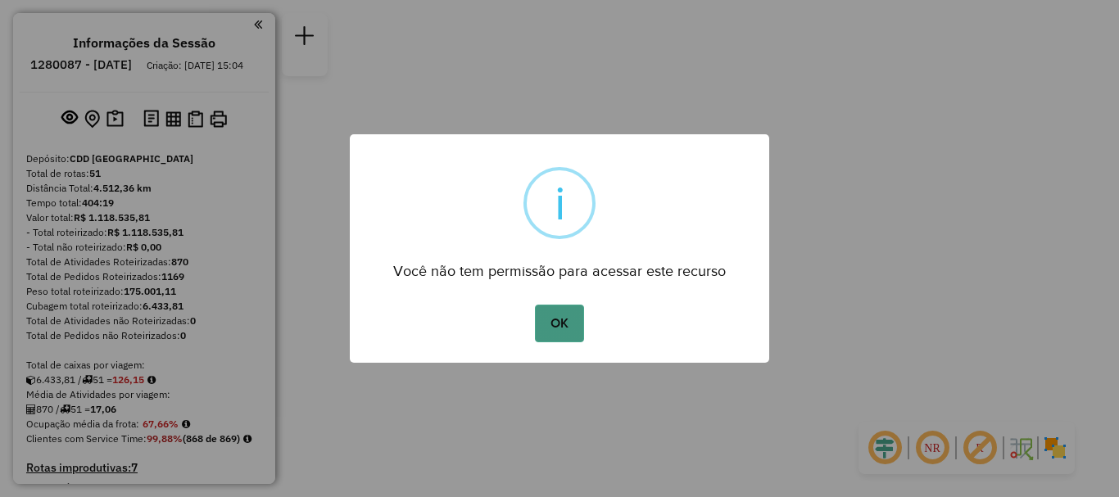
click at [568, 322] on button "OK" at bounding box center [559, 324] width 48 height 38
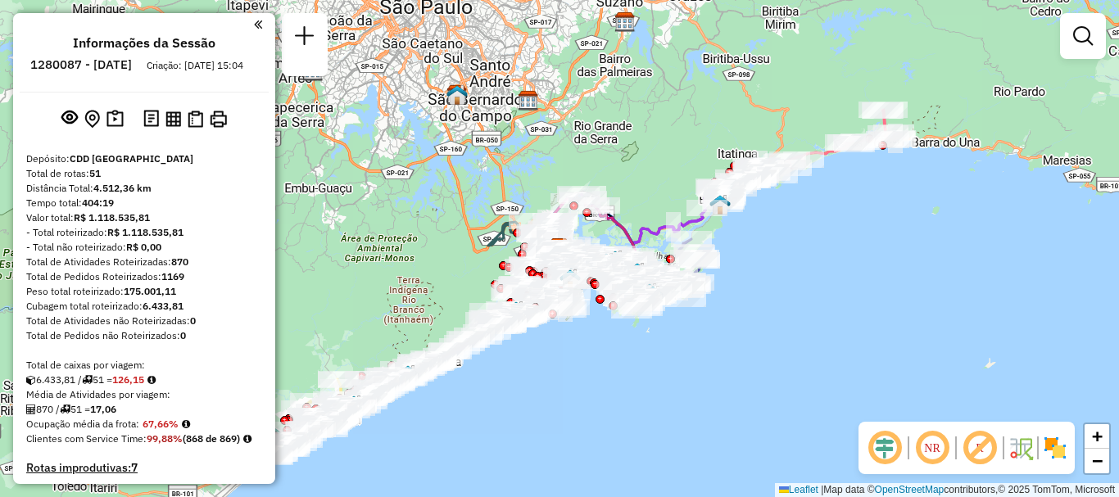
click at [945, 446] on em at bounding box center [932, 448] width 39 height 39
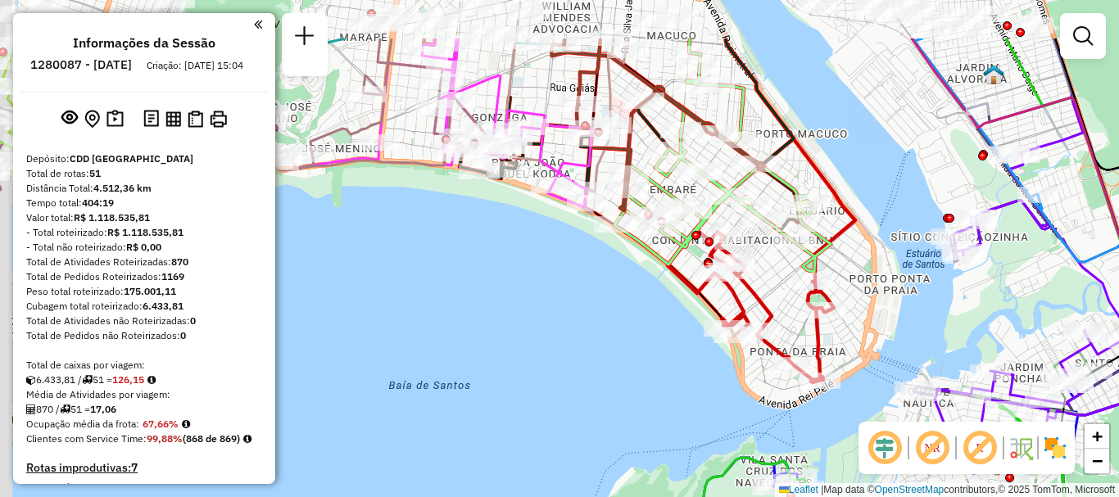
drag, startPoint x: 591, startPoint y: 221, endPoint x: 636, endPoint y: 323, distance: 111.1
click at [636, 323] on div "Janela de atendimento Grade de atendimento Capacidade Transportadoras Veículos …" at bounding box center [559, 248] width 1119 height 497
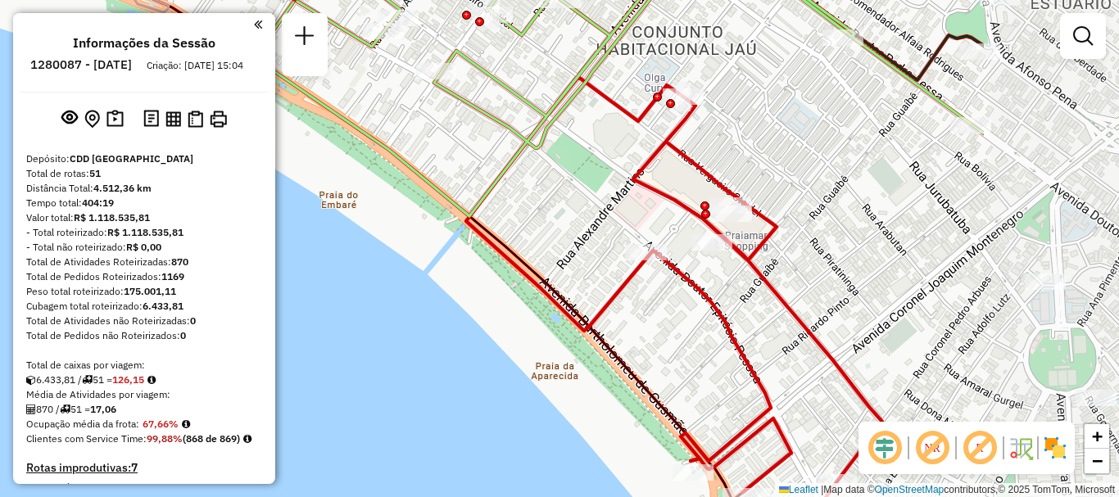
drag, startPoint x: 667, startPoint y: 293, endPoint x: 429, endPoint y: 275, distance: 238.3
click at [420, 279] on div "Janela de atendimento Grade de atendimento Capacidade Transportadoras Veículos …" at bounding box center [559, 248] width 1119 height 497
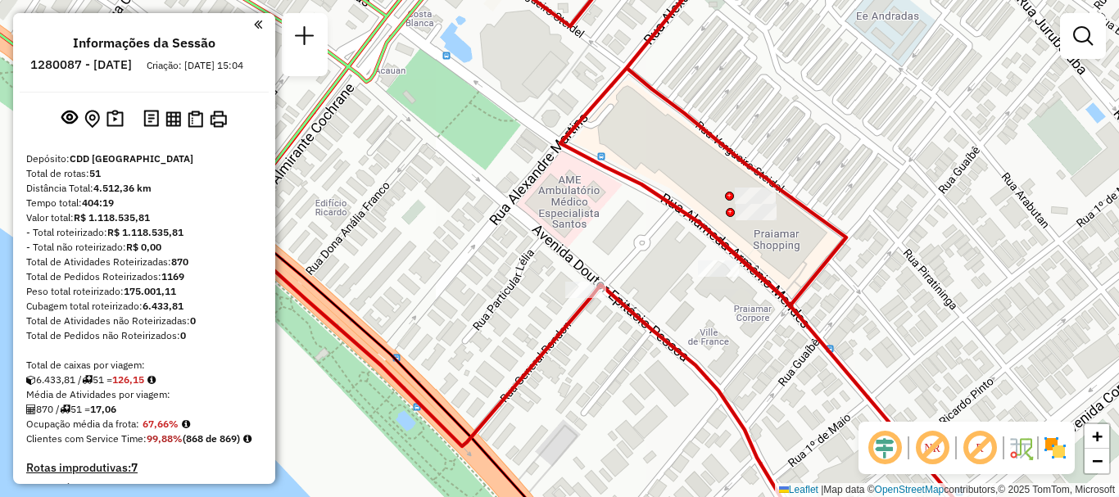
drag, startPoint x: 792, startPoint y: 197, endPoint x: 780, endPoint y: 233, distance: 37.1
click at [780, 233] on div "Janela de atendimento Grade de atendimento Capacidade Transportadoras Veículos …" at bounding box center [559, 248] width 1119 height 497
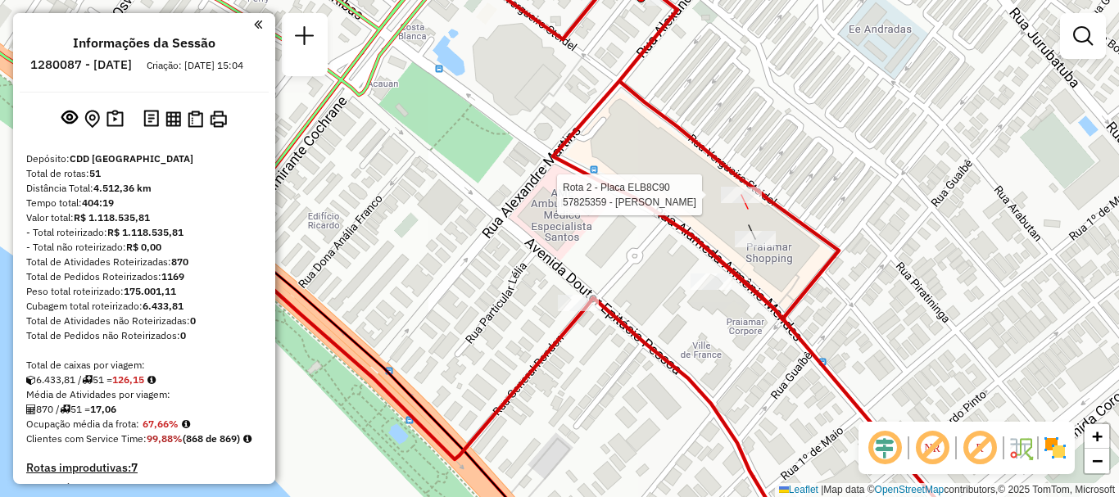
select select "**********"
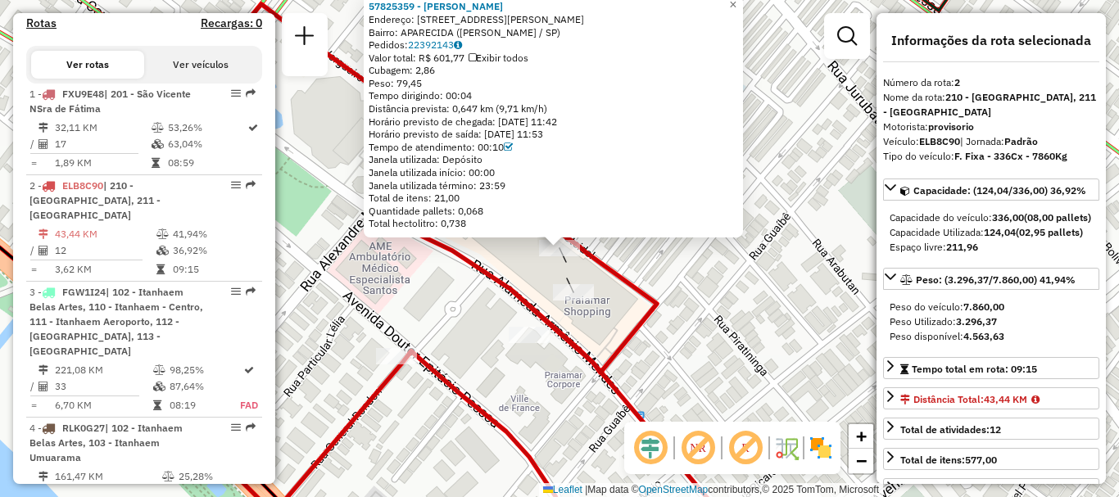
scroll to position [769, 0]
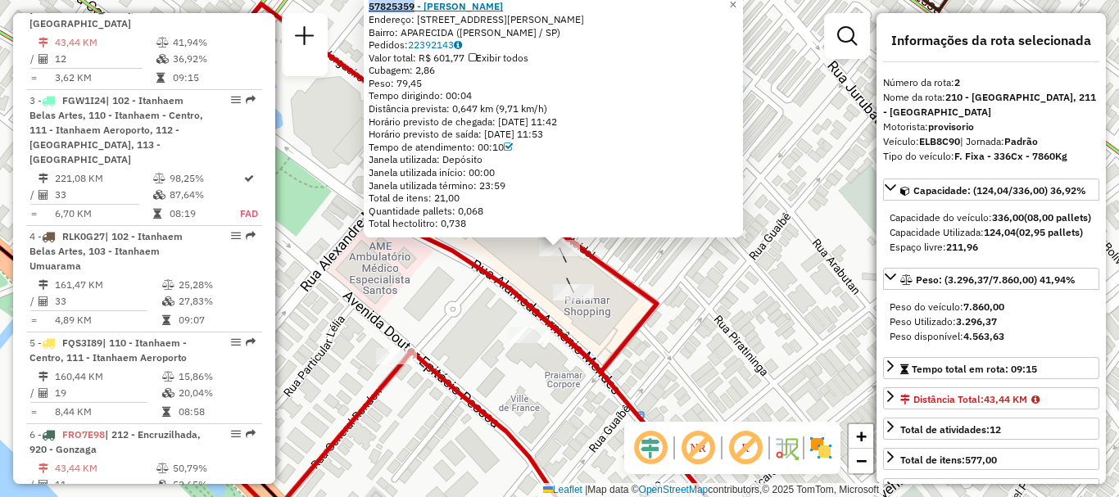
drag, startPoint x: 370, startPoint y: 11, endPoint x: 422, endPoint y: 10, distance: 52.4
click at [422, 10] on div "57825359 - [PERSON_NAME]: R [PERSON_NAME] 80 Bairro: APARECIDA (SANTOS / [GEOGR…" at bounding box center [553, 116] width 379 height 243
copy strong "57825359"
click at [819, 276] on div "57825359 - [PERSON_NAME]: R [PERSON_NAME] 80 Bairro: APARECIDA (SANTOS / [GEOGR…" at bounding box center [559, 248] width 1119 height 497
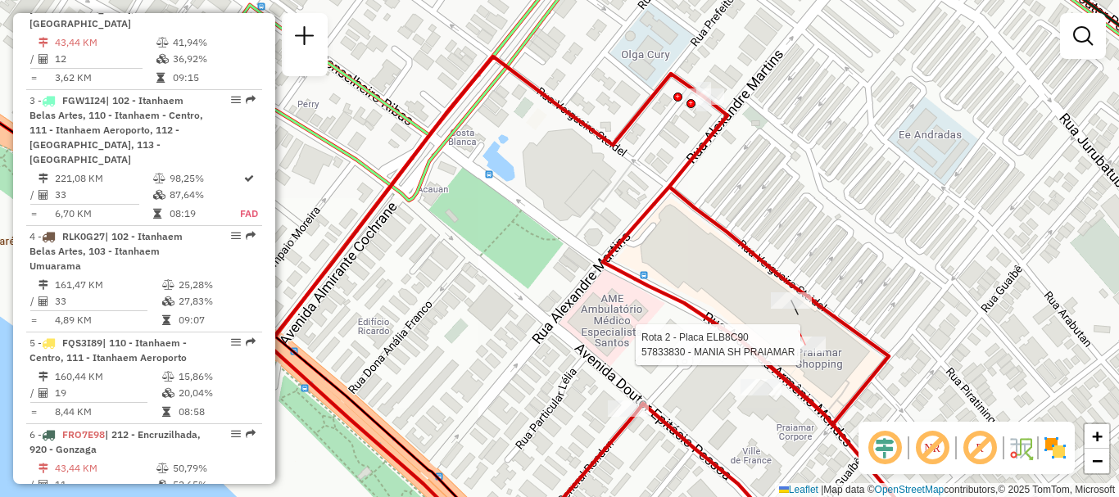
select select "**********"
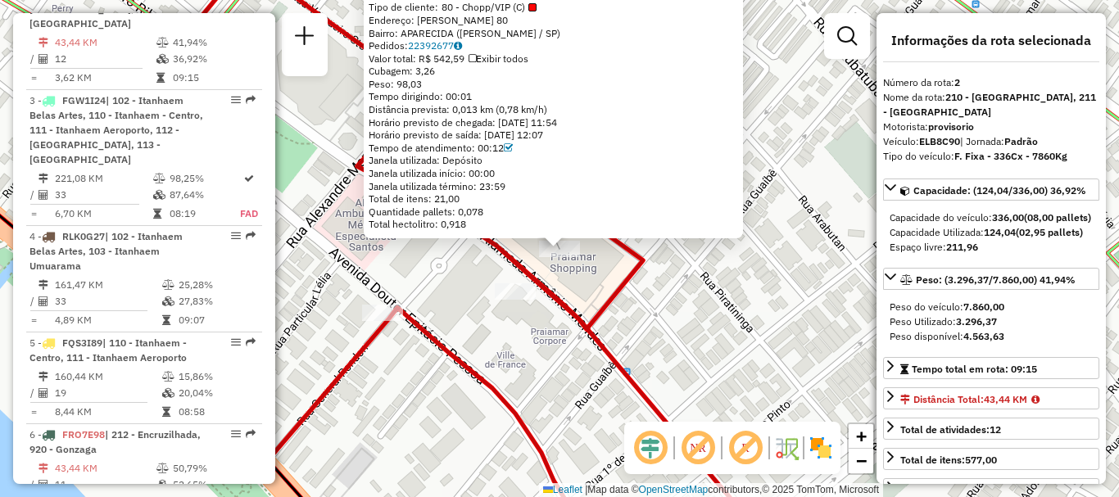
click at [664, 277] on div "57833830 - MANIA SH PRAIAMAR Tipo de cliente: 80 - Chopp/VIP (C) Endereço: [PER…" at bounding box center [559, 248] width 1119 height 497
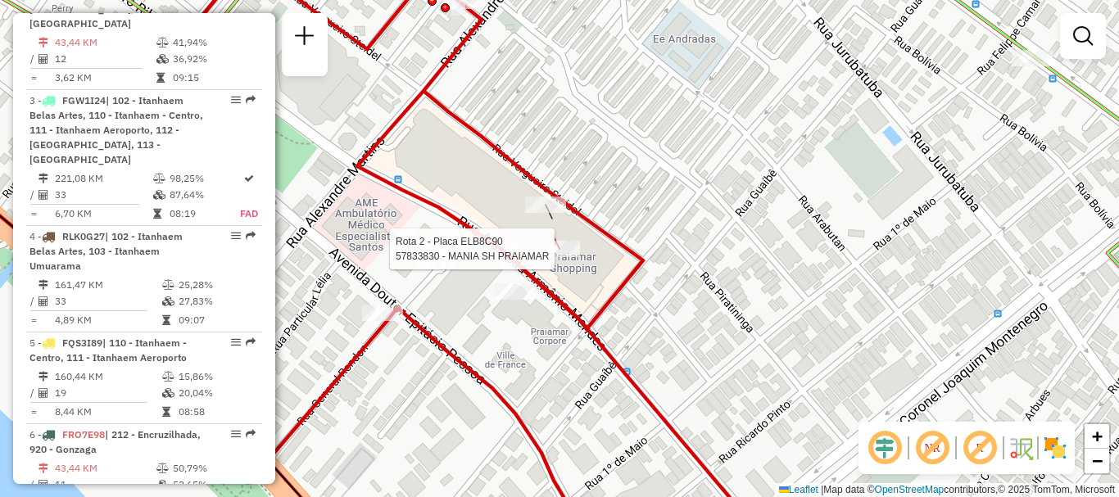
click at [567, 257] on div at bounding box center [559, 249] width 41 height 16
select select "**********"
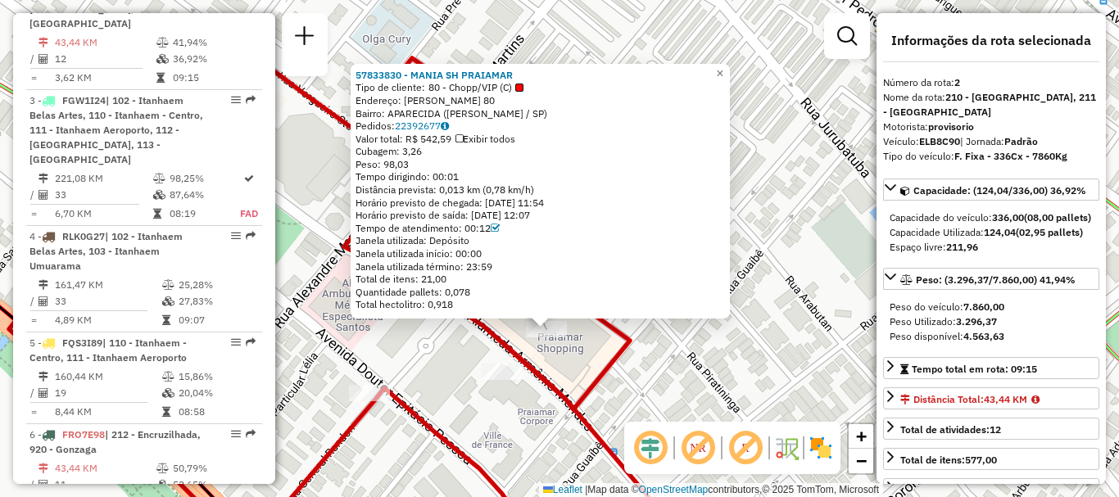
drag, startPoint x: 714, startPoint y: 265, endPoint x: 701, endPoint y: 346, distance: 81.4
click at [701, 346] on div "57833830 - MANIA SH PRAIAMAR Tipo de cliente: 80 - Chopp/VIP (C) Endereço: [PER…" at bounding box center [559, 248] width 1119 height 497
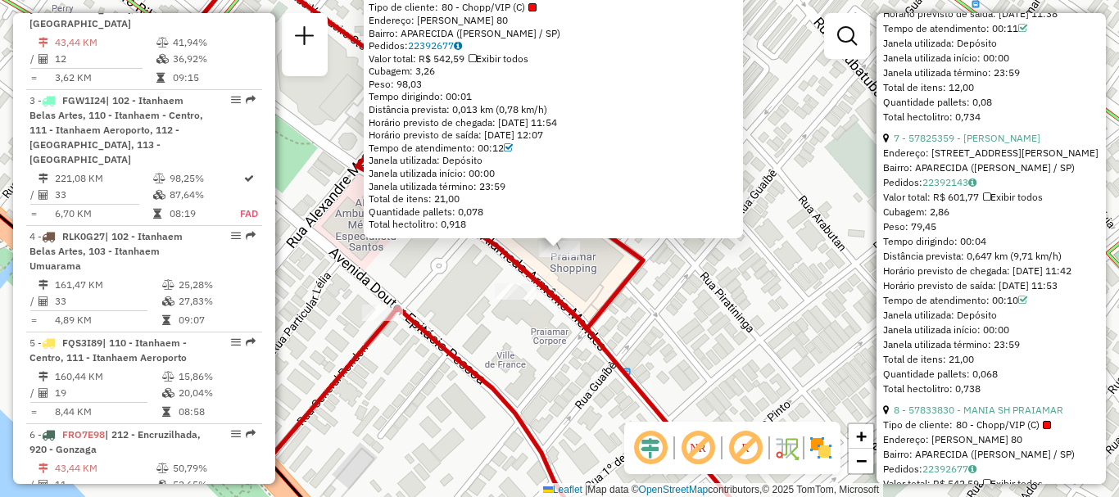
scroll to position [2540, 0]
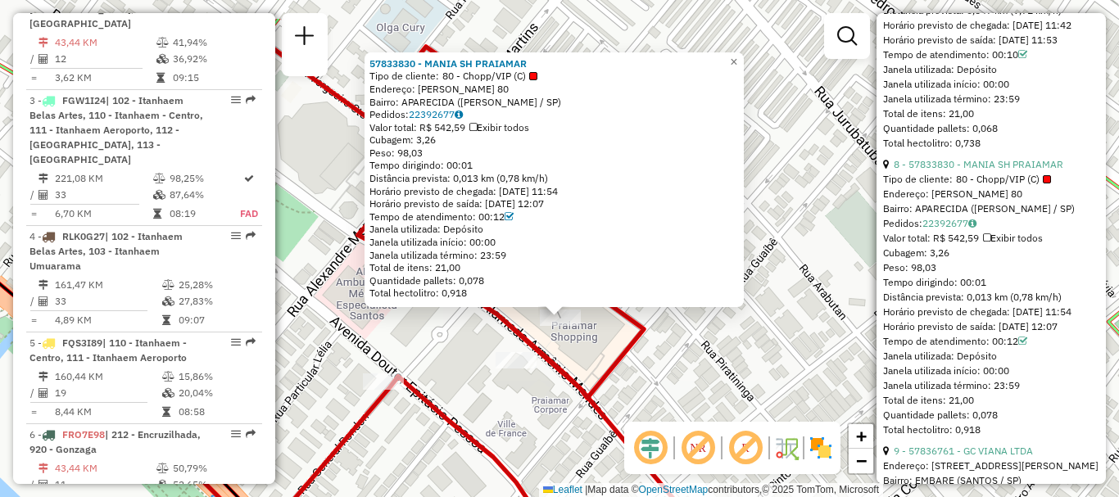
drag, startPoint x: 801, startPoint y: 154, endPoint x: 802, endPoint y: 223, distance: 68.8
click at [802, 223] on div "57833830 - MANIA SH PRAIAMAR Tipo de cliente: 80 - Chopp/VIP (C) Endereço: [PER…" at bounding box center [559, 248] width 1119 height 497
drag, startPoint x: 374, startPoint y: 60, endPoint x: 423, endPoint y: 67, distance: 48.9
click at [423, 67] on div "57833830 - MANIA SH PRAIAMAR Tipo de cliente: 80 - Chopp/VIP (C) Endereço: [PER…" at bounding box center [554, 179] width 379 height 255
copy strong "57833830"
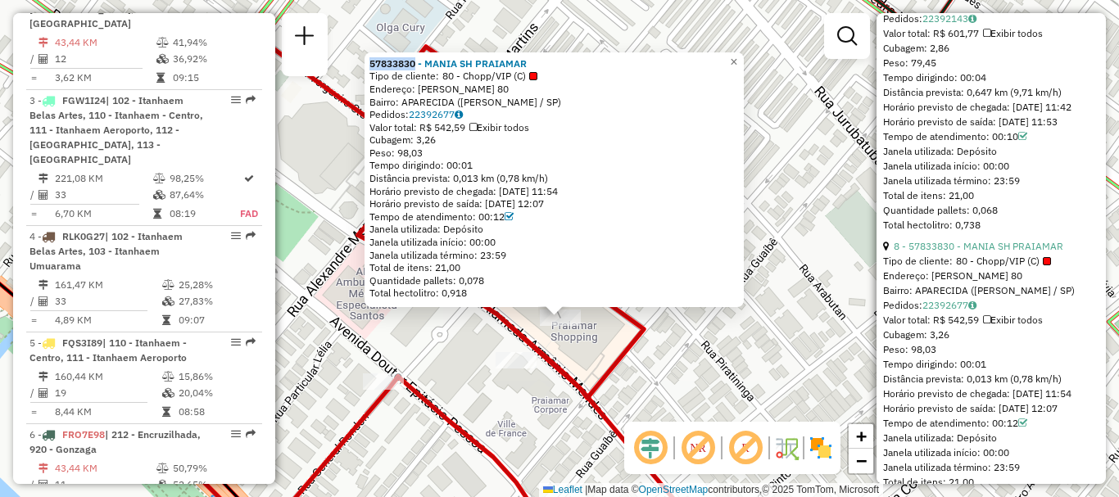
scroll to position [2376, 0]
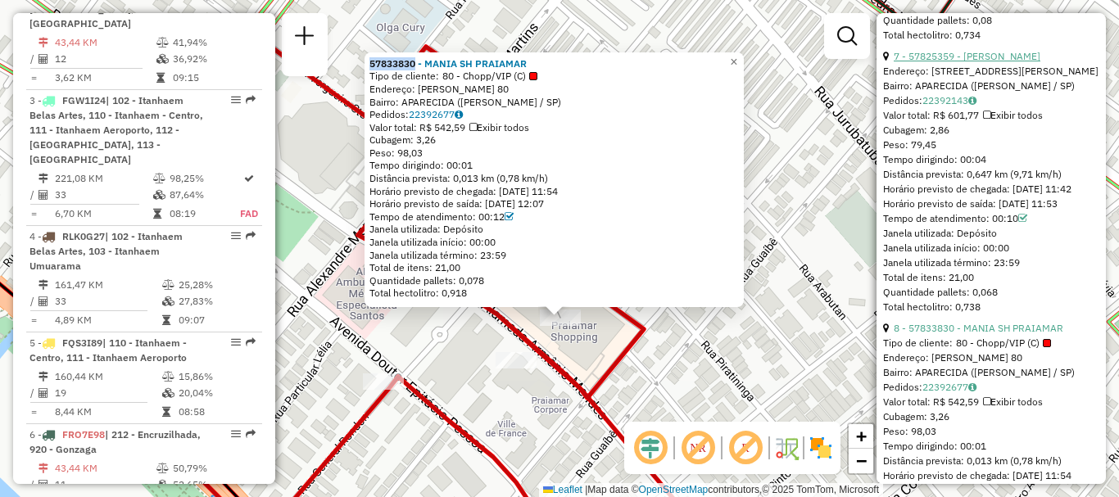
click at [921, 62] on link "7 - 57825359 - [PERSON_NAME]" at bounding box center [967, 56] width 147 height 12
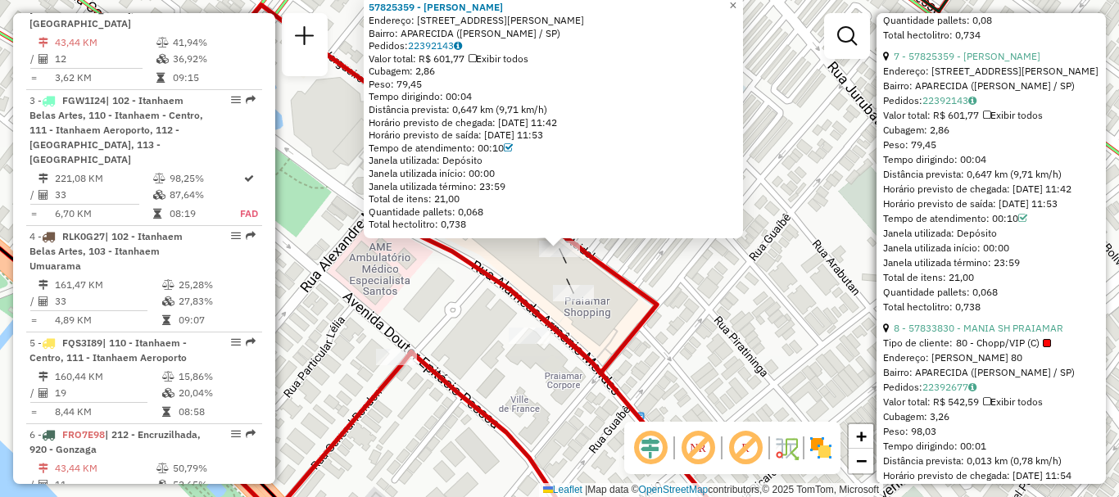
click at [729, 306] on div "57825359 - [PERSON_NAME]: R [PERSON_NAME] 80 Bairro: APARECIDA (SANTOS / [GEOGR…" at bounding box center [559, 248] width 1119 height 497
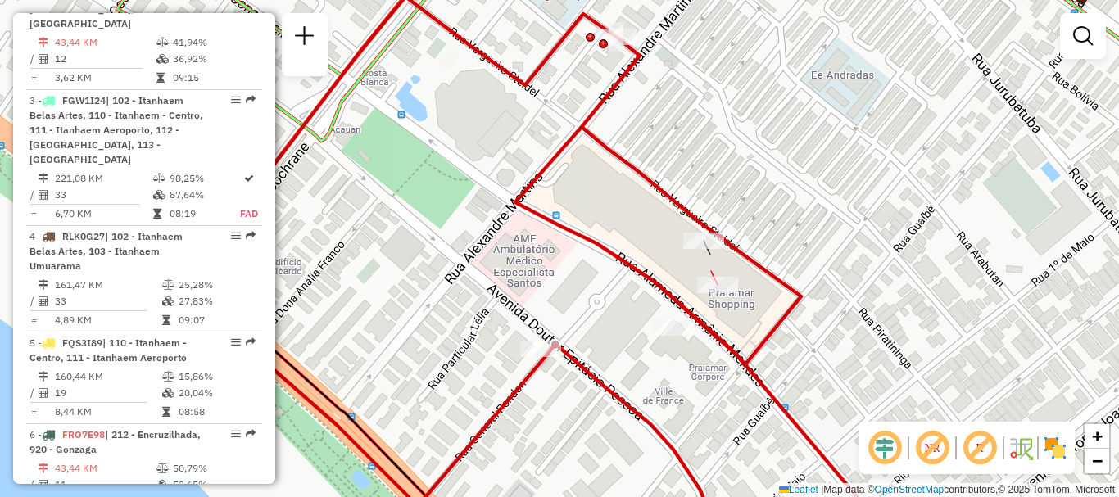
drag, startPoint x: 424, startPoint y: 302, endPoint x: 960, endPoint y: 233, distance: 541.1
click at [960, 233] on div "Janela de atendimento Grade de atendimento Capacidade Transportadoras Veículos …" at bounding box center [559, 248] width 1119 height 497
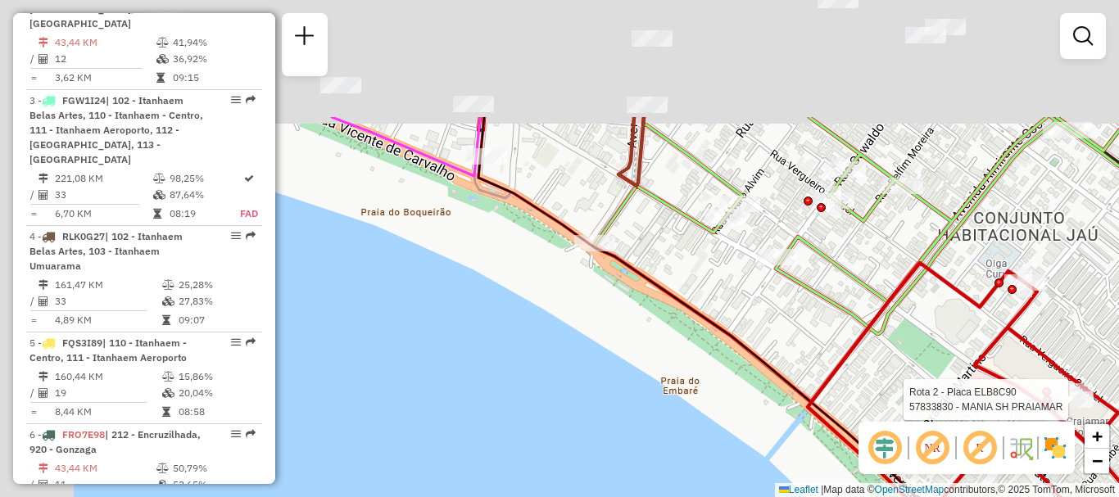
drag, startPoint x: 492, startPoint y: 141, endPoint x: 683, endPoint y: 406, distance: 326.3
click at [683, 406] on div "Rota 2 - Placa ELB8C90 57833830 - MANIA SH PRAIAMAR Janela de atendimento Grade…" at bounding box center [559, 248] width 1119 height 497
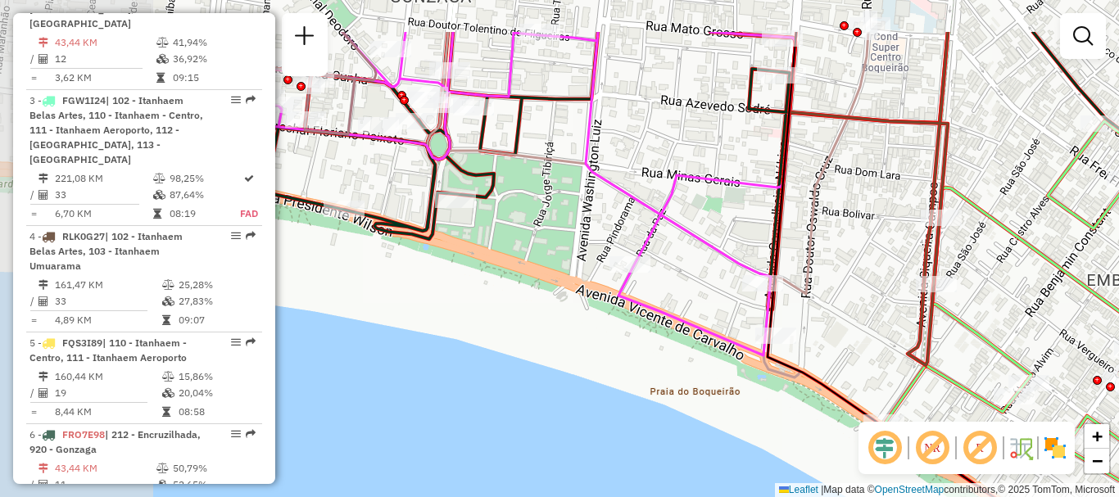
drag, startPoint x: 416, startPoint y: 239, endPoint x: 553, endPoint y: 283, distance: 143.6
click at [664, 321] on icon at bounding box center [498, 194] width 595 height 324
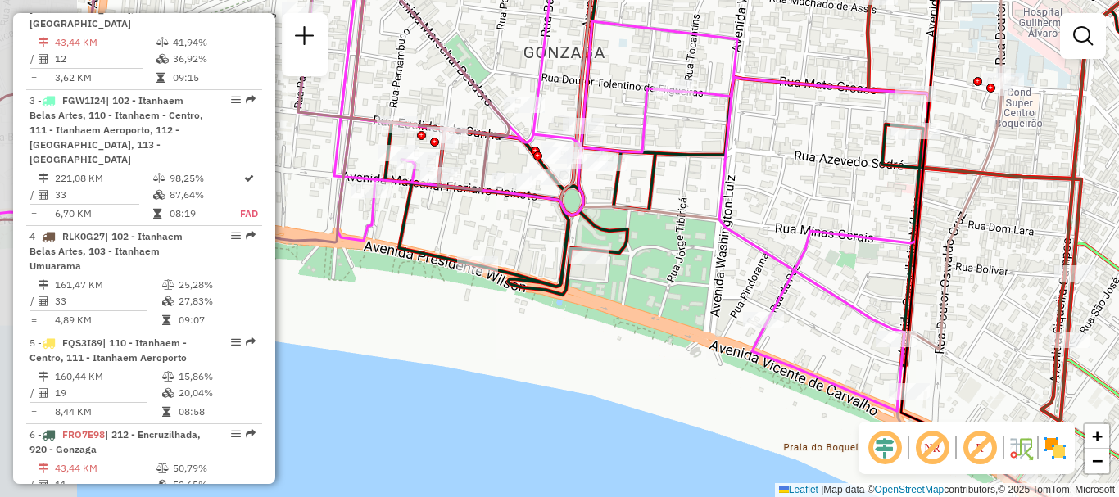
drag, startPoint x: 516, startPoint y: 238, endPoint x: 610, endPoint y: 282, distance: 103.0
click at [610, 282] on div "Rota 2 - Placa ELB8C90 57833830 - MANIA SH PRAIAMAR Janela de atendimento Grade…" at bounding box center [559, 248] width 1119 height 497
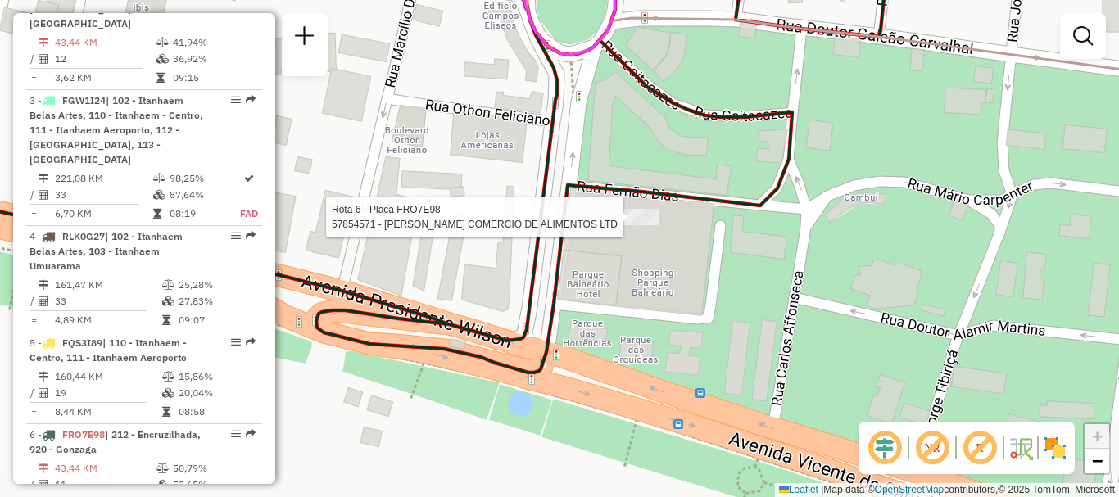
click at [634, 225] on div at bounding box center [638, 217] width 41 height 16
select select "**********"
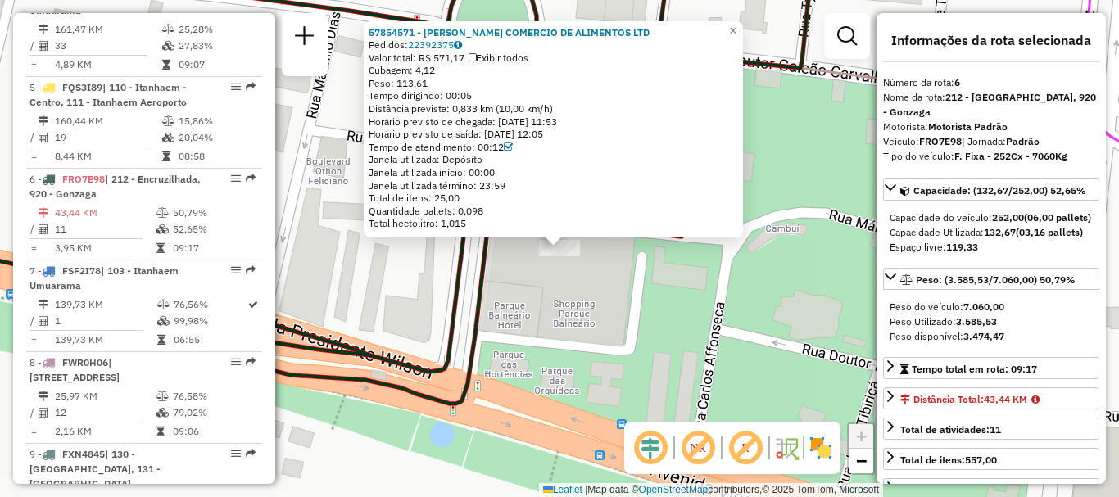
scroll to position [1195, 0]
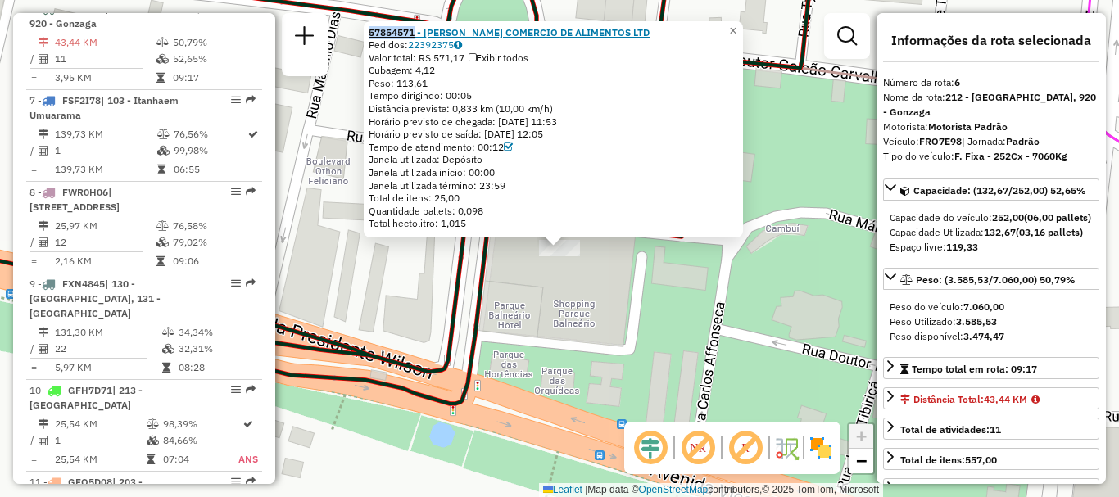
drag, startPoint x: 373, startPoint y: 34, endPoint x: 421, endPoint y: 34, distance: 48.4
click at [421, 34] on div "57854571 - [PERSON_NAME] COMERCIO DE ALIMENTOS LTD Pedidos: 22392375 Valor tota…" at bounding box center [553, 129] width 379 height 217
copy strong "57854571"
click at [737, 25] on span "×" at bounding box center [732, 31] width 7 height 14
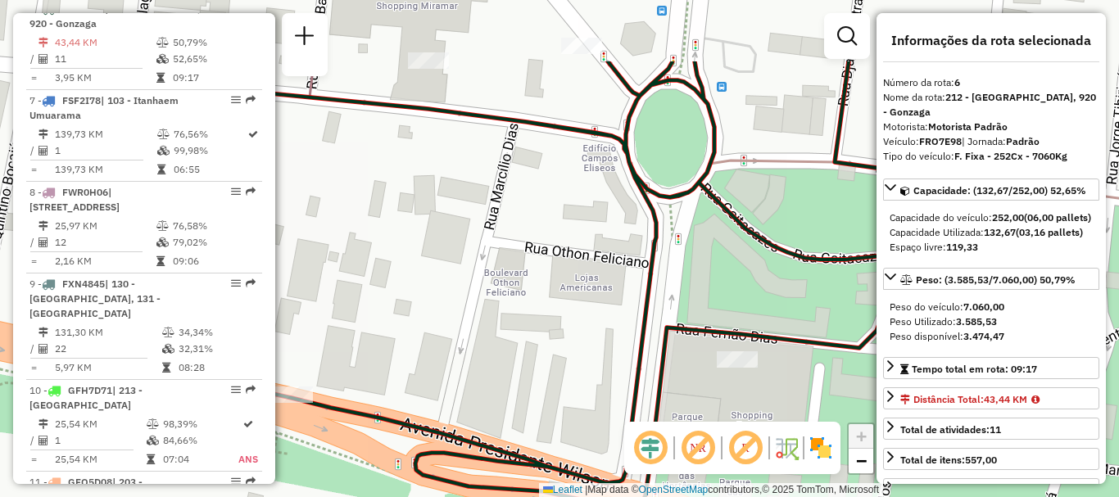
drag, startPoint x: 417, startPoint y: 256, endPoint x: 559, endPoint y: 359, distance: 175.4
click at [559, 359] on div "Janela de atendimento Grade de atendimento Capacidade Transportadoras Veículos …" at bounding box center [559, 248] width 1119 height 497
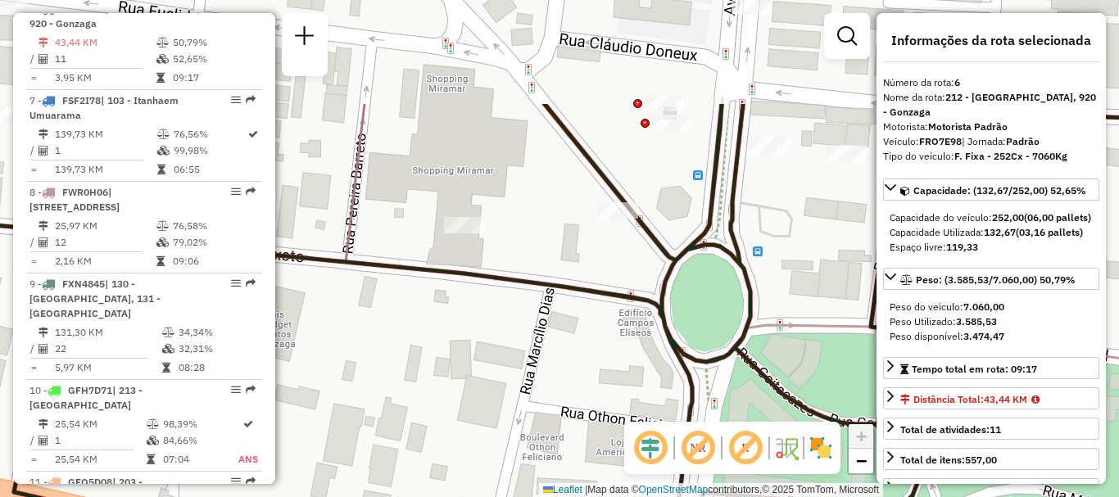
drag, startPoint x: 560, startPoint y: 185, endPoint x: 592, endPoint y: 339, distance: 157.3
click at [592, 339] on div "Janela de atendimento Grade de atendimento Capacidade Transportadoras Veículos …" at bounding box center [559, 248] width 1119 height 497
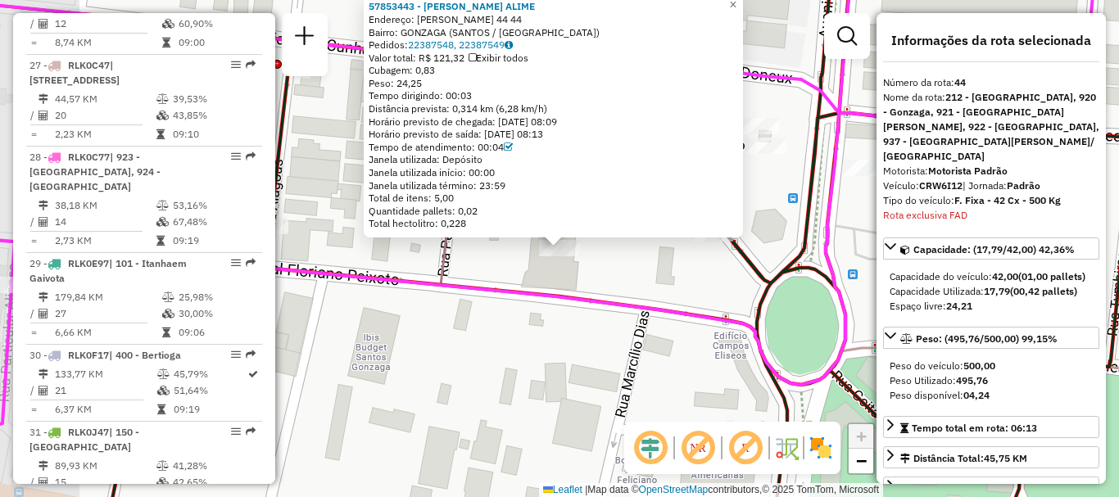
scroll to position [4993, 0]
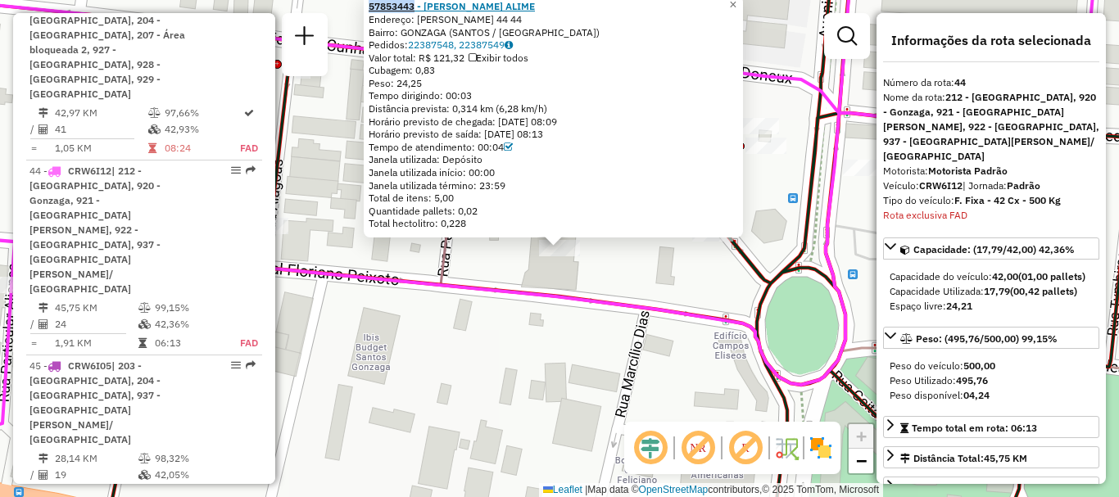
drag, startPoint x: 369, startPoint y: 3, endPoint x: 421, endPoint y: 7, distance: 52.6
click at [421, 7] on div "57853443 - [PERSON_NAME] ALIME Endereço: [PERSON_NAME] 44 44 Bairro: GONZAGA (S…" at bounding box center [553, 116] width 379 height 243
copy strong "57853443"
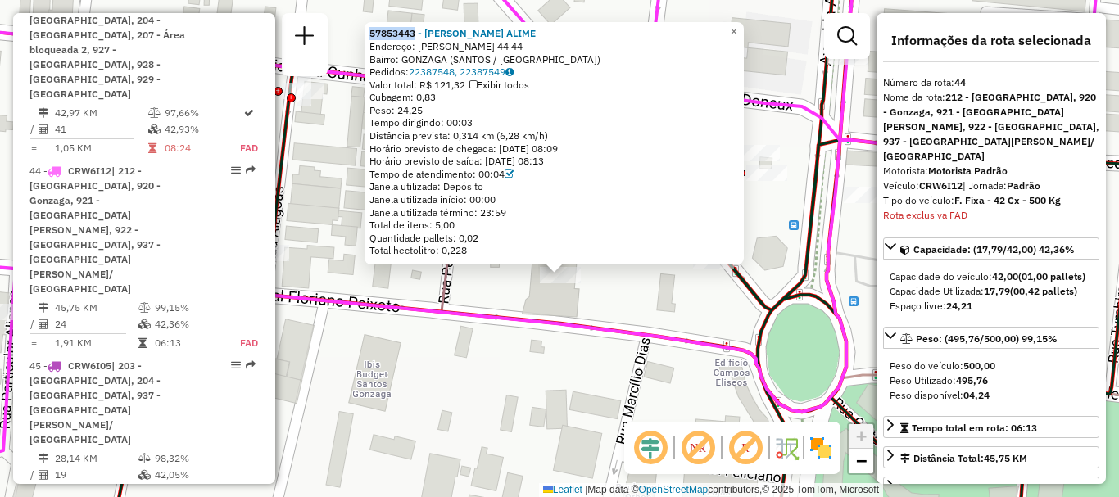
drag, startPoint x: 771, startPoint y: 30, endPoint x: 772, endPoint y: 58, distance: 27.9
click at [772, 58] on div "57853443 - [PERSON_NAME] ALIME Endereço: [PERSON_NAME] 44 44 Bairro: GONZAGA (S…" at bounding box center [559, 248] width 1119 height 497
click at [737, 31] on span "×" at bounding box center [733, 32] width 7 height 14
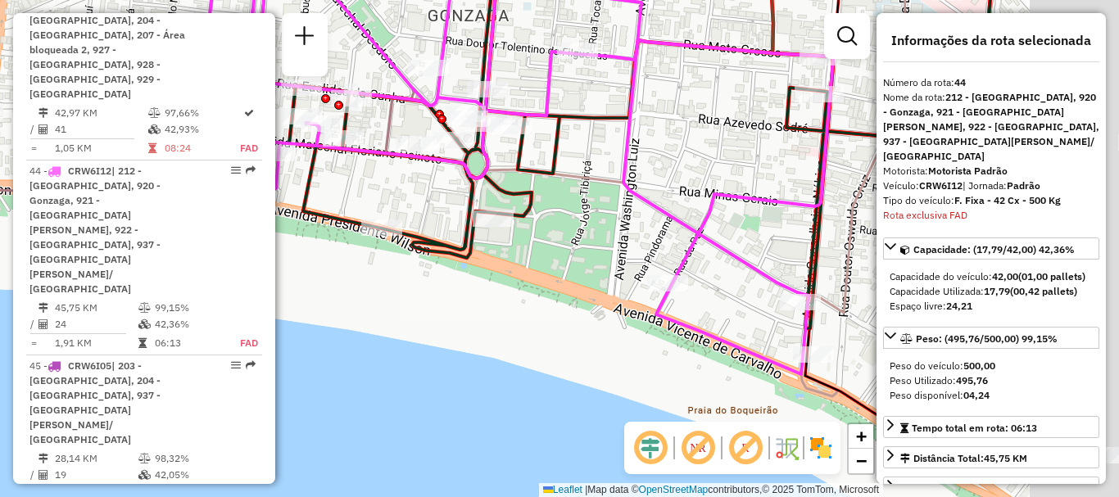
drag, startPoint x: 600, startPoint y: 271, endPoint x: 375, endPoint y: 178, distance: 243.2
click at [375, 178] on div "Janela de atendimento Grade de atendimento Capacidade Transportadoras Veículos …" at bounding box center [559, 248] width 1119 height 497
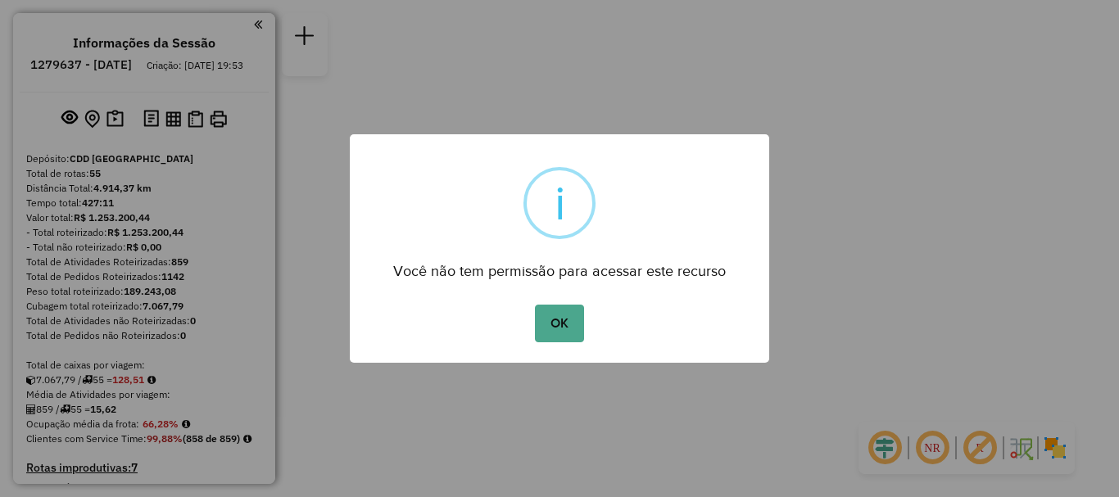
click at [535, 305] on button "OK" at bounding box center [559, 324] width 48 height 38
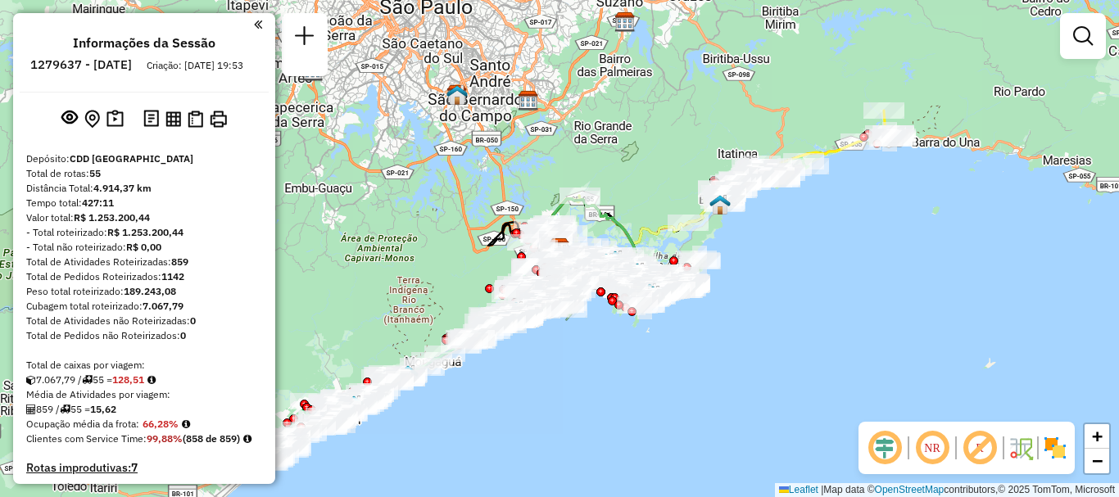
click at [944, 450] on em at bounding box center [932, 448] width 39 height 39
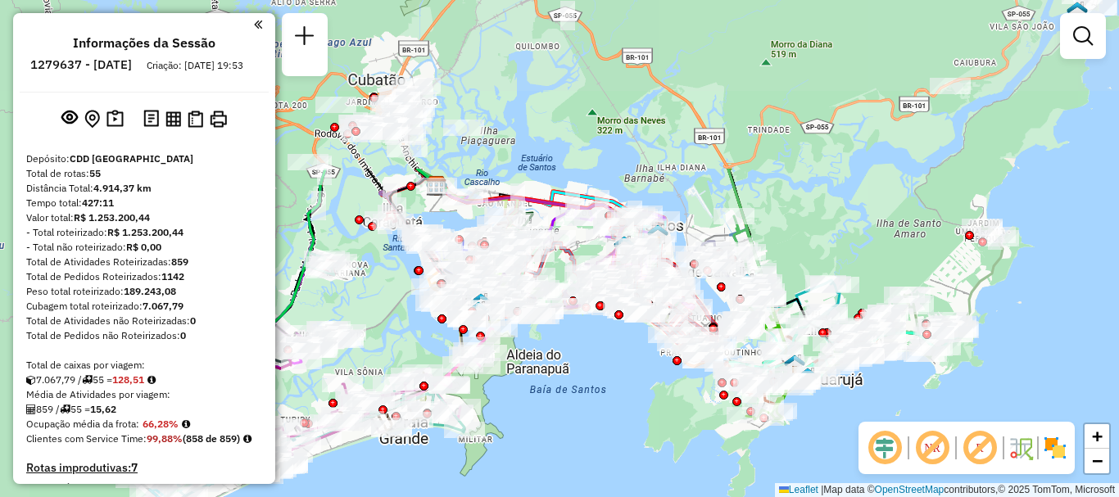
drag, startPoint x: 465, startPoint y: 127, endPoint x: 604, endPoint y: 350, distance: 262.4
click at [604, 350] on div "Janela de atendimento Grade de atendimento Capacidade Transportadoras Veículos …" at bounding box center [559, 248] width 1119 height 497
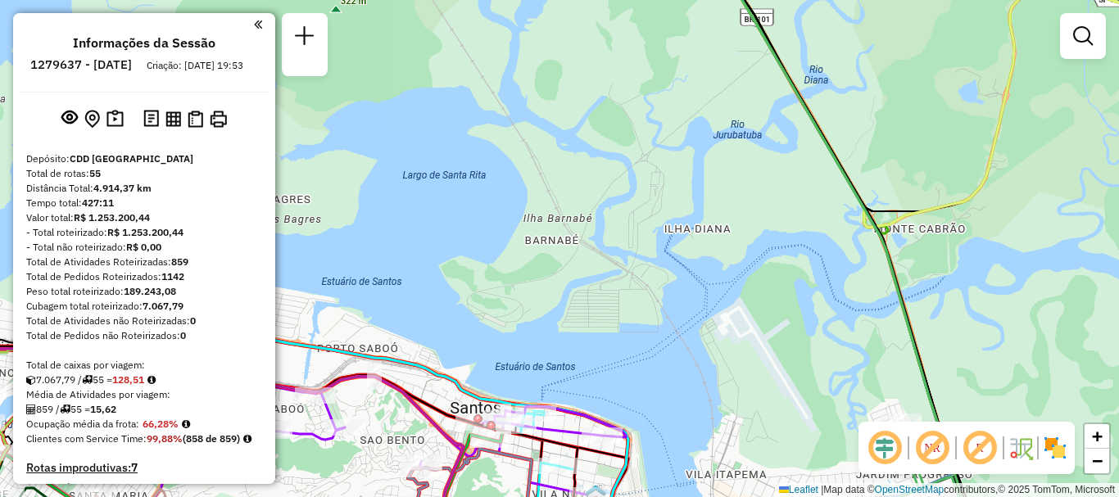
drag, startPoint x: 696, startPoint y: 166, endPoint x: 747, endPoint y: 193, distance: 58.7
click at [747, 193] on div "Janela de atendimento Grade de atendimento Capacidade Transportadoras Veículos …" at bounding box center [559, 248] width 1119 height 497
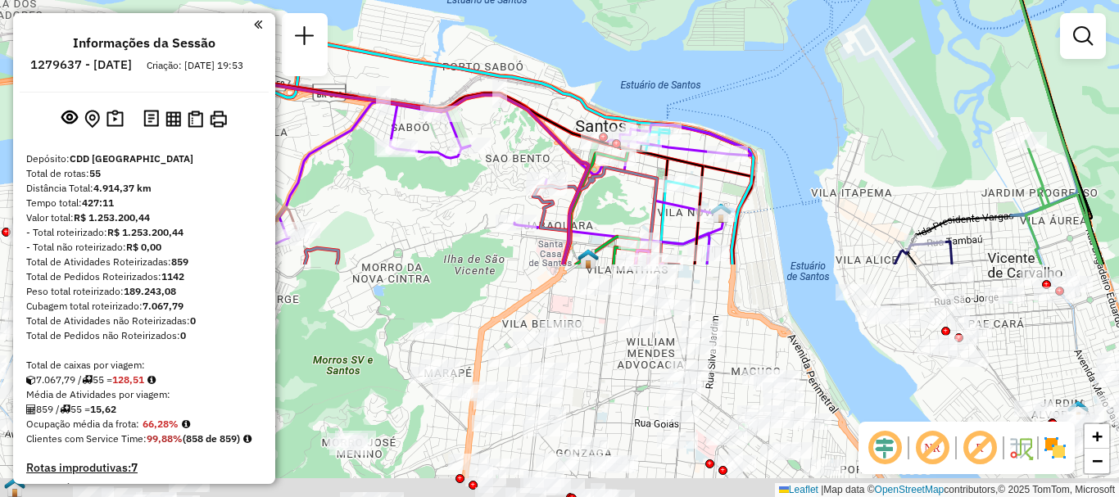
drag, startPoint x: 624, startPoint y: 351, endPoint x: 750, endPoint y: 68, distance: 309.6
click at [750, 68] on div "Janela de atendimento Grade de atendimento Capacidade Transportadoras Veículos …" at bounding box center [559, 248] width 1119 height 497
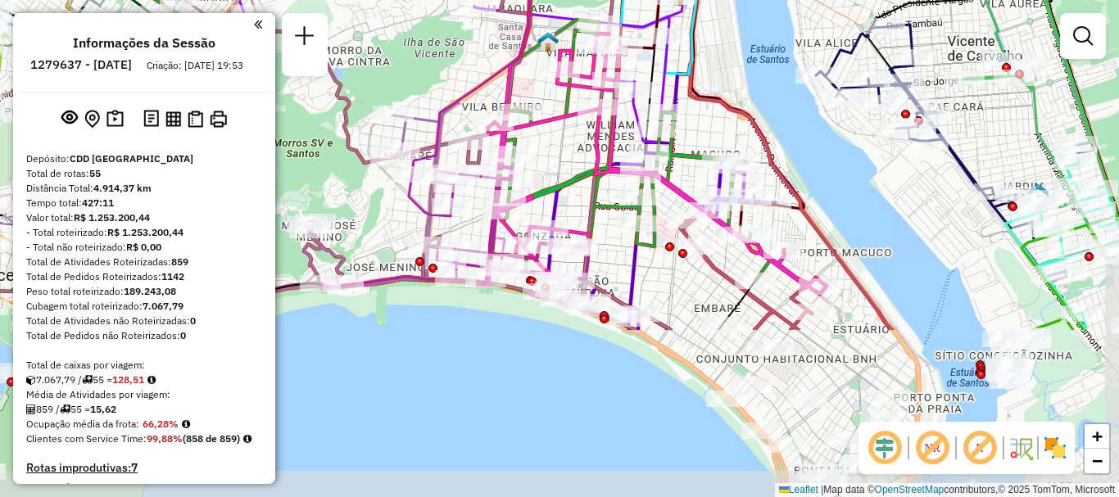
drag, startPoint x: 823, startPoint y: 343, endPoint x: 779, endPoint y: 107, distance: 240.1
click at [779, 107] on div "Janela de atendimento Grade de atendimento Capacidade Transportadoras Veículos …" at bounding box center [559, 248] width 1119 height 497
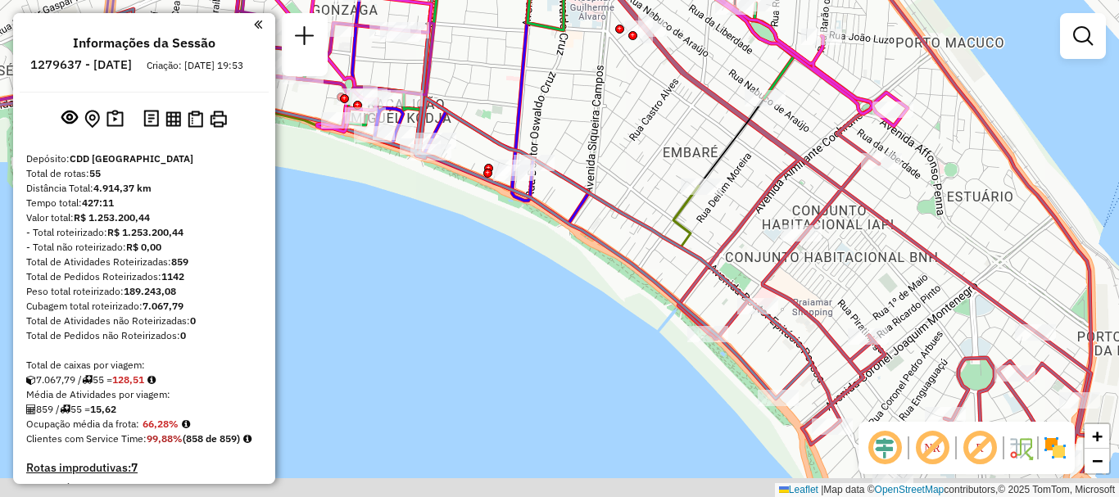
drag, startPoint x: 800, startPoint y: 370, endPoint x: 815, endPoint y: 301, distance: 71.4
click at [838, 296] on div "Janela de atendimento Grade de atendimento Capacidade Transportadoras Veículos …" at bounding box center [559, 248] width 1119 height 497
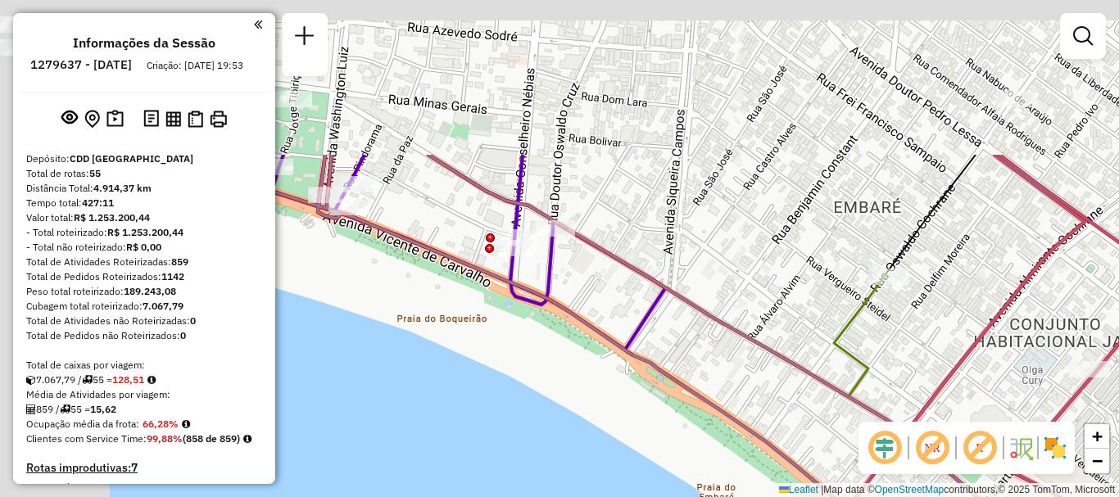
drag, startPoint x: 749, startPoint y: 193, endPoint x: 1009, endPoint y: 398, distance: 330.8
click at [1009, 398] on div "Janela de atendimento Grade de atendimento Capacidade Transportadoras Veículos …" at bounding box center [559, 248] width 1119 height 497
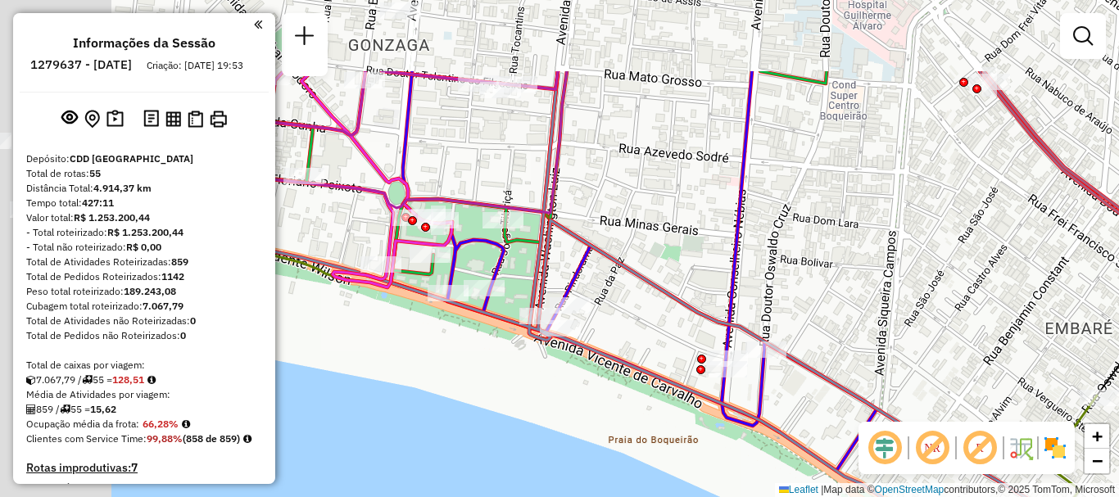
drag, startPoint x: 687, startPoint y: 199, endPoint x: 957, endPoint y: 361, distance: 314.2
click at [959, 360] on div "Janela de atendimento Grade de atendimento Capacidade Transportadoras Veículos …" at bounding box center [559, 248] width 1119 height 497
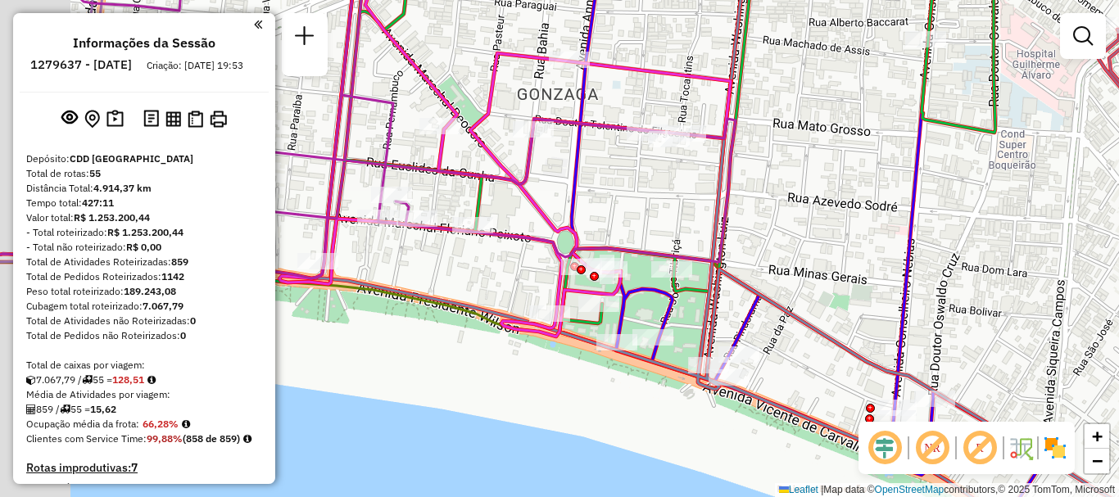
drag, startPoint x: 723, startPoint y: 240, endPoint x: 862, endPoint y: 261, distance: 140.8
click at [869, 256] on div "Janela de atendimento Grade de atendimento Capacidade Transportadoras Veículos …" at bounding box center [559, 248] width 1119 height 497
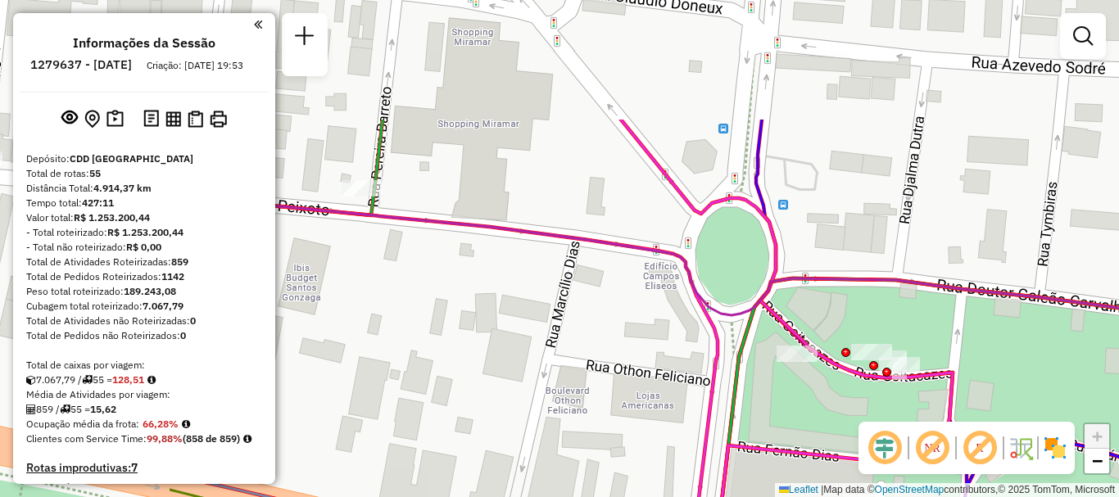
drag, startPoint x: 581, startPoint y: 239, endPoint x: 863, endPoint y: 409, distance: 329.0
click at [863, 409] on div "Janela de atendimento Grade de atendimento Capacidade Transportadoras Veículos …" at bounding box center [559, 248] width 1119 height 497
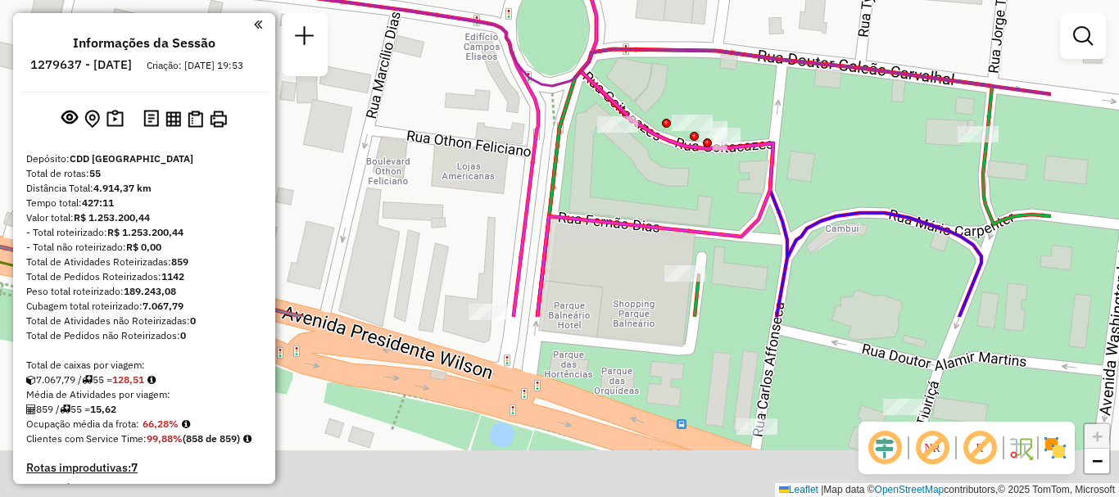
drag, startPoint x: 853, startPoint y: 397, endPoint x: 647, endPoint y: 138, distance: 330.0
click at [647, 138] on div "Janela de atendimento Grade de atendimento Capacidade Transportadoras Veículos …" at bounding box center [559, 248] width 1119 height 497
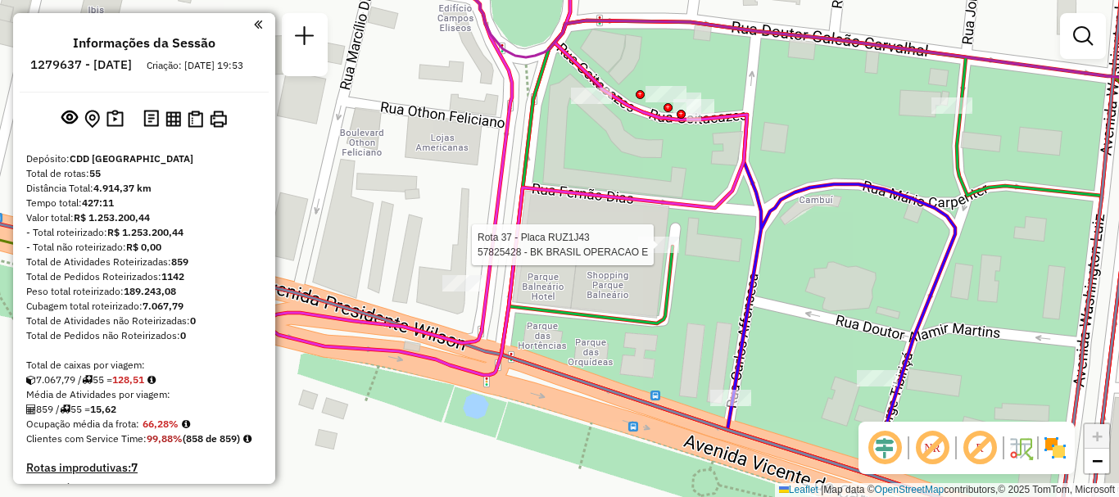
select select "**********"
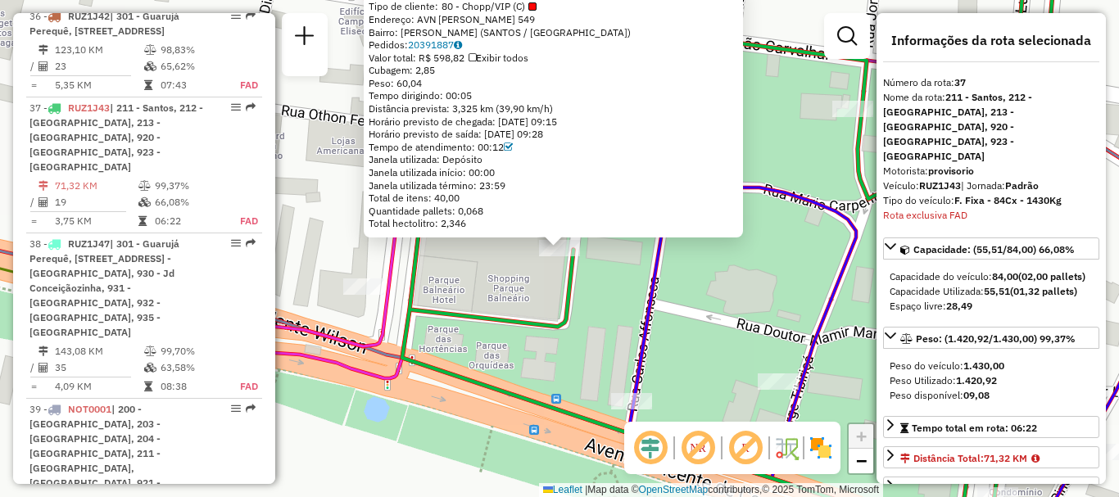
scroll to position [4051, 0]
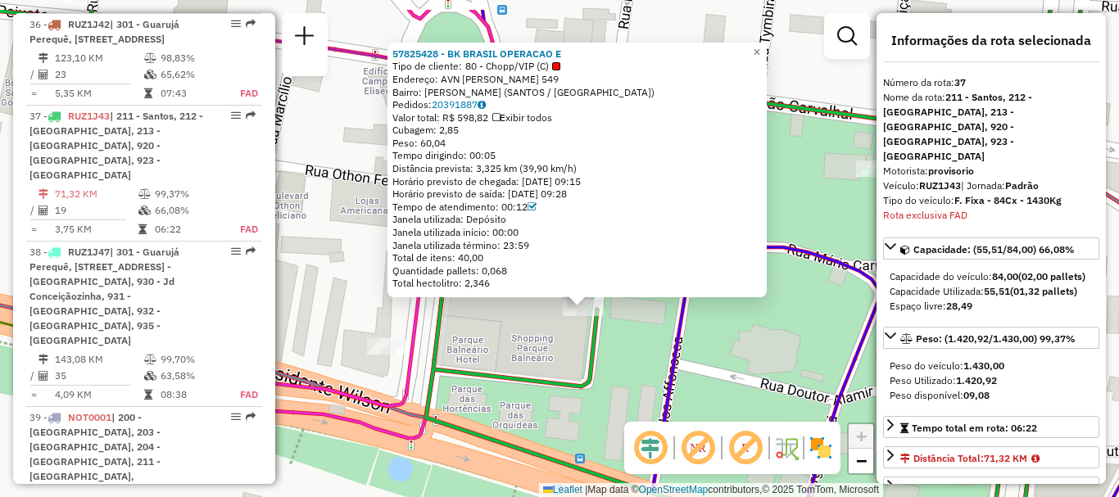
drag, startPoint x: 627, startPoint y: 275, endPoint x: 650, endPoint y: 335, distance: 64.1
click at [650, 335] on div "57825428 - BK BRASIL OPERACAO E Tipo de cliente: 80 - Chopp/VIP (C) Endereço: A…" at bounding box center [559, 248] width 1119 height 497
drag, startPoint x: 392, startPoint y: 53, endPoint x: 447, endPoint y: 57, distance: 54.2
click at [447, 57] on div "57825428 - BK BRASIL OPERACAO E Tipo de cliente: 80 - Chopp/VIP (C) Endereço: A…" at bounding box center [577, 170] width 379 height 255
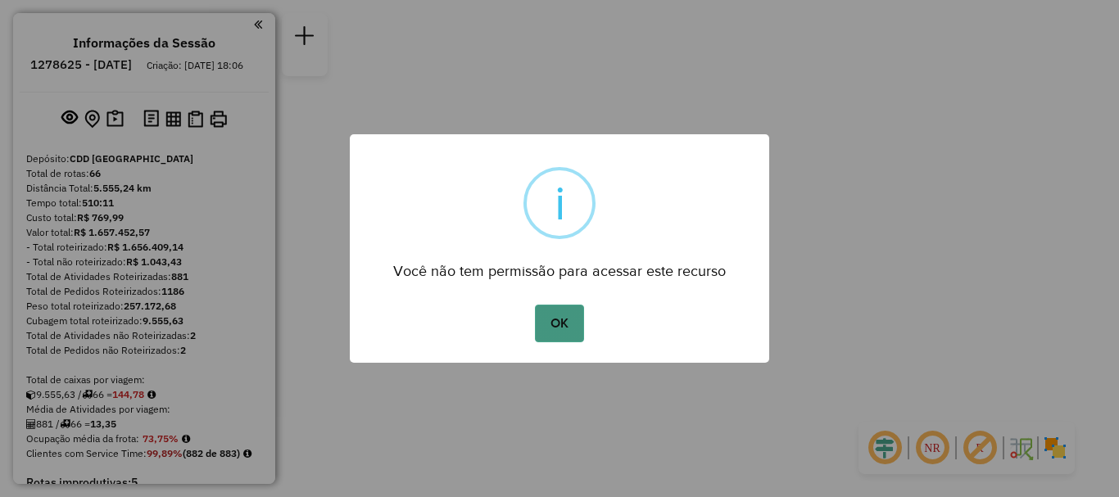
click at [548, 320] on button "OK" at bounding box center [559, 324] width 48 height 38
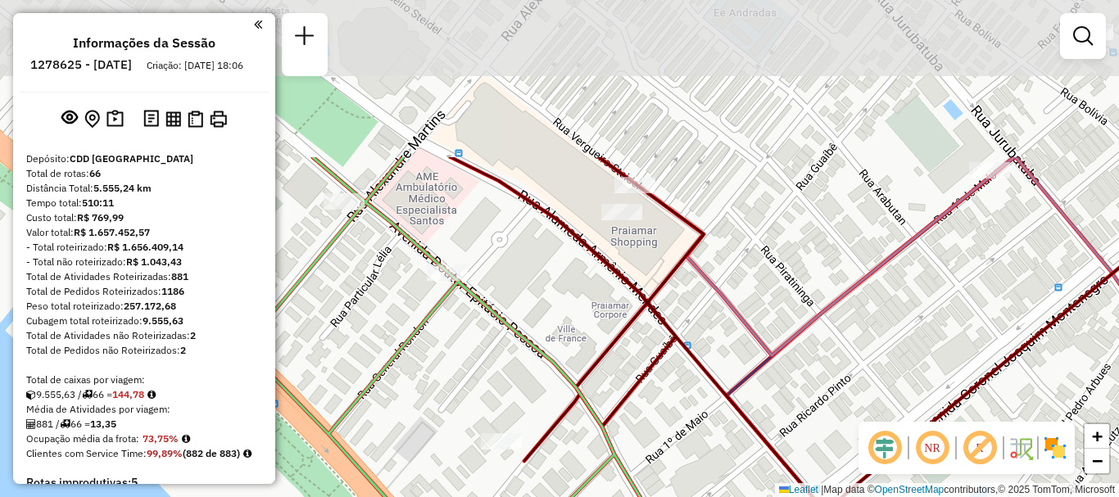
drag, startPoint x: 725, startPoint y: 84, endPoint x: 684, endPoint y: 299, distance: 219.4
click at [689, 297] on div "Janela de atendimento Grade de atendimento Capacidade Transportadoras Veículos …" at bounding box center [559, 248] width 1119 height 497
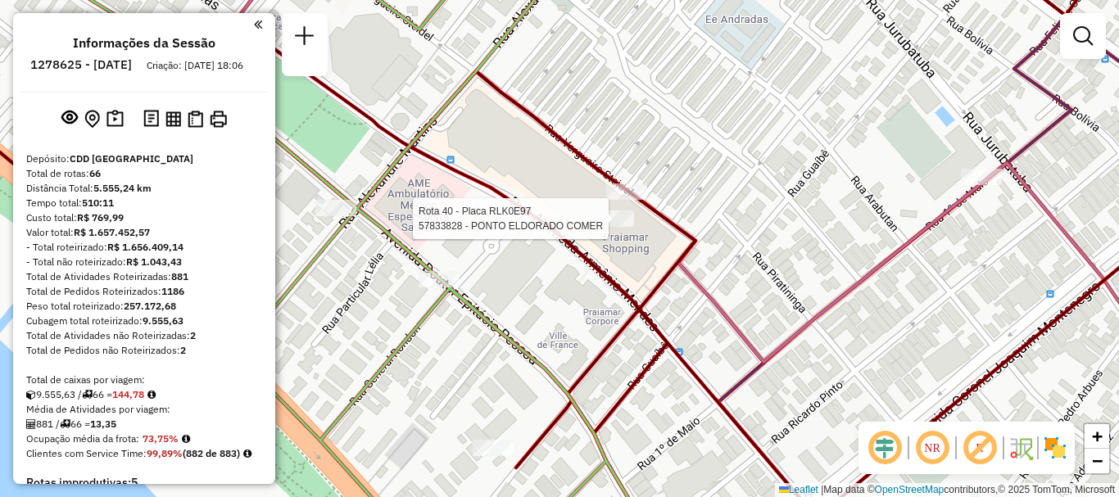
select select "**********"
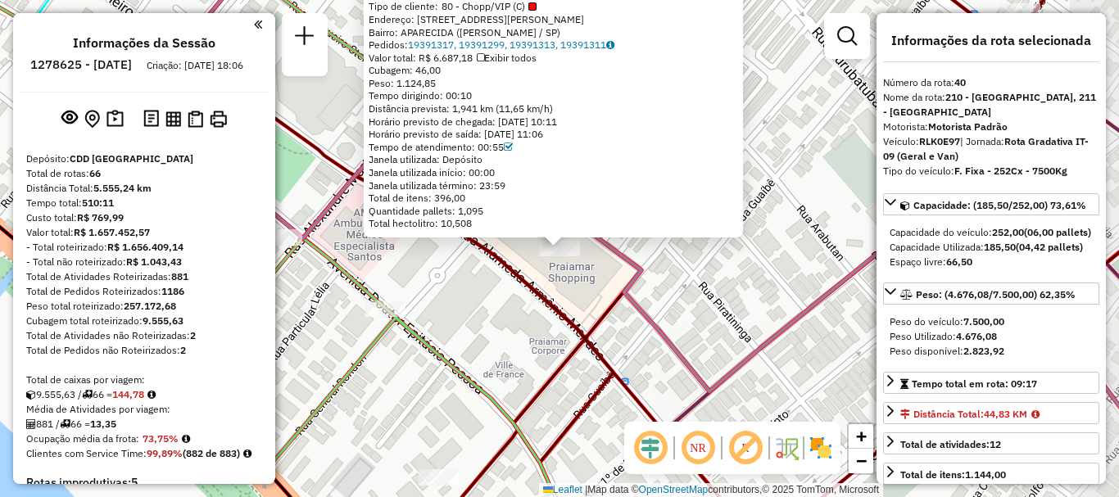
scroll to position [4295, 0]
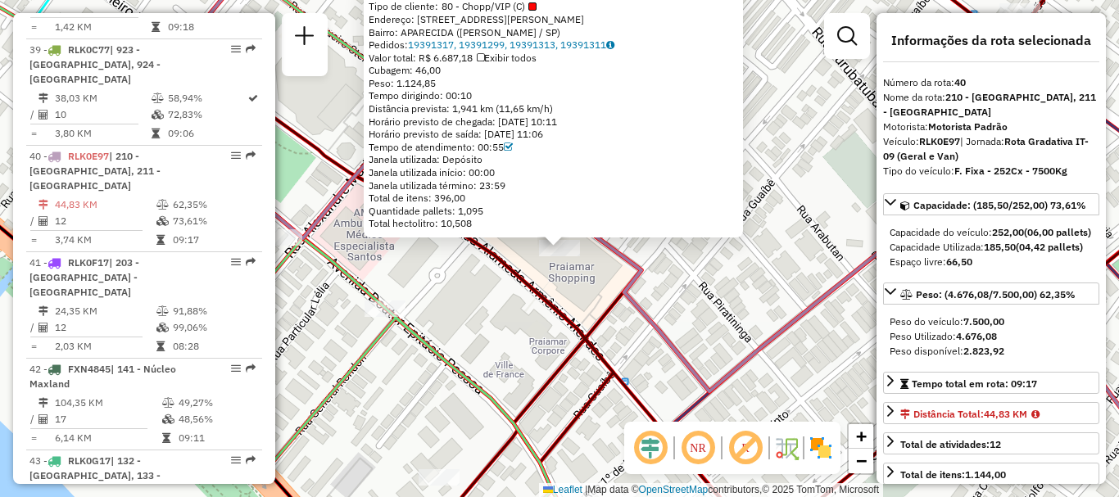
click at [733, 288] on div "57833828 - PONTO ELDORADO COMER Tipo de cliente: 80 - Chopp/VIP (C) Endereço: […" at bounding box center [559, 248] width 1119 height 497
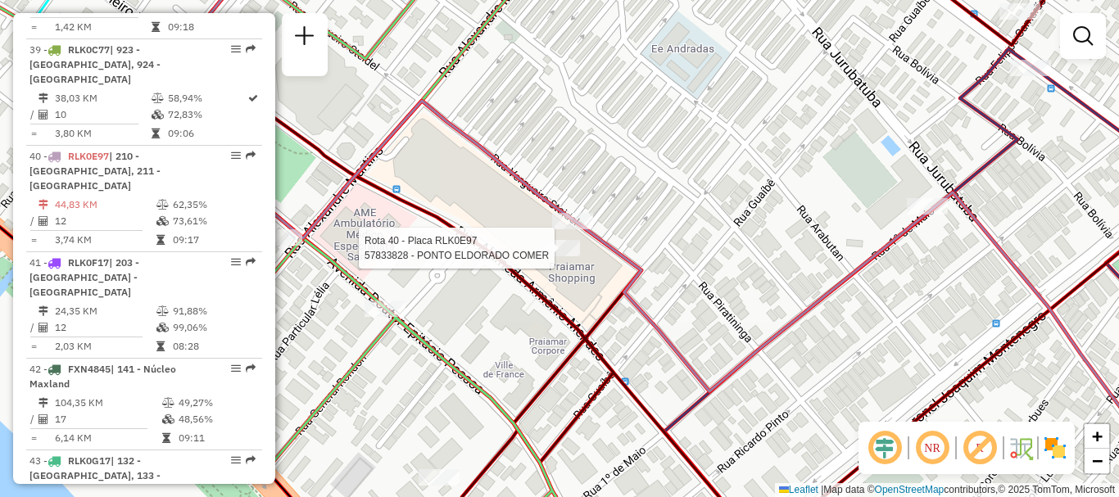
select select "**********"
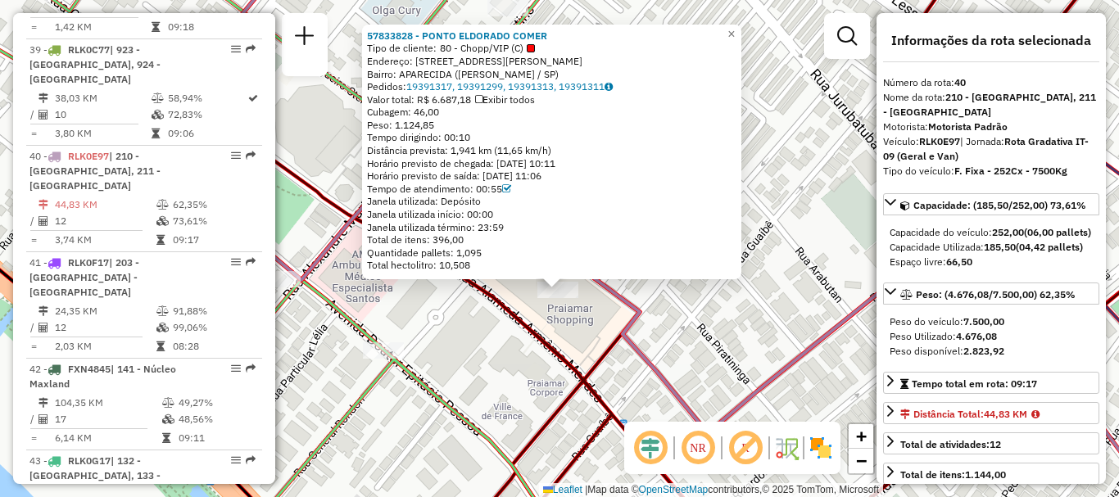
drag, startPoint x: 580, startPoint y: 276, endPoint x: 578, endPoint y: 318, distance: 41.8
click at [578, 318] on div "57833828 - PONTO ELDORADO COMER Tipo de cliente: 80 - Chopp/VIP (C) Endereço: […" at bounding box center [559, 248] width 1119 height 497
click at [583, 315] on div "57833828 - PONTO ELDORADO COMER Tipo de cliente: 80 - Chopp/VIP (C) Endereço: […" at bounding box center [559, 248] width 1119 height 497
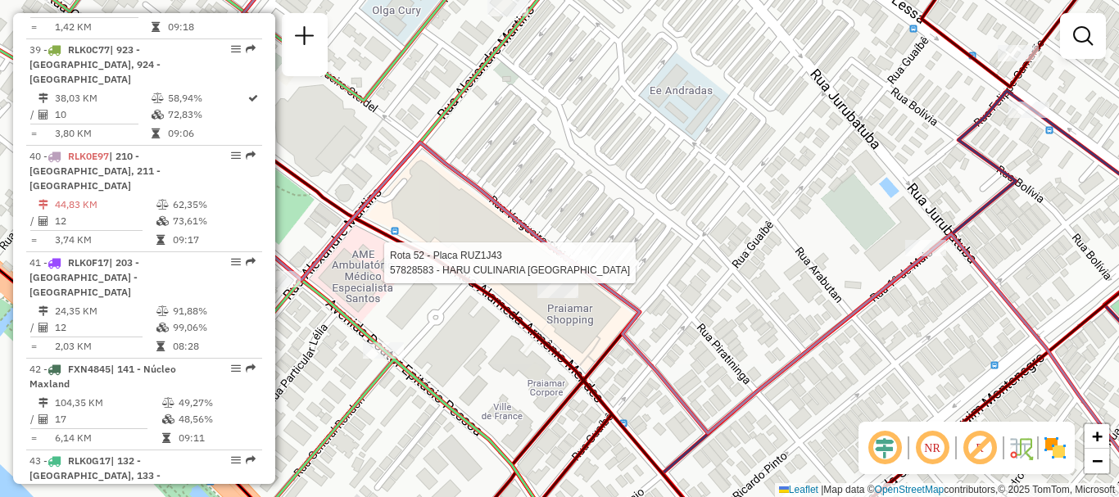
select select "**********"
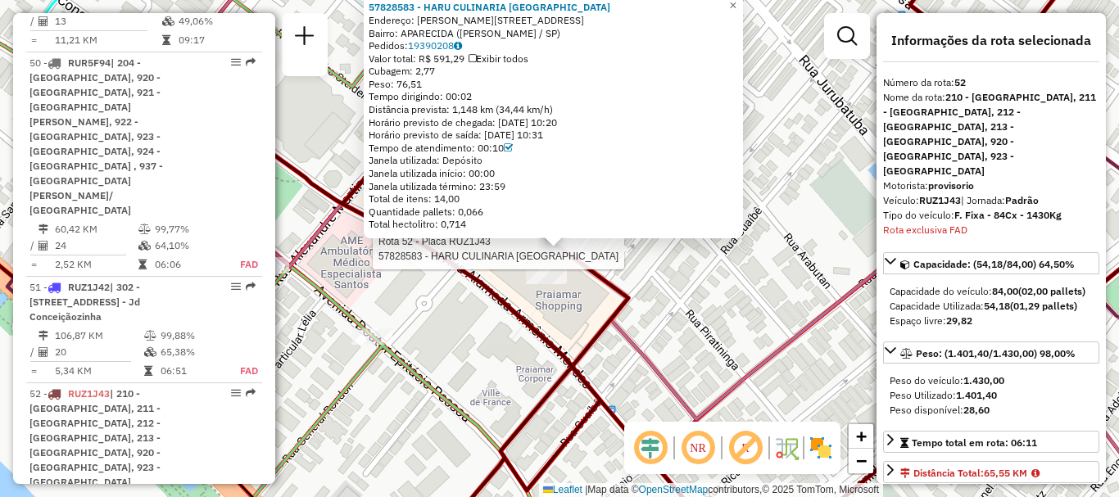
scroll to position [5455, 0]
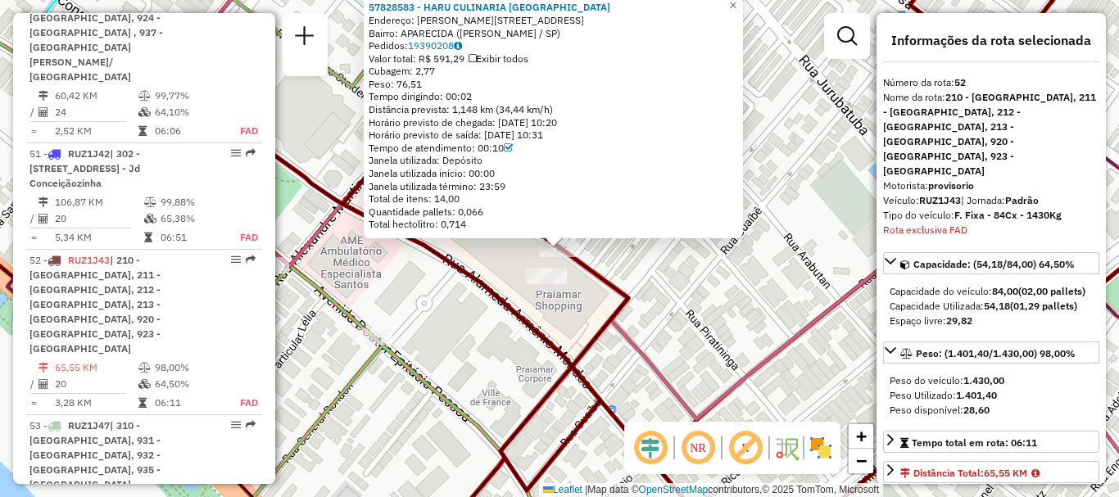
click at [719, 338] on div "57828583 - HARU CULINARIA [GEOGRAPHIC_DATA] Endereço: R [PERSON_NAME] 80 80 Bai…" at bounding box center [559, 248] width 1119 height 497
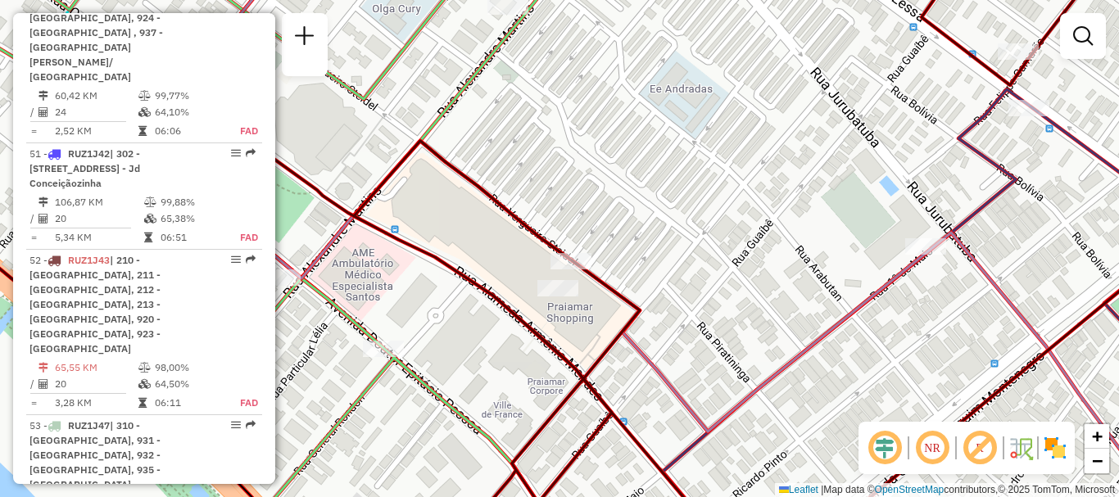
drag, startPoint x: 736, startPoint y: 288, endPoint x: 747, endPoint y: 300, distance: 16.8
click at [747, 300] on div "Janela de atendimento Grade de atendimento Capacidade Transportadoras Veículos …" at bounding box center [559, 248] width 1119 height 497
